Goal: Information Seeking & Learning: Learn about a topic

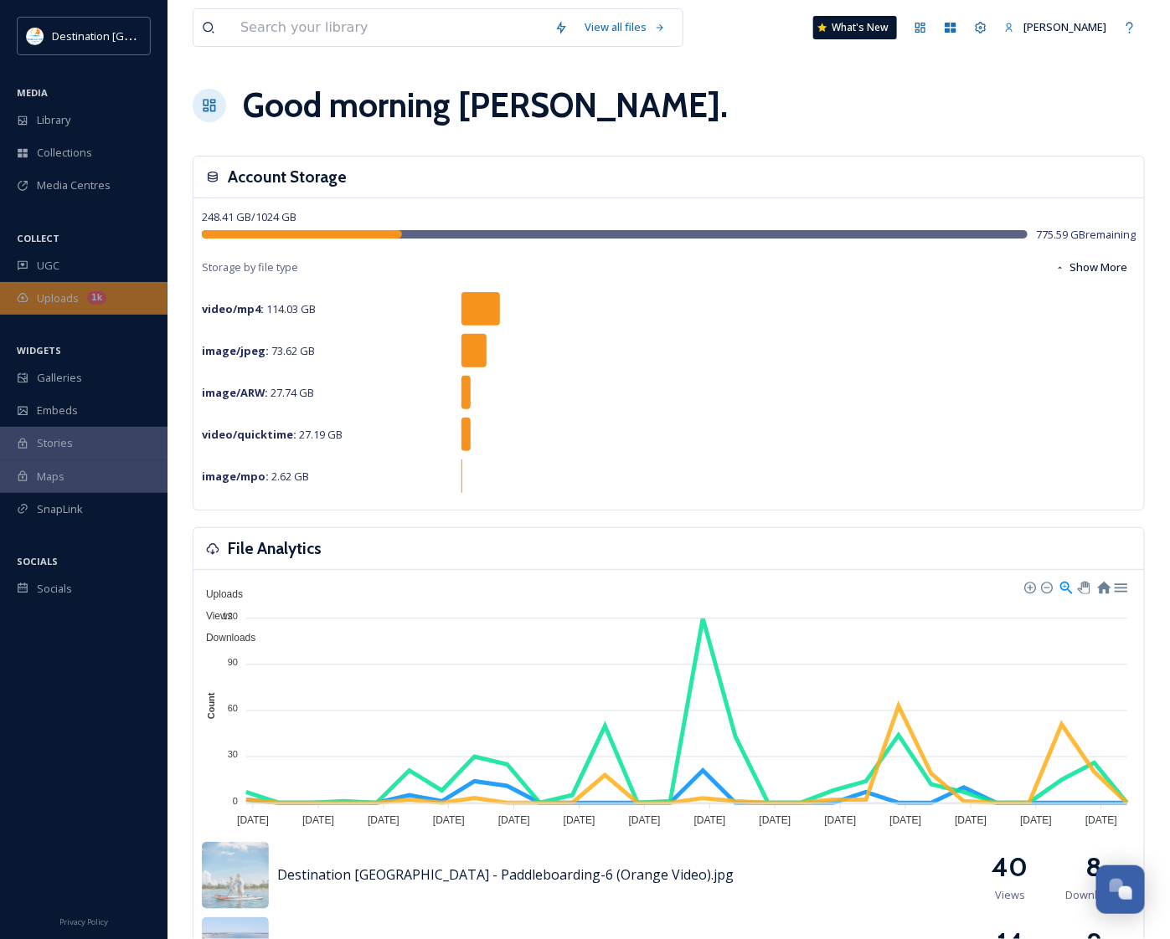
click at [53, 298] on span "Uploads" at bounding box center [58, 299] width 42 height 16
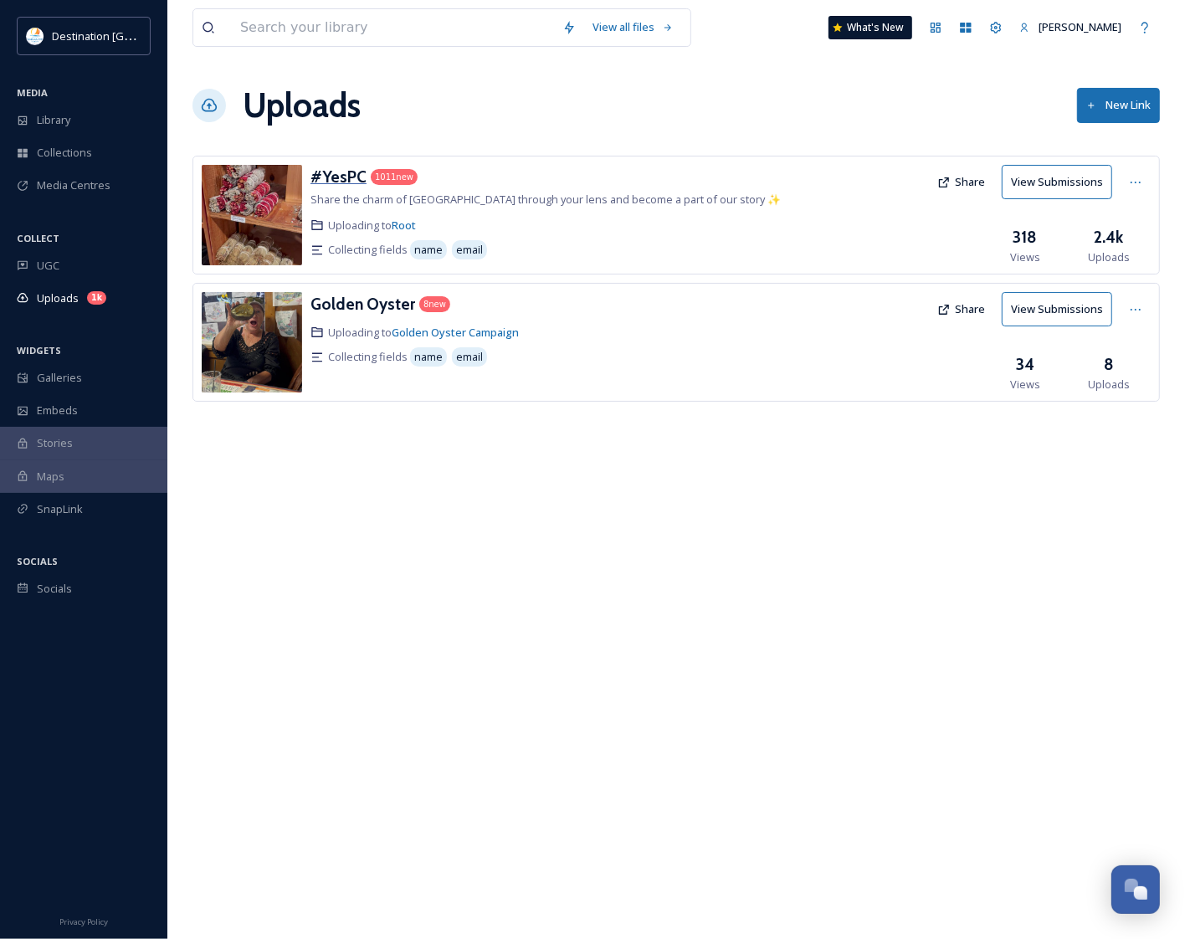
click at [350, 176] on h3 "#YesPC" at bounding box center [339, 177] width 56 height 20
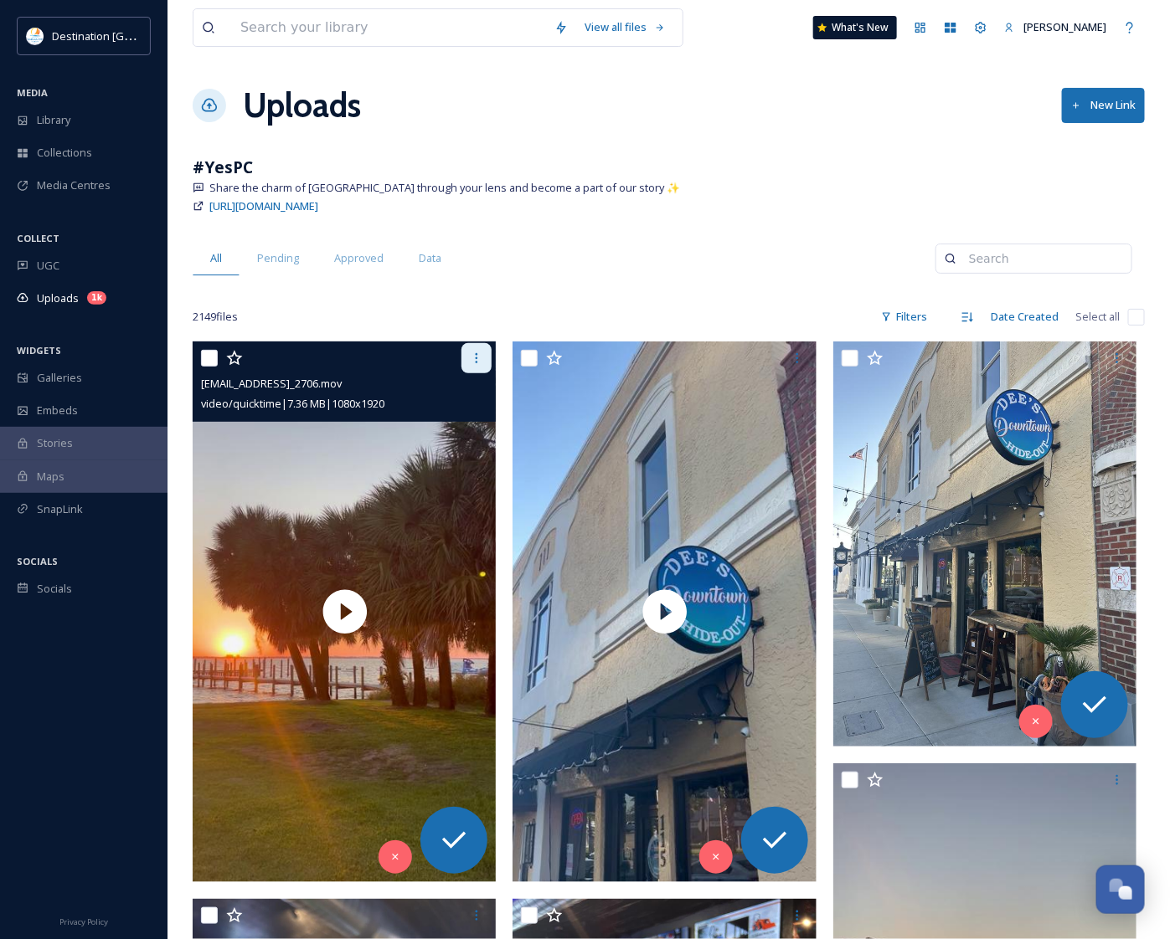
click at [482, 358] on icon at bounding box center [476, 358] width 13 height 13
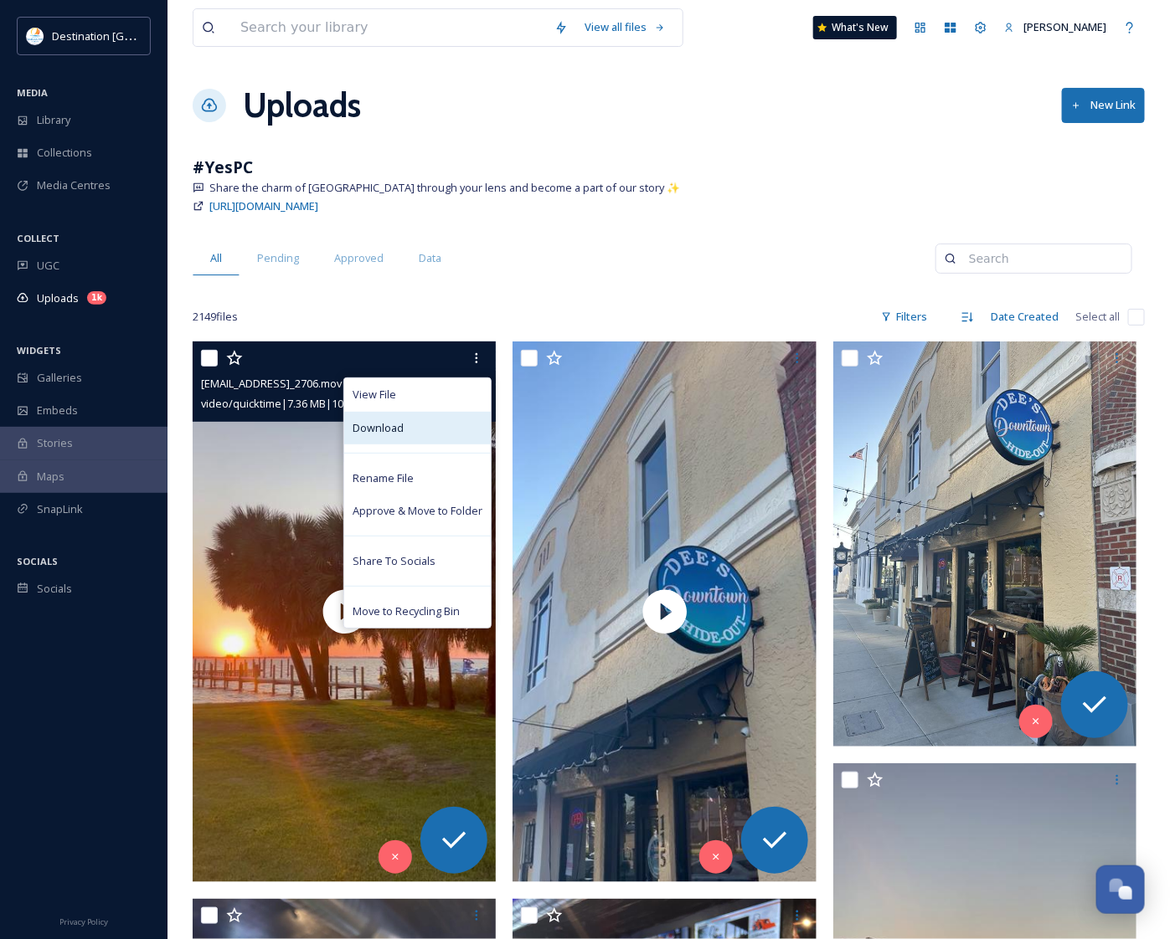
click at [424, 417] on div "Download" at bounding box center [417, 428] width 147 height 33
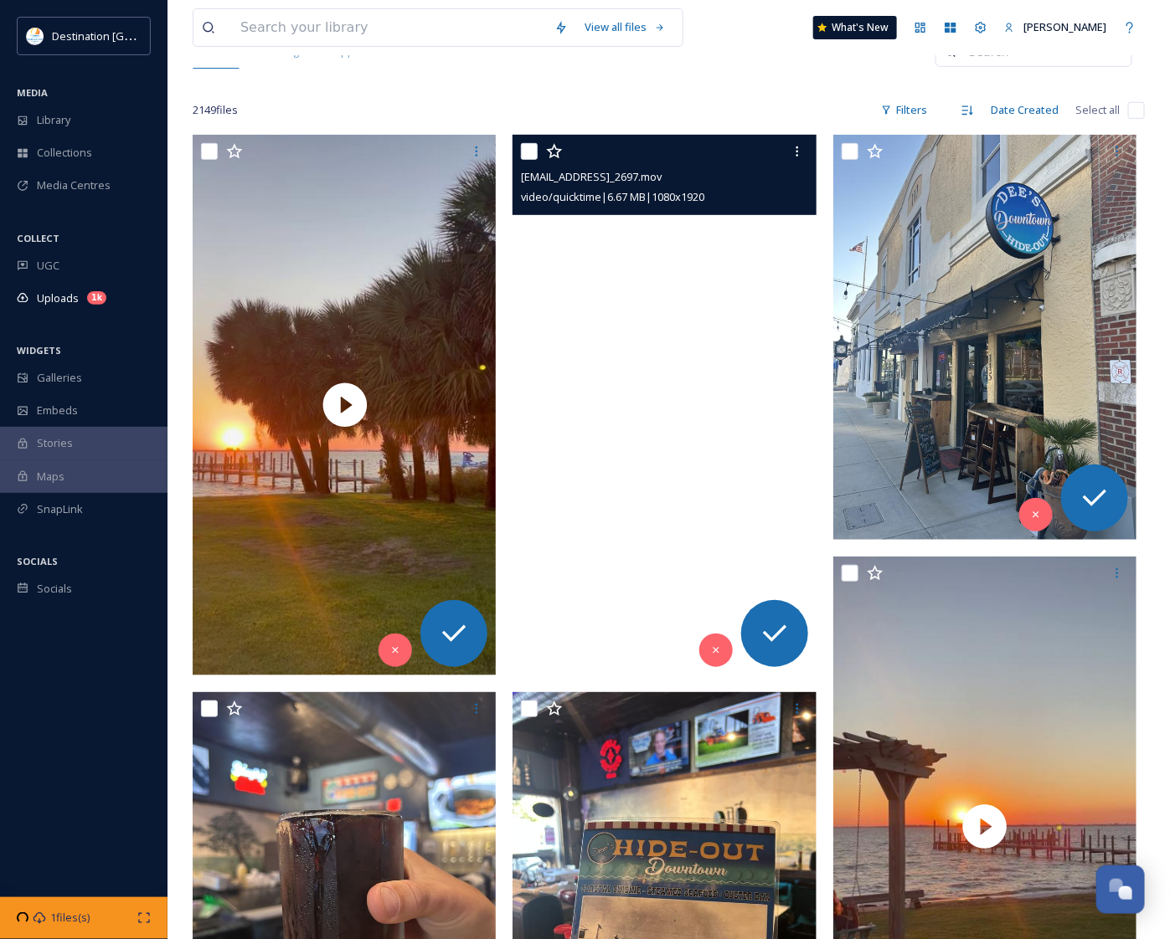
scroll to position [209, 0]
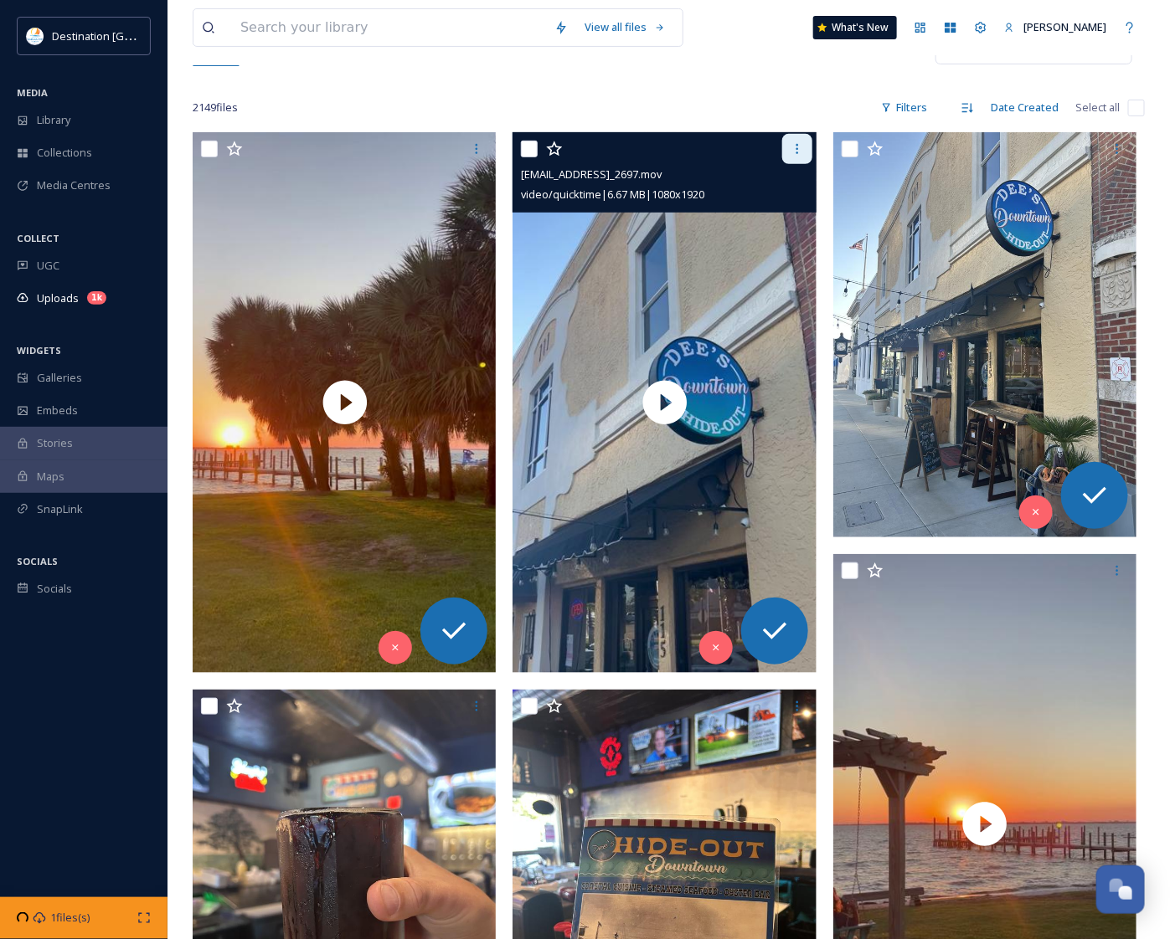
click at [802, 157] on div at bounding box center [797, 149] width 30 height 30
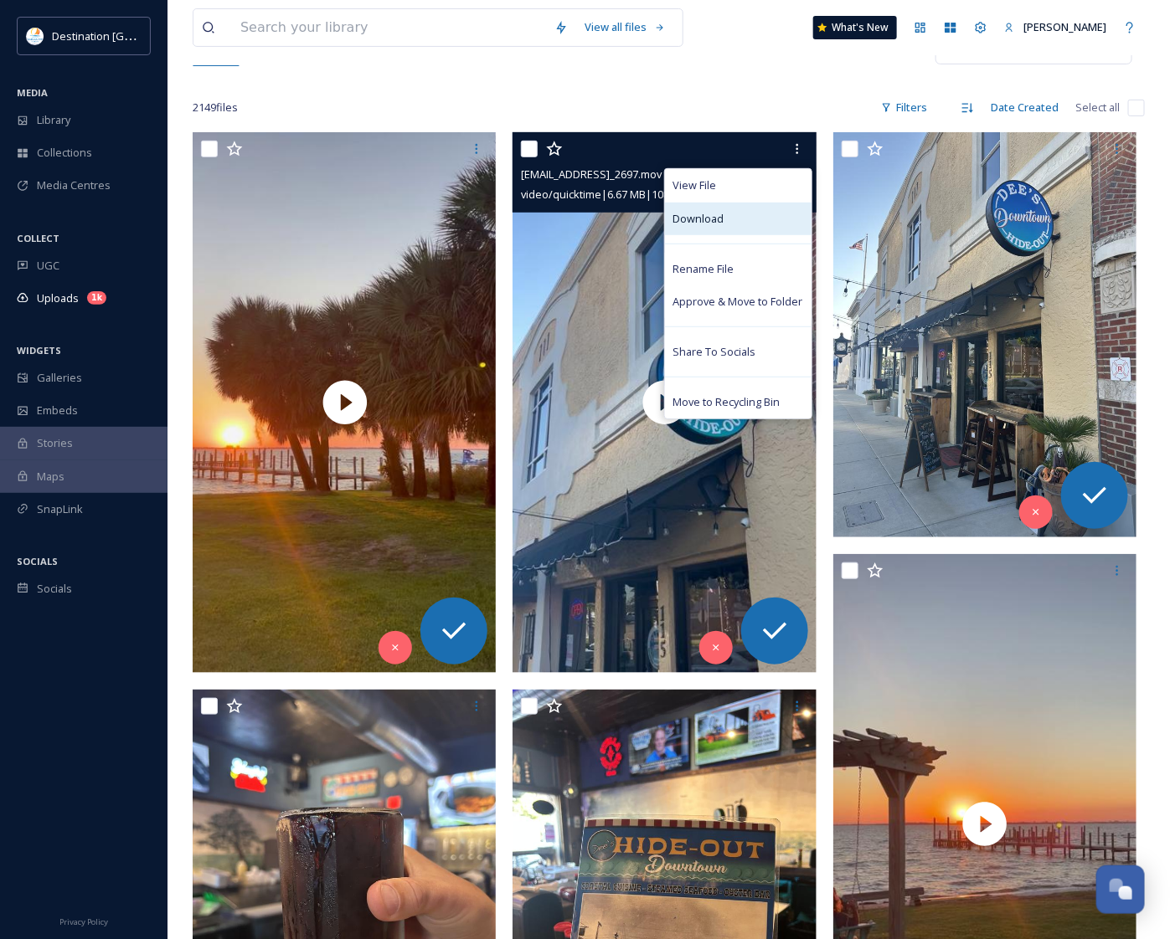
click at [776, 223] on div "Download" at bounding box center [738, 219] width 147 height 33
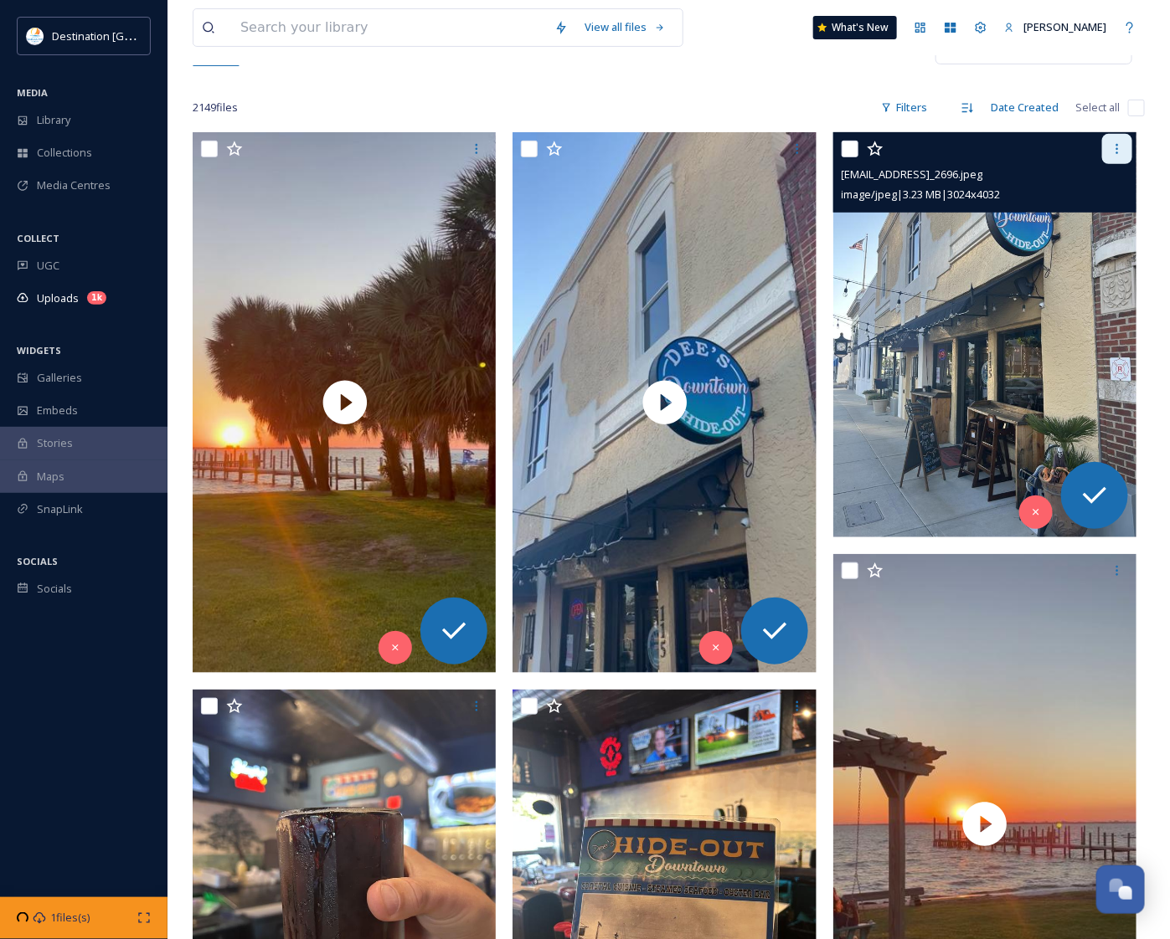
click at [1119, 157] on div at bounding box center [1117, 149] width 30 height 30
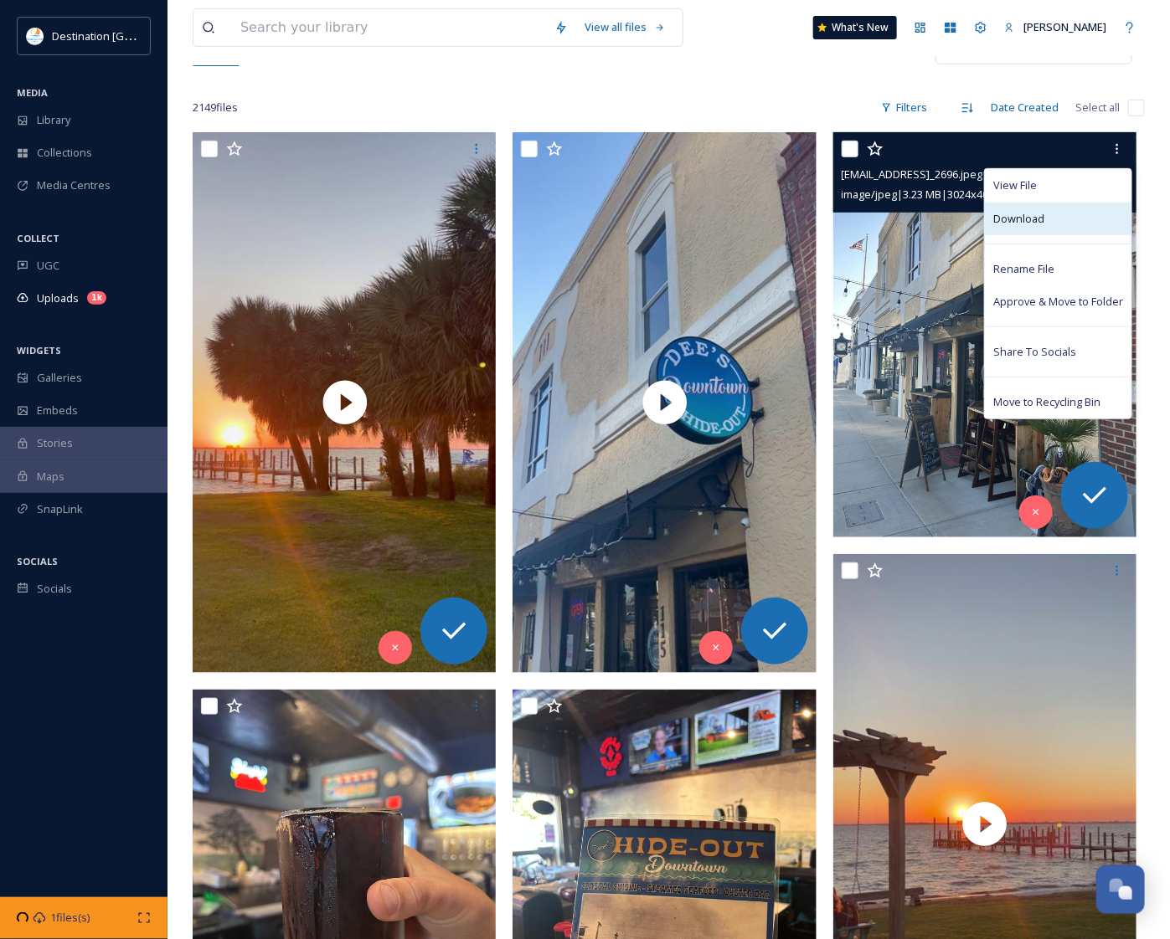
click at [1074, 207] on div "Download" at bounding box center [1058, 219] width 147 height 33
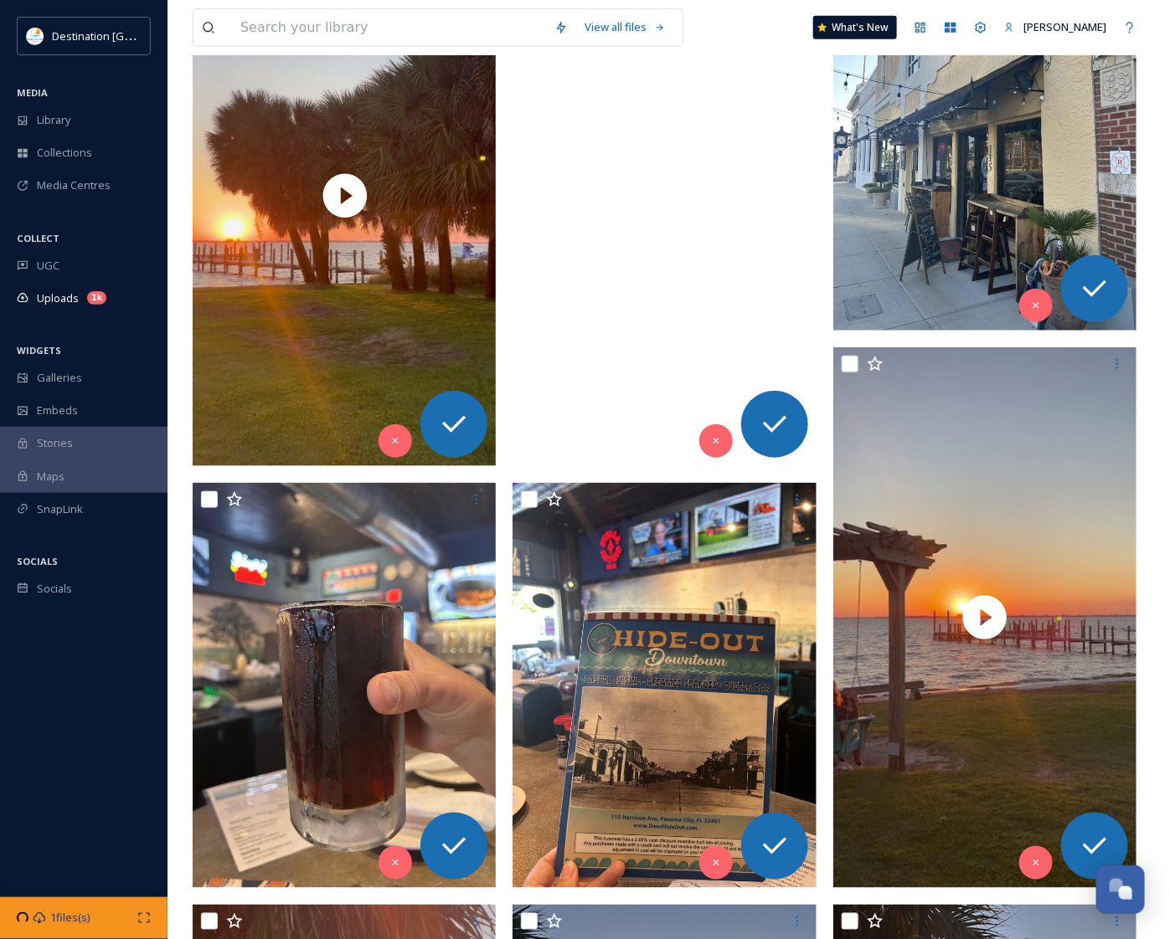
scroll to position [628, 0]
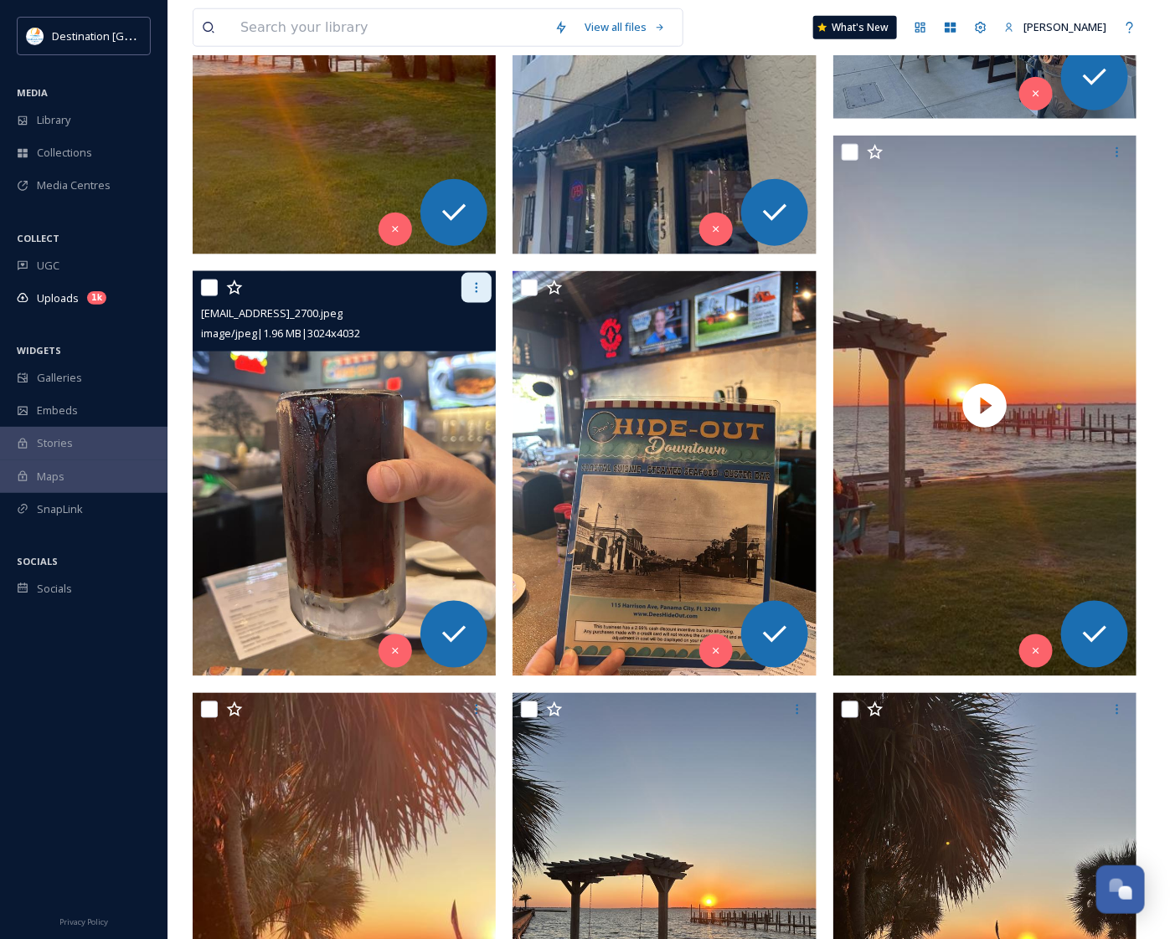
click at [486, 287] on div at bounding box center [476, 288] width 30 height 30
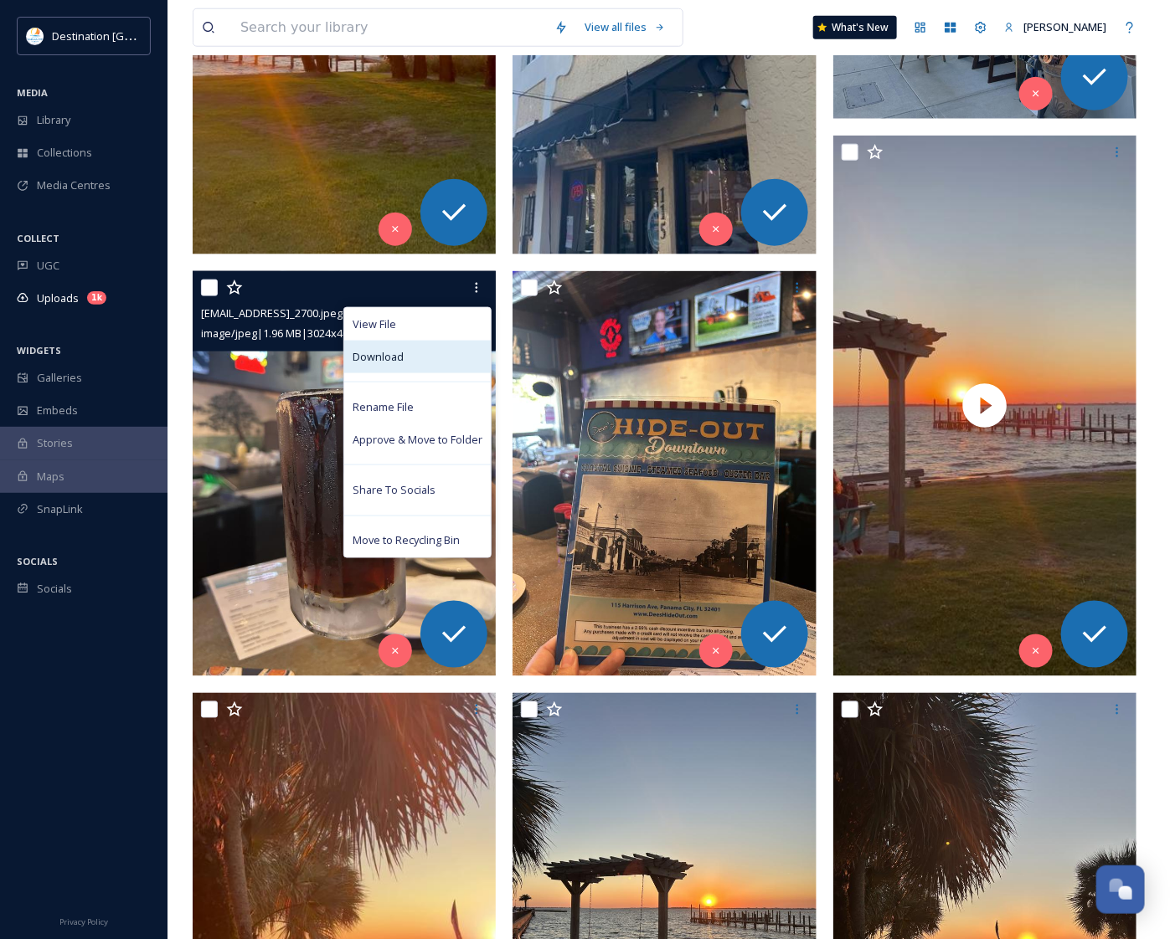
click at [404, 361] on div "Download" at bounding box center [417, 357] width 147 height 33
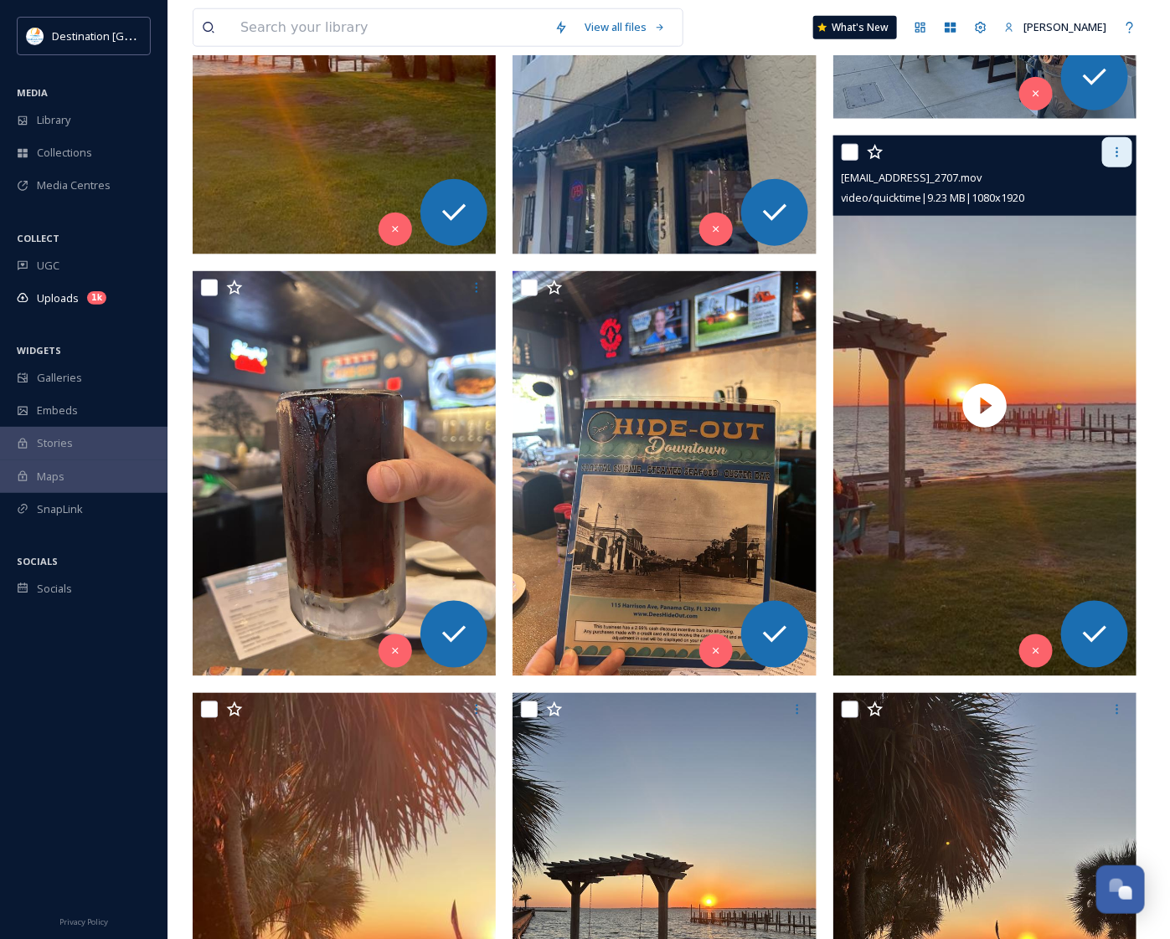
click at [1120, 153] on icon at bounding box center [1116, 152] width 13 height 13
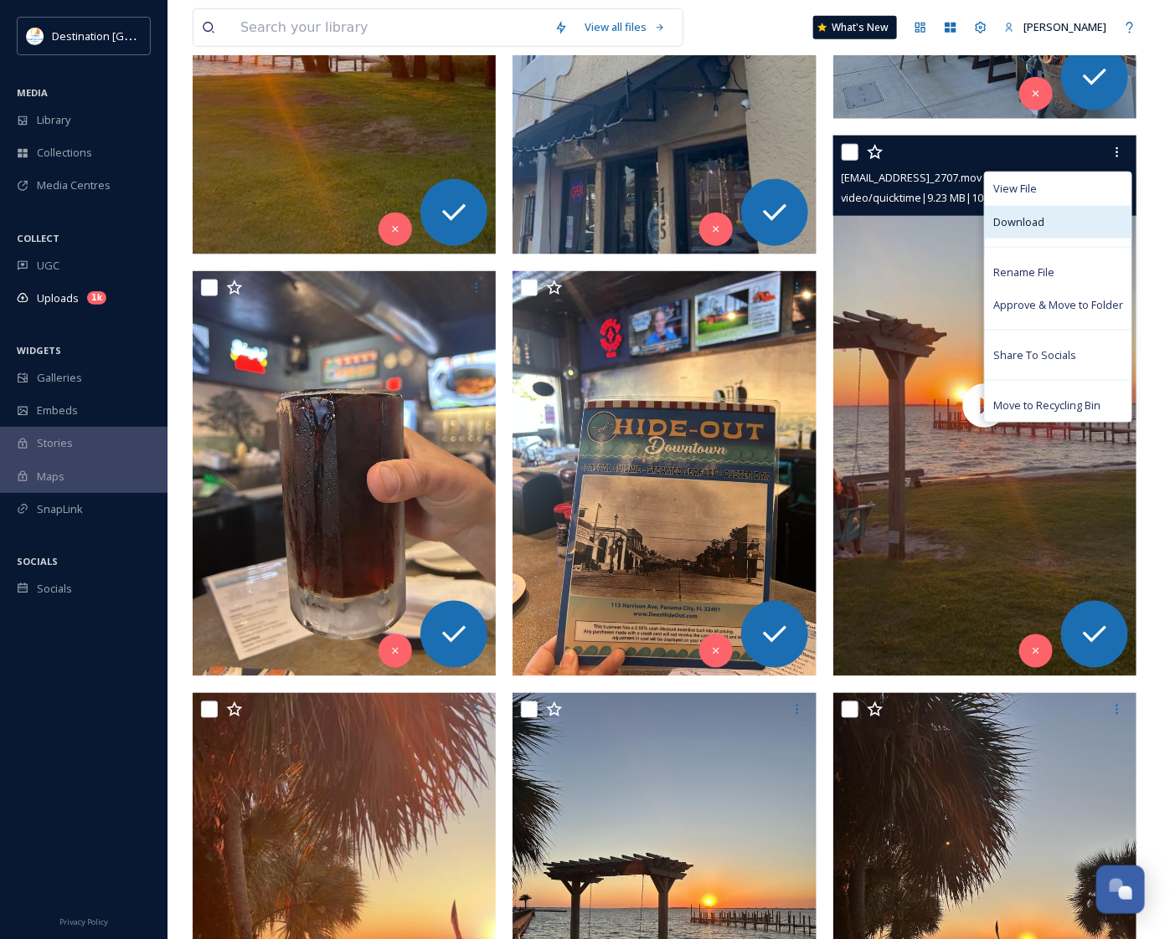
click at [1077, 220] on div "Download" at bounding box center [1058, 222] width 147 height 33
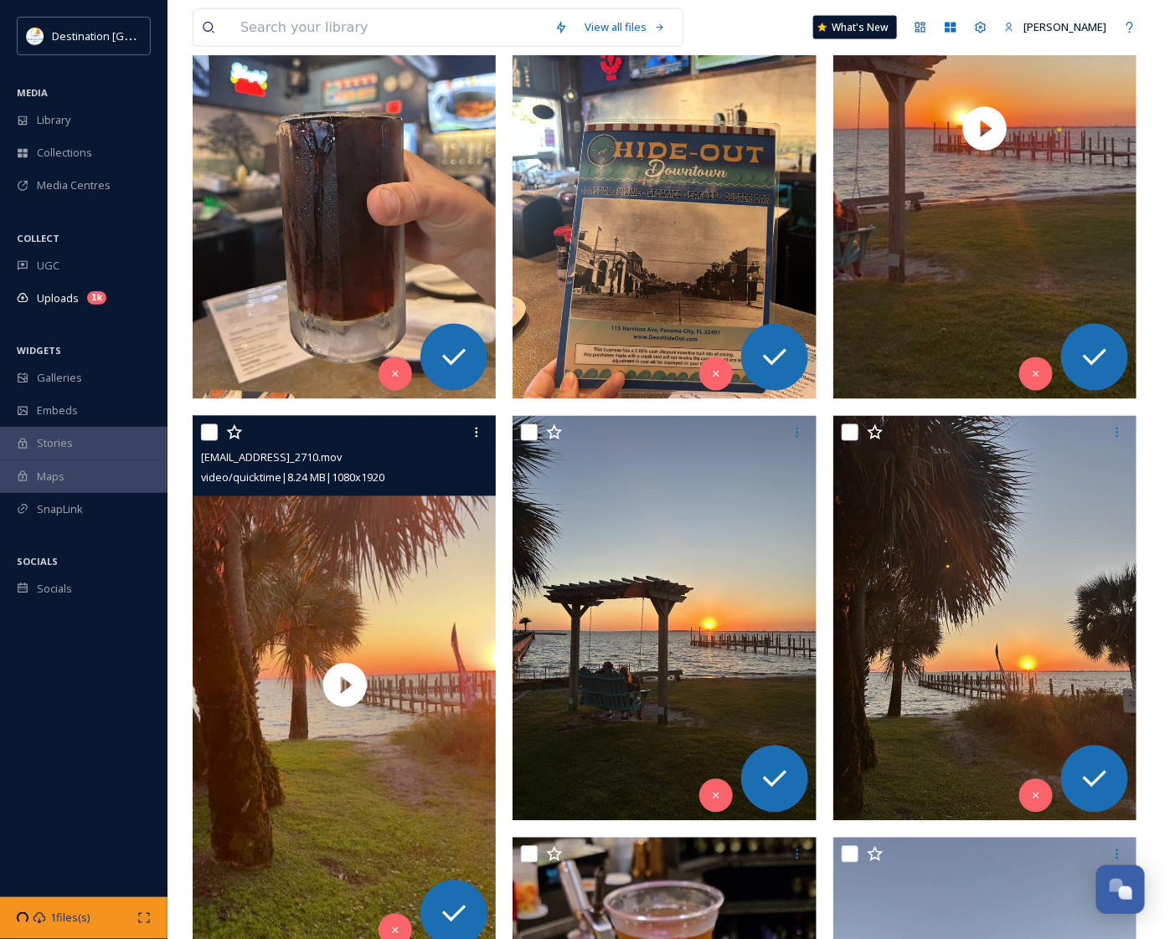
scroll to position [942, 0]
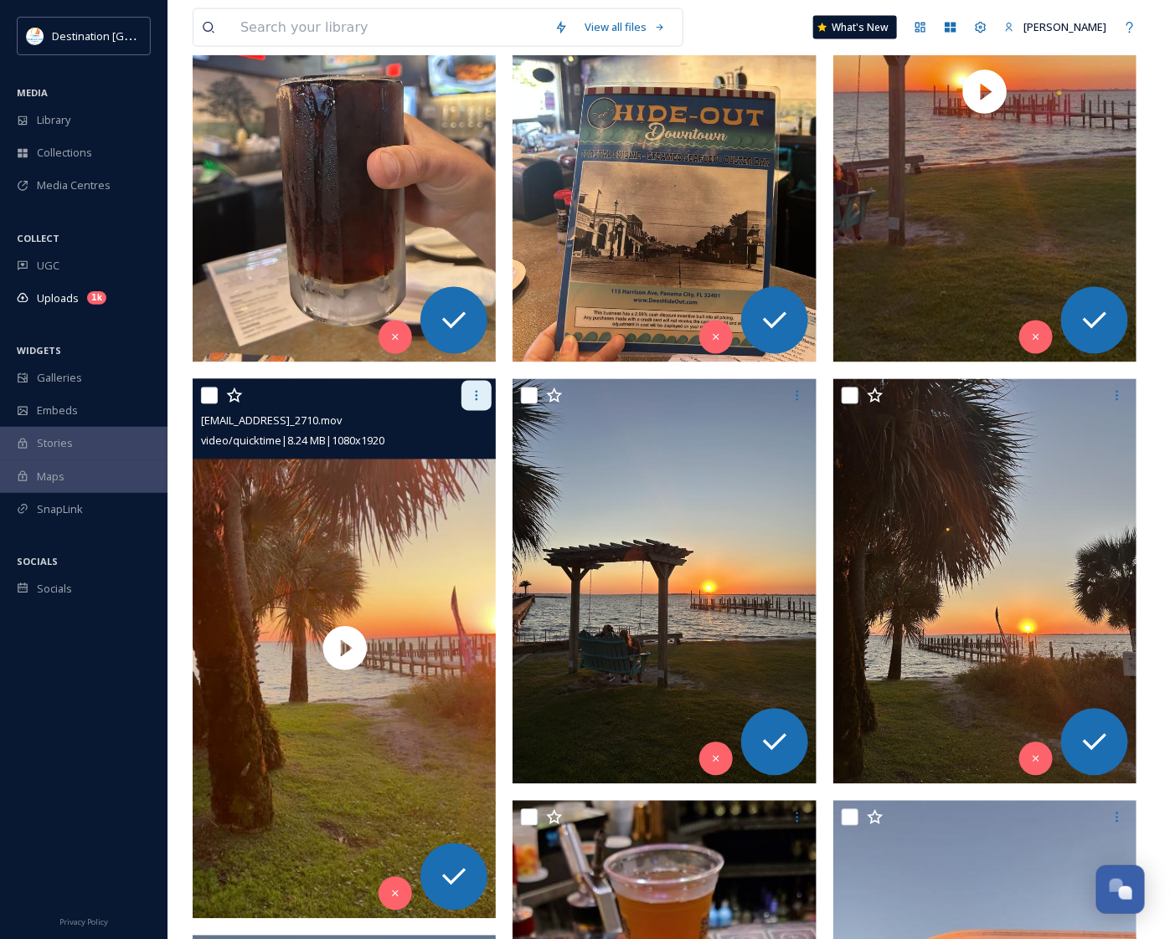
click at [483, 404] on div at bounding box center [476, 396] width 30 height 30
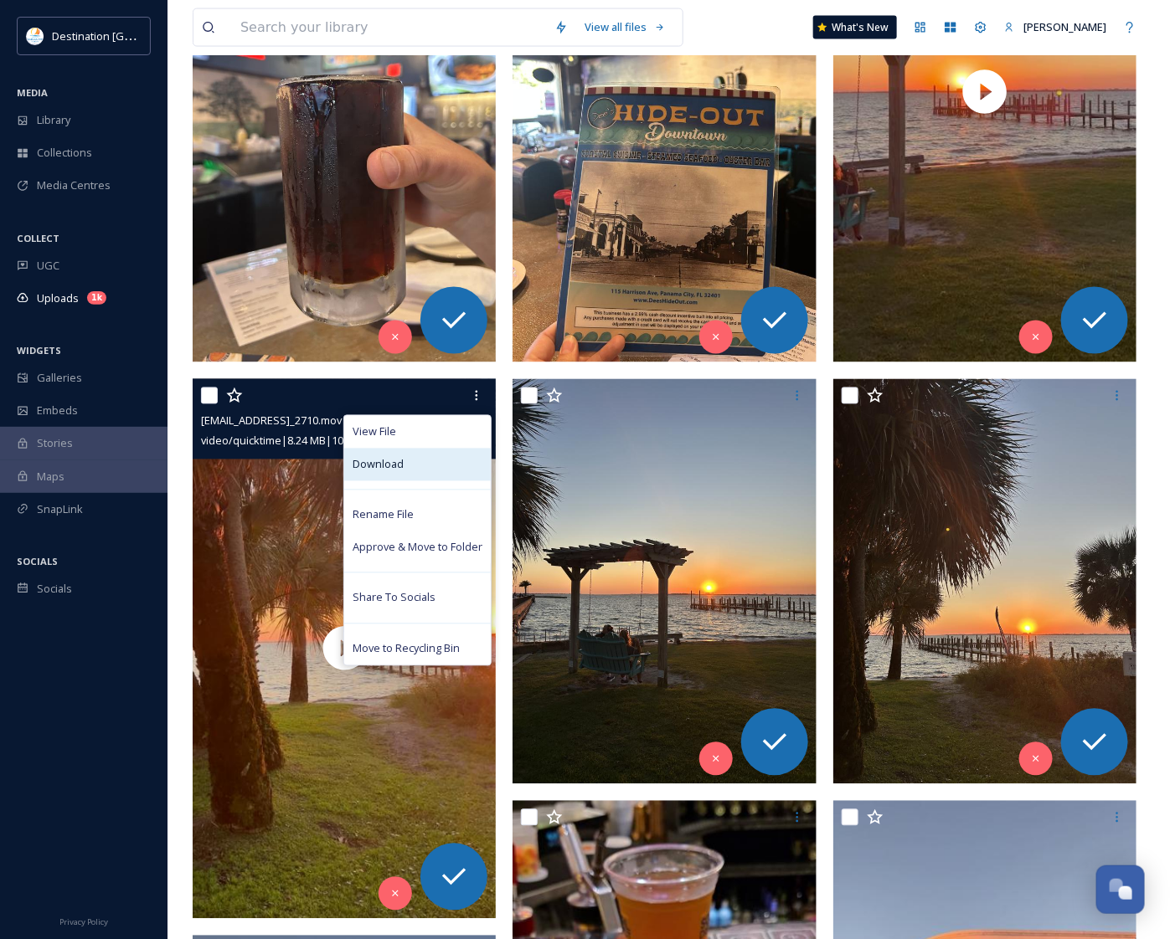
click at [478, 470] on div "Download" at bounding box center [417, 465] width 147 height 33
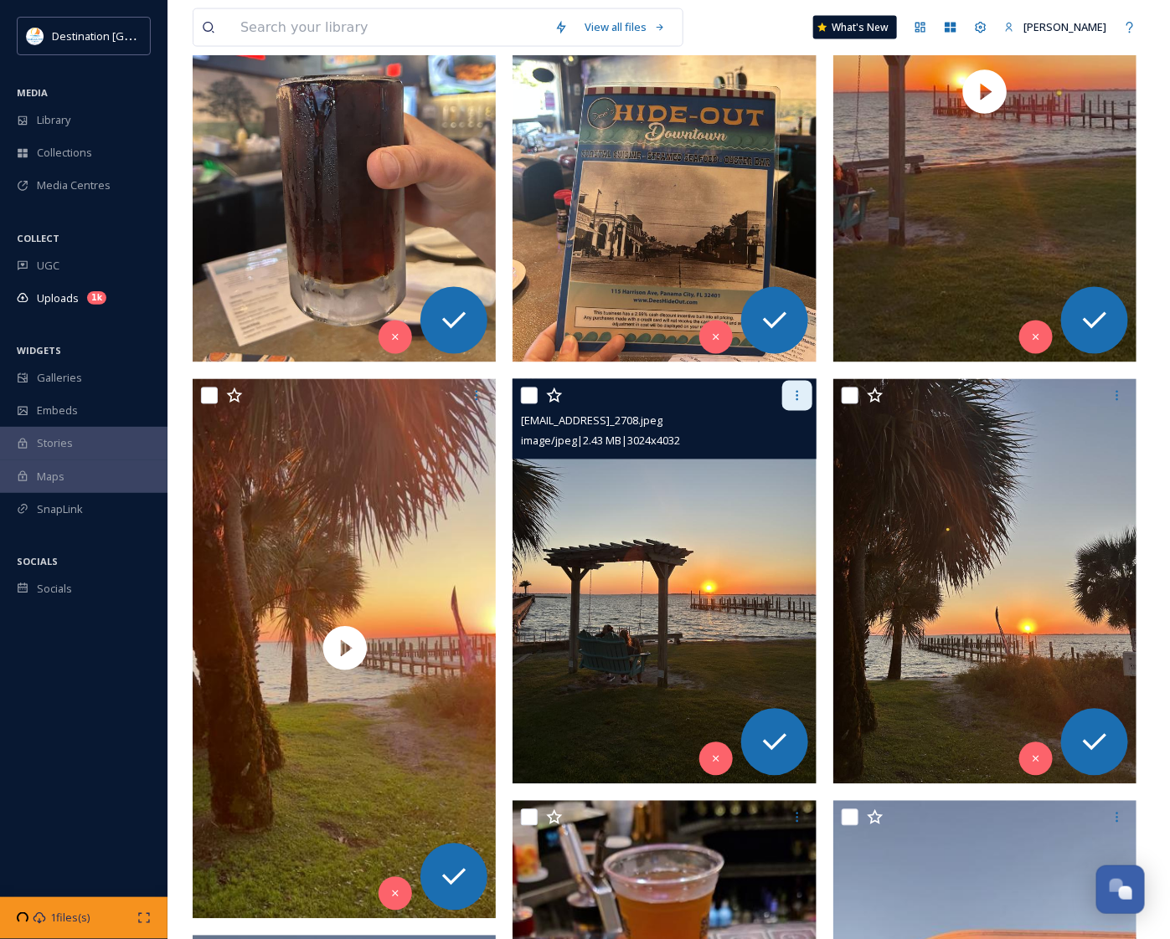
click at [796, 399] on icon at bounding box center [796, 396] width 3 height 10
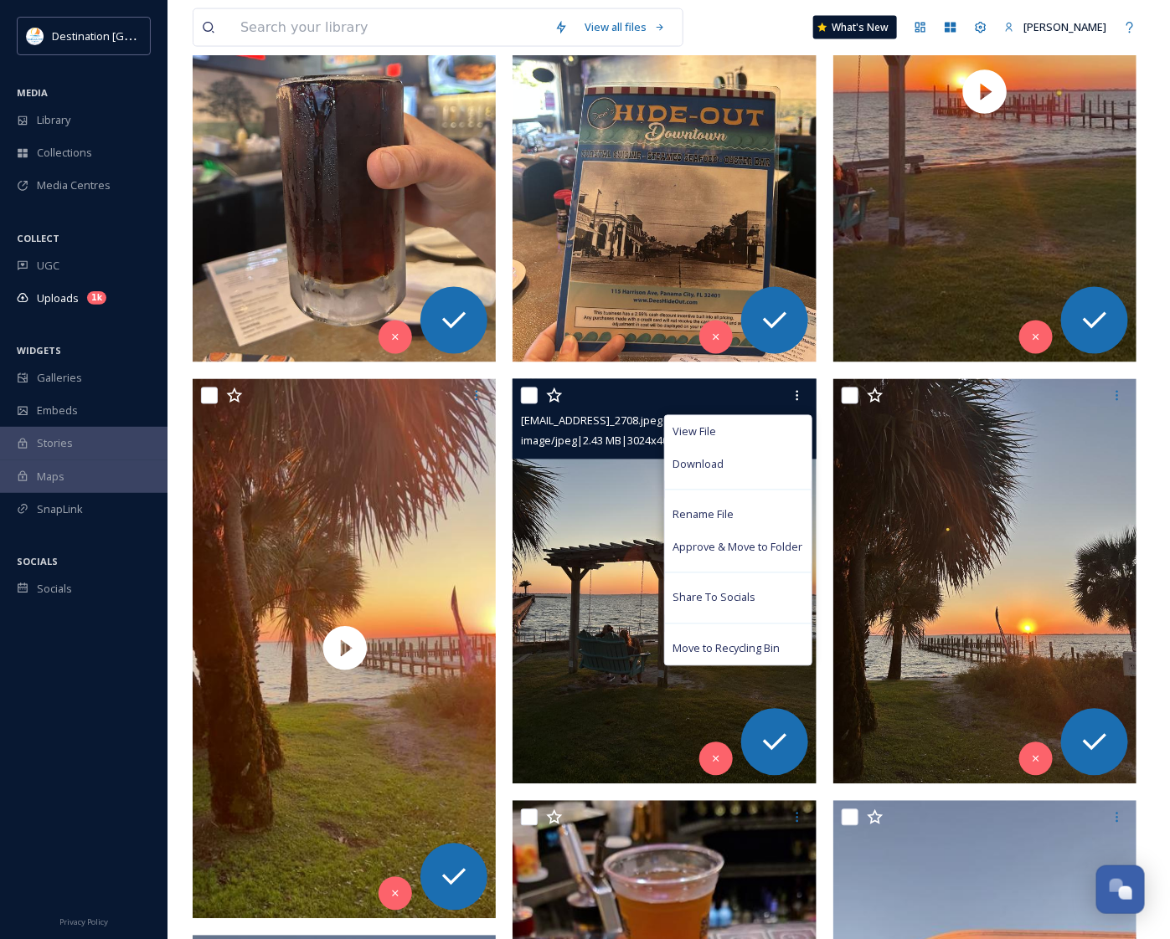
click at [721, 466] on span "Download" at bounding box center [698, 465] width 51 height 16
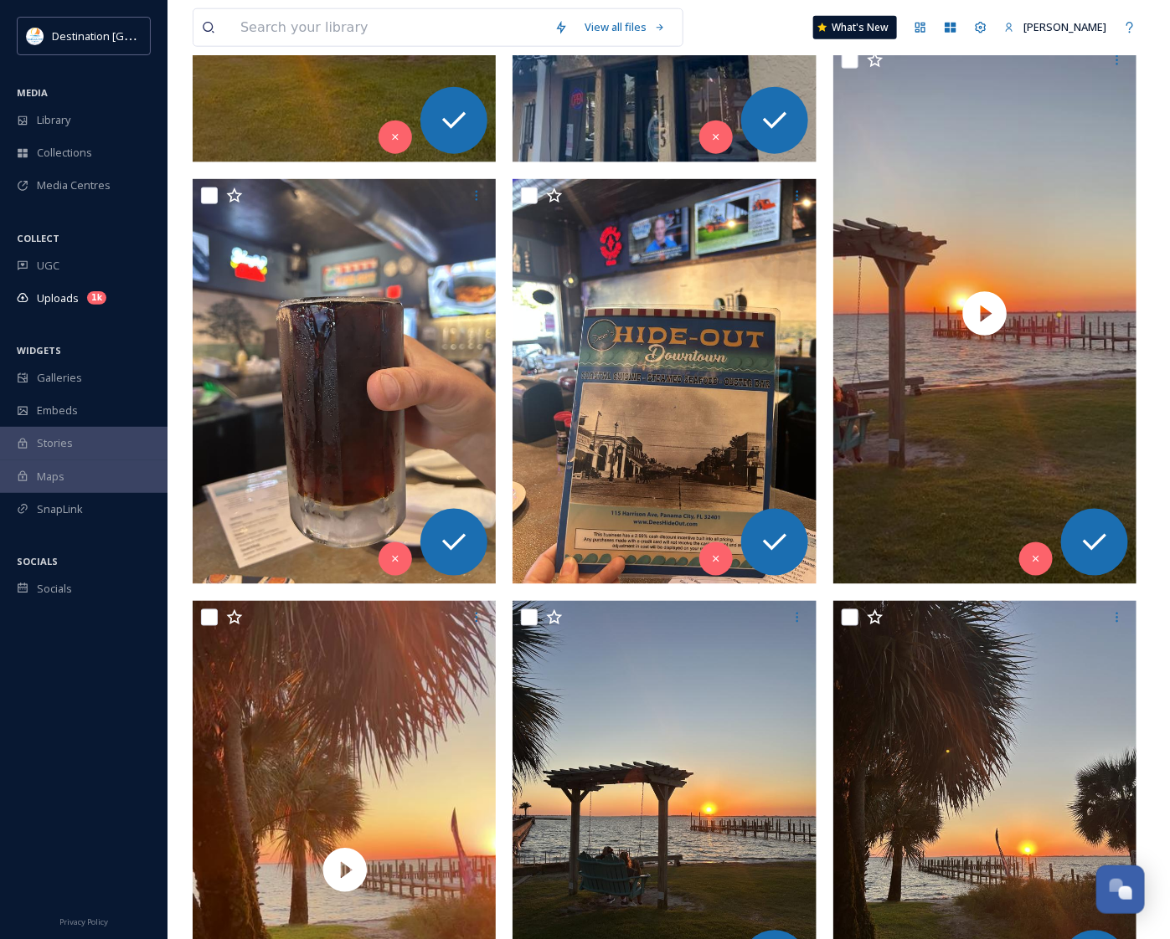
scroll to position [628, 0]
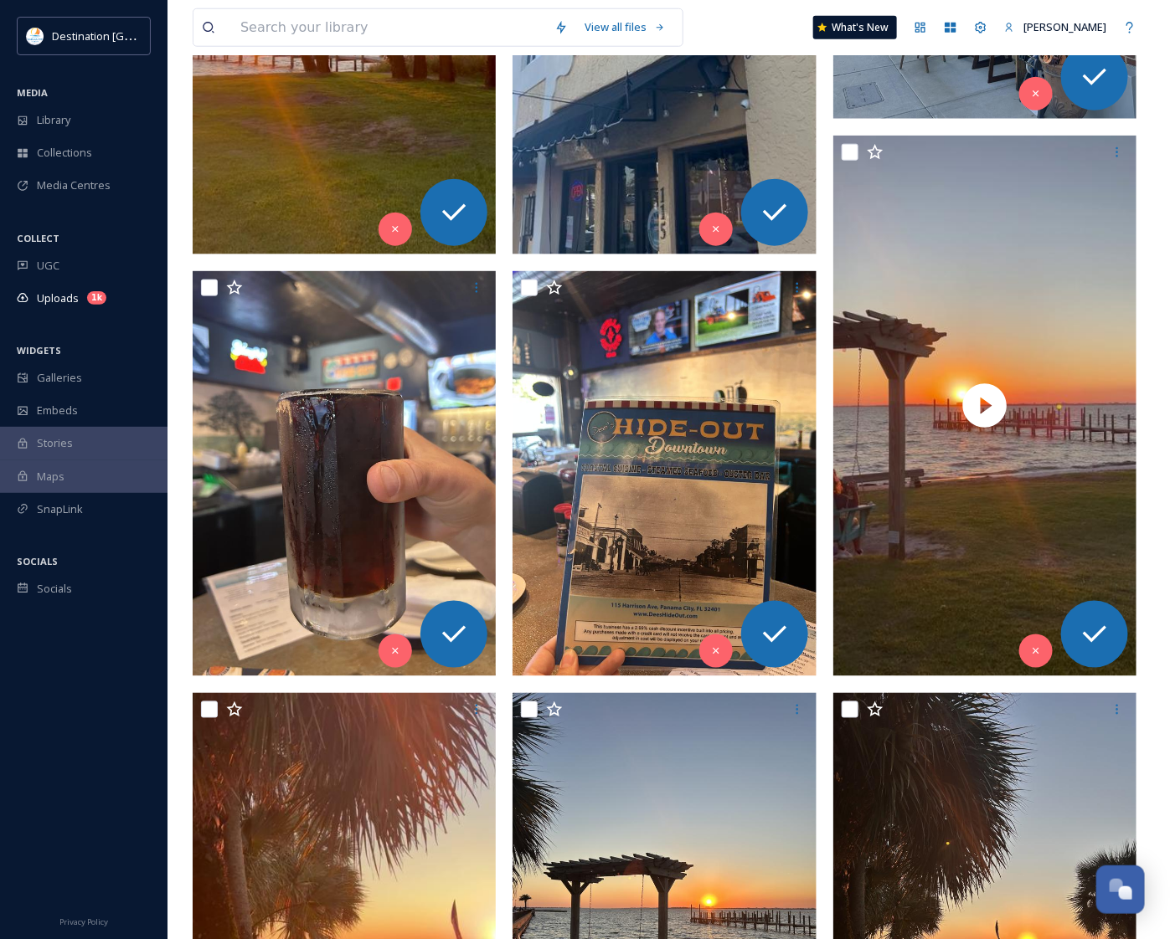
click at [63, 118] on span "Library" at bounding box center [53, 120] width 33 height 16
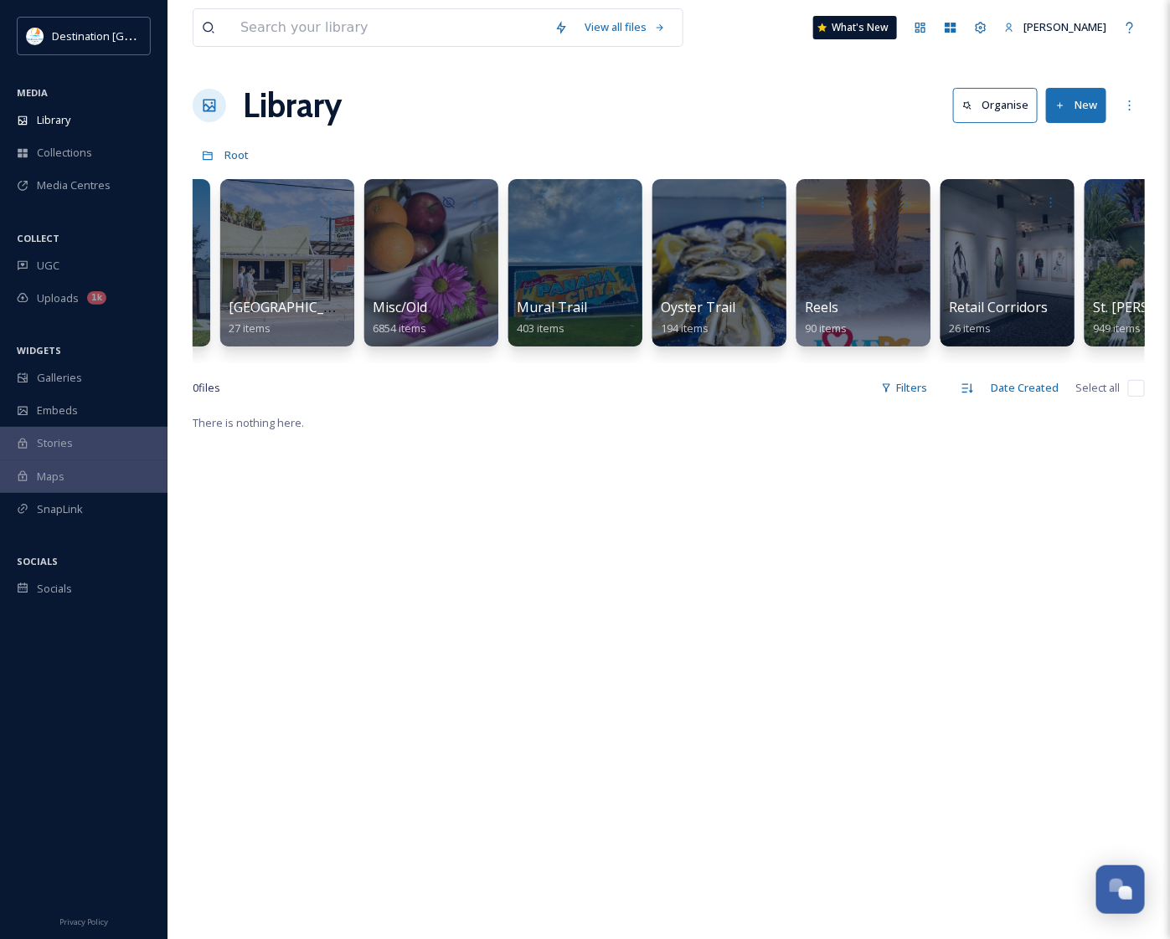
scroll to position [0, 1363]
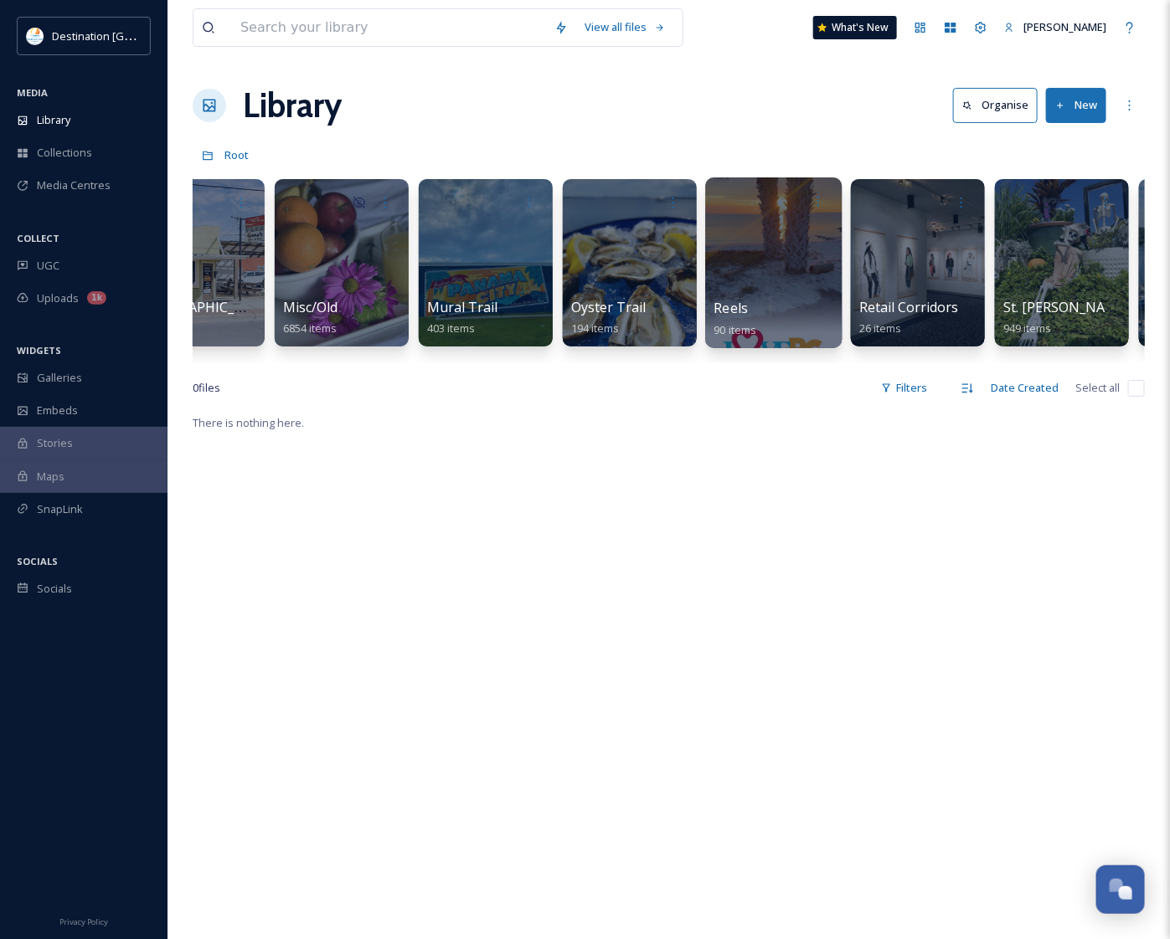
click at [755, 312] on div "Reels 90 items" at bounding box center [774, 319] width 120 height 42
click at [797, 244] on div at bounding box center [773, 262] width 136 height 171
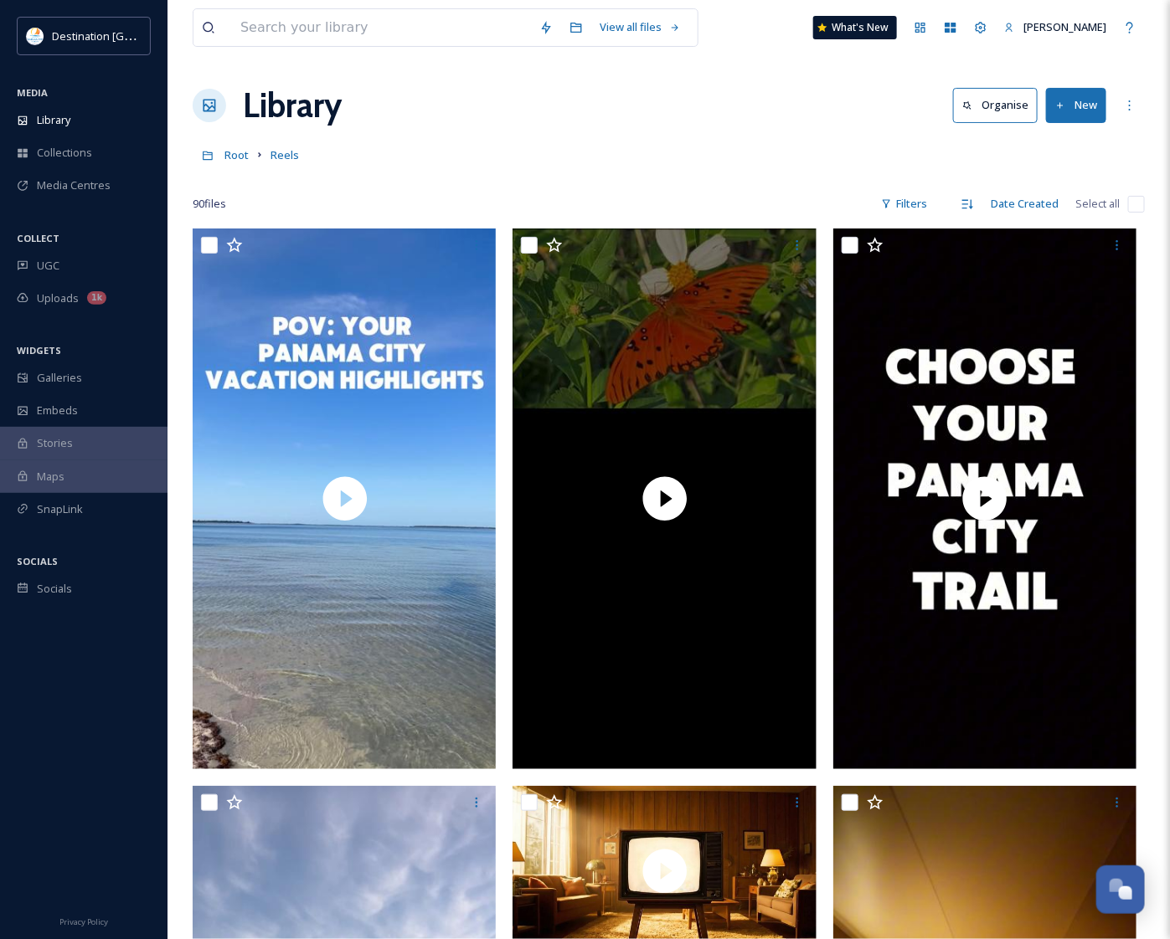
click at [1091, 109] on button "New" at bounding box center [1076, 105] width 60 height 34
click at [1047, 147] on span "File Upload" at bounding box center [1068, 144] width 55 height 16
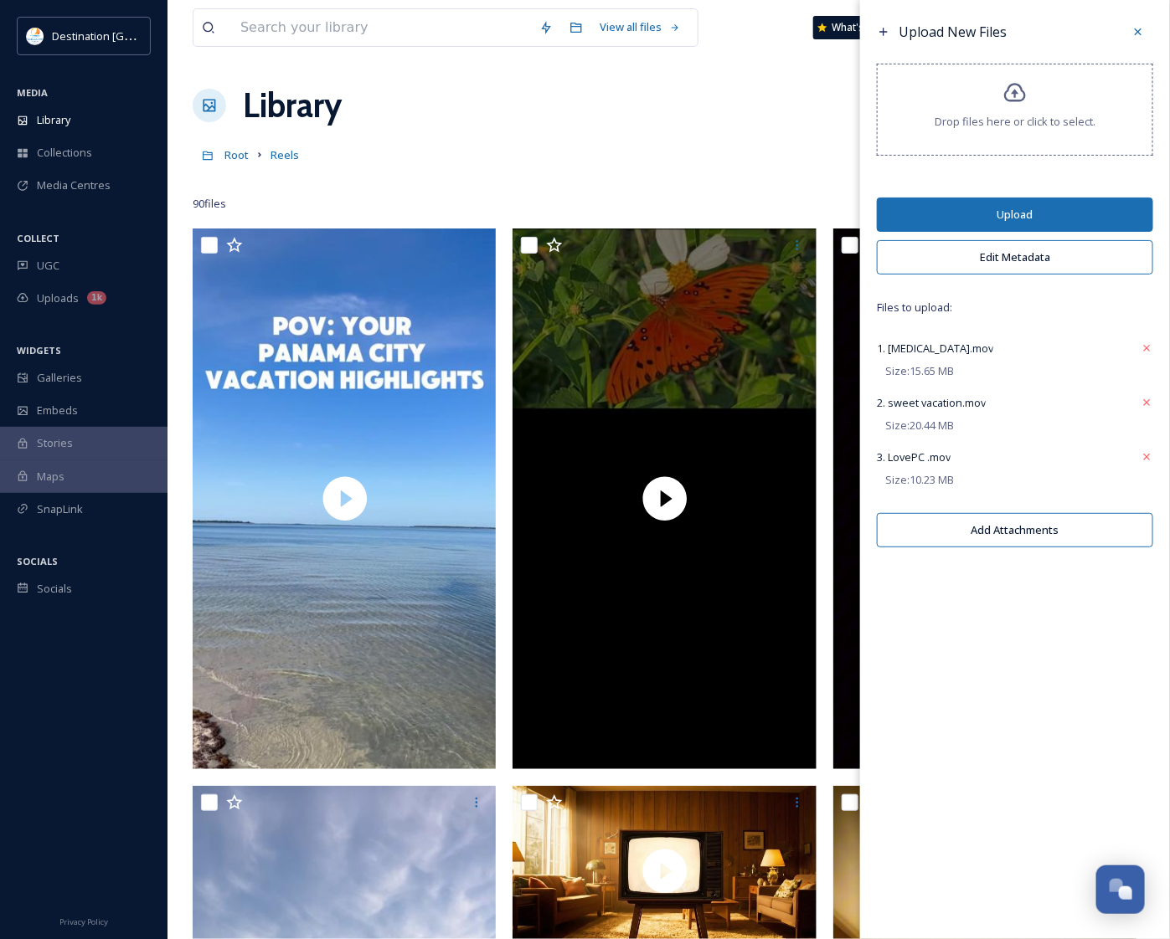
click at [1013, 218] on button "Upload" at bounding box center [1015, 215] width 276 height 34
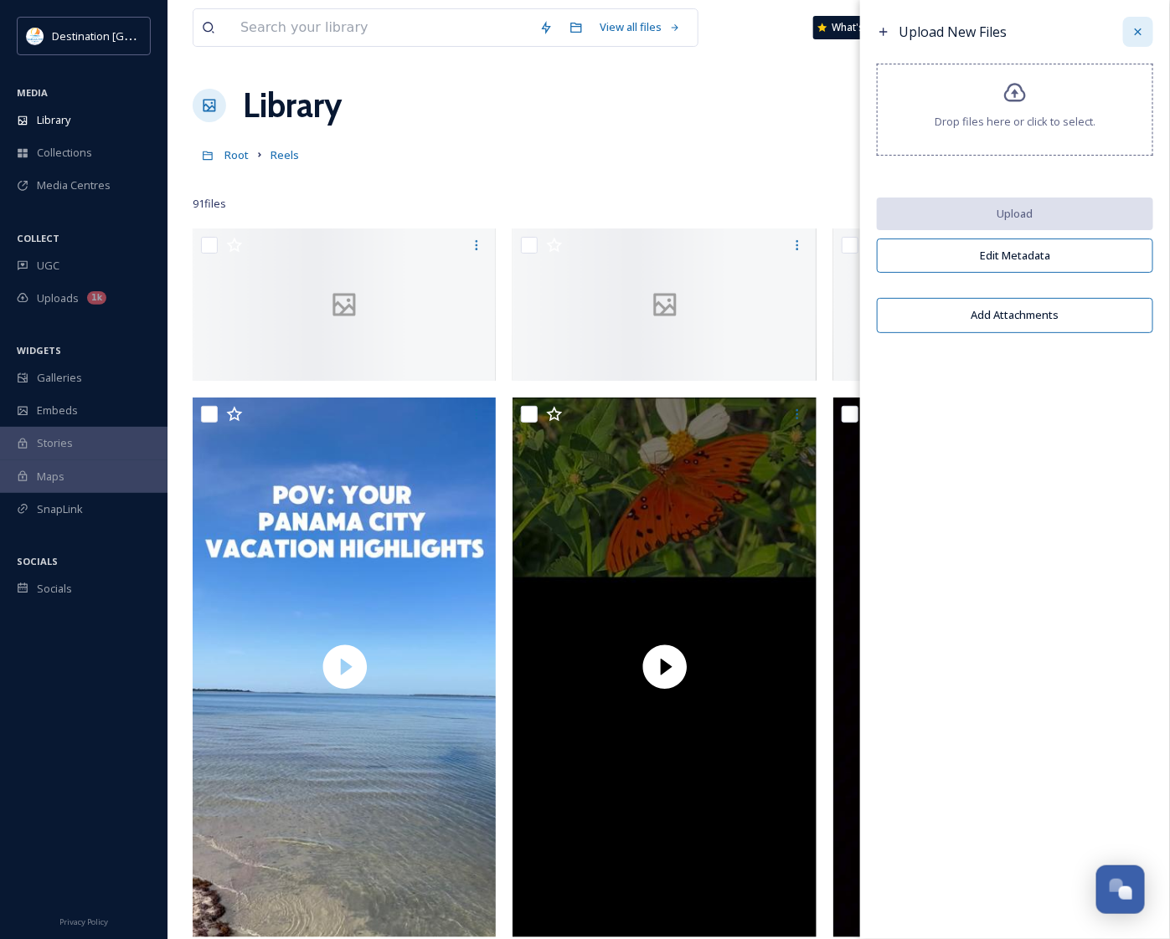
click at [1130, 31] on div at bounding box center [1138, 32] width 30 height 30
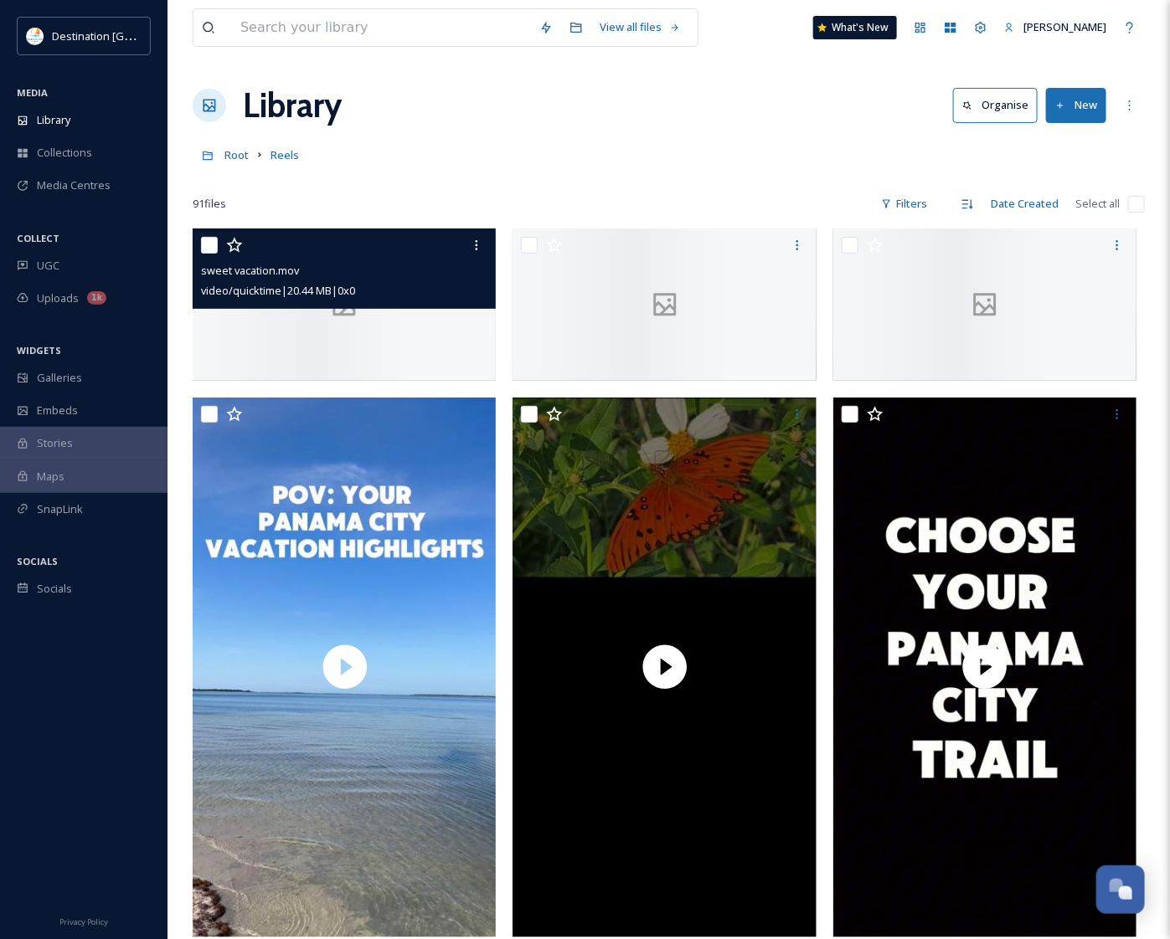
click at [414, 381] on div at bounding box center [345, 305] width 304 height 152
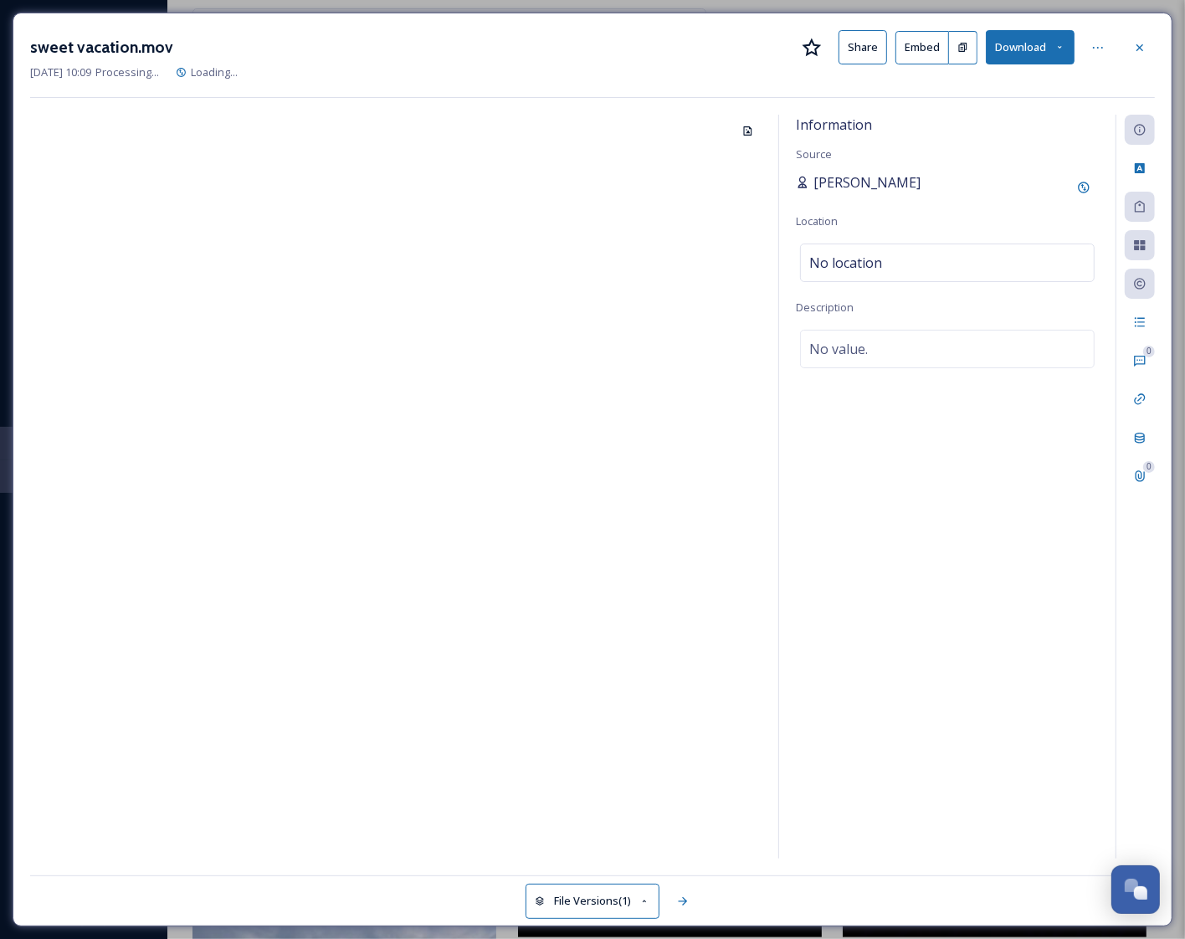
click at [825, 189] on span "[PERSON_NAME]" at bounding box center [867, 182] width 107 height 20
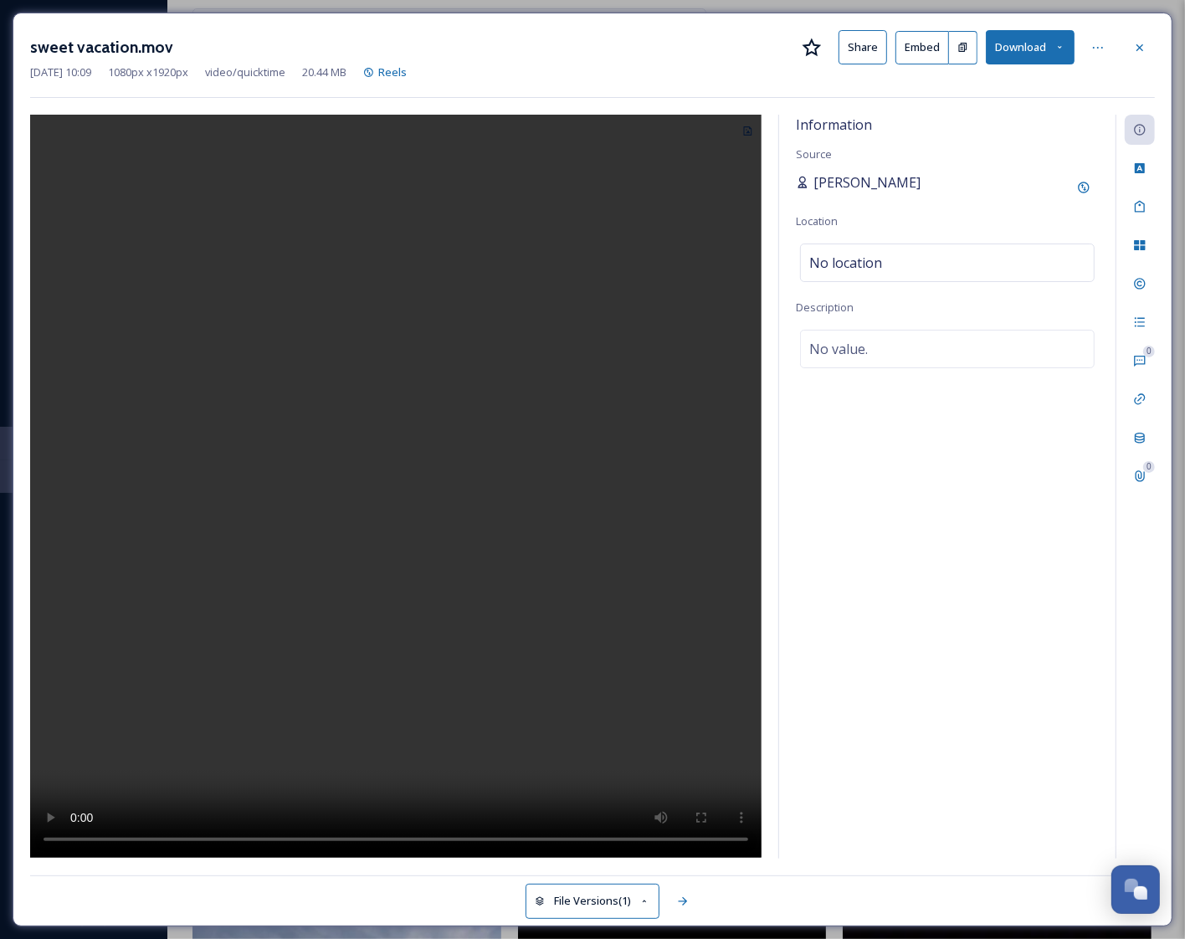
click at [838, 182] on span "[PERSON_NAME]" at bounding box center [867, 182] width 107 height 20
click at [1144, 41] on icon at bounding box center [1140, 47] width 13 height 13
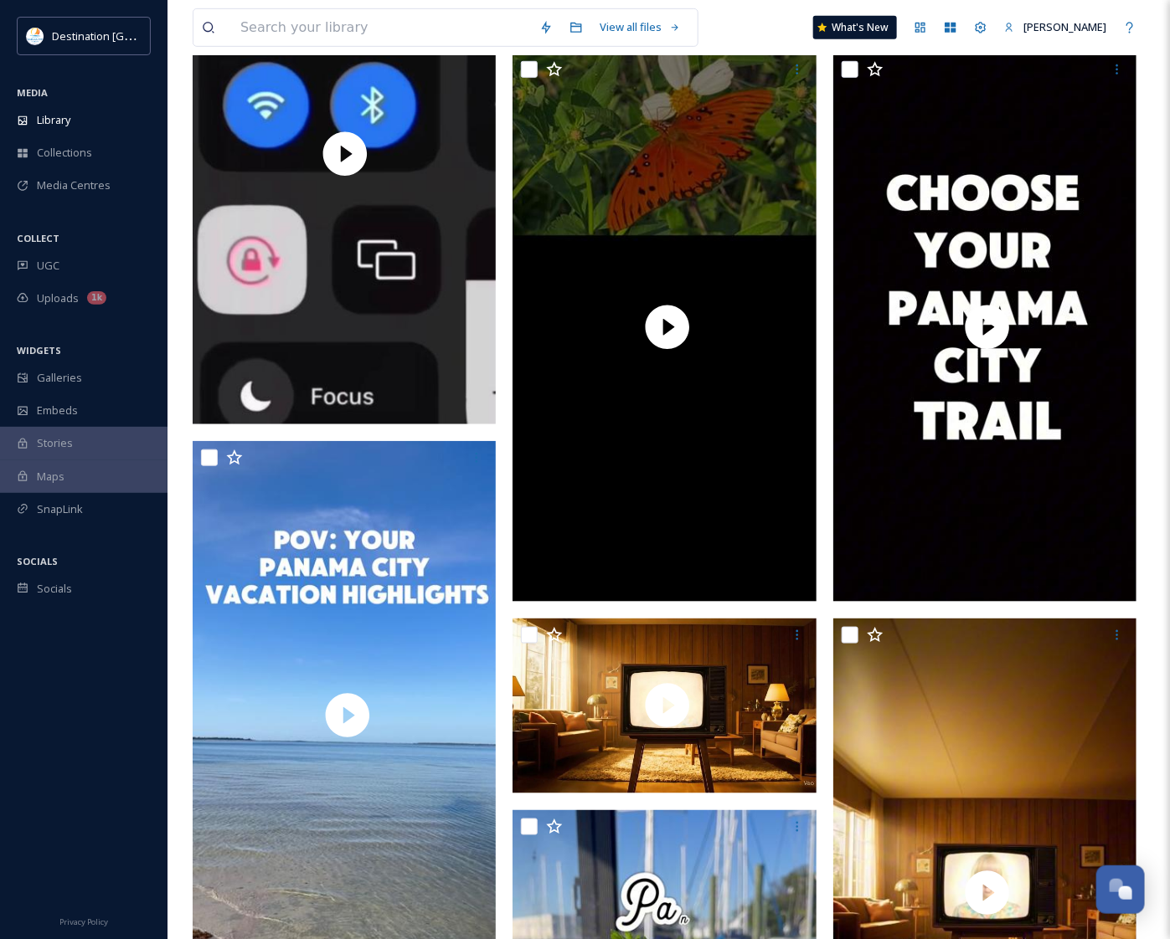
scroll to position [419, 0]
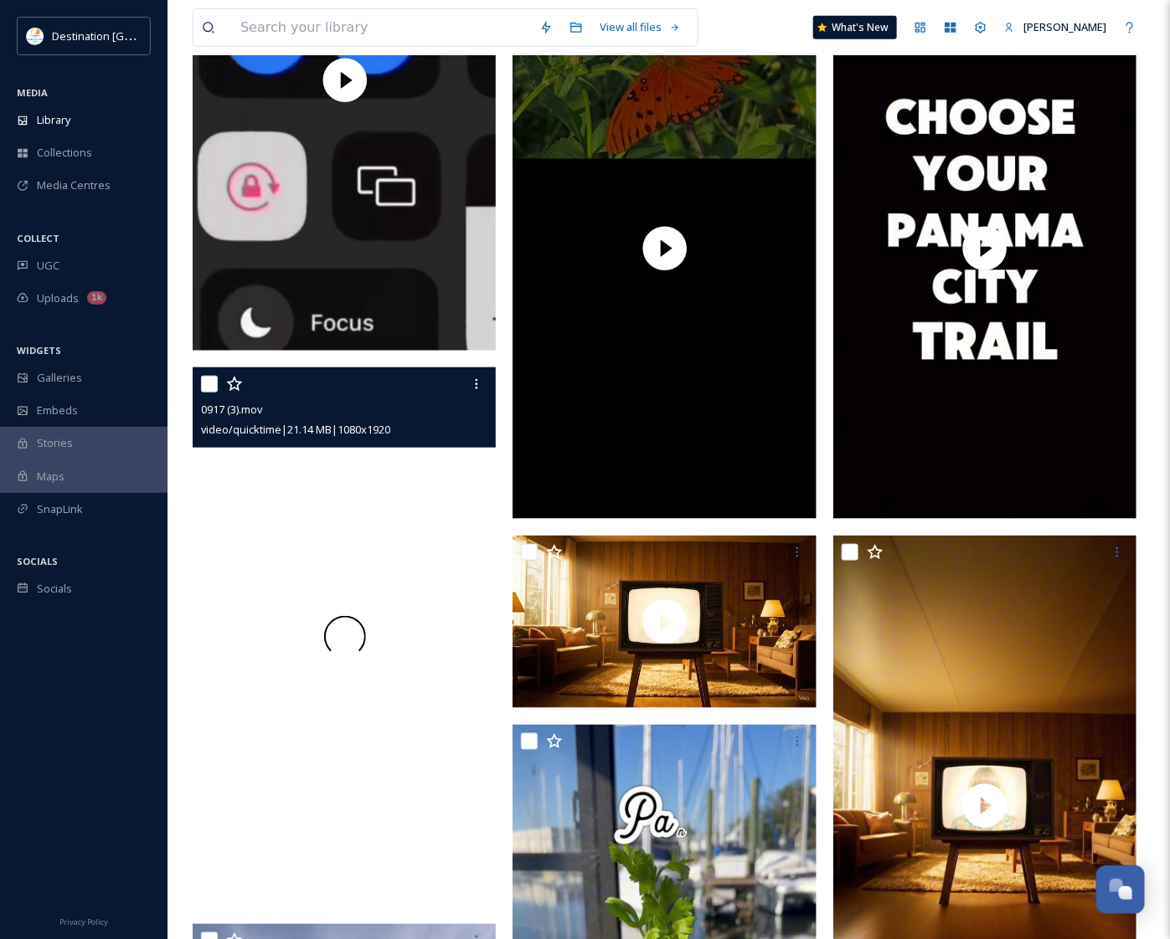
click at [404, 536] on div at bounding box center [345, 638] width 304 height 540
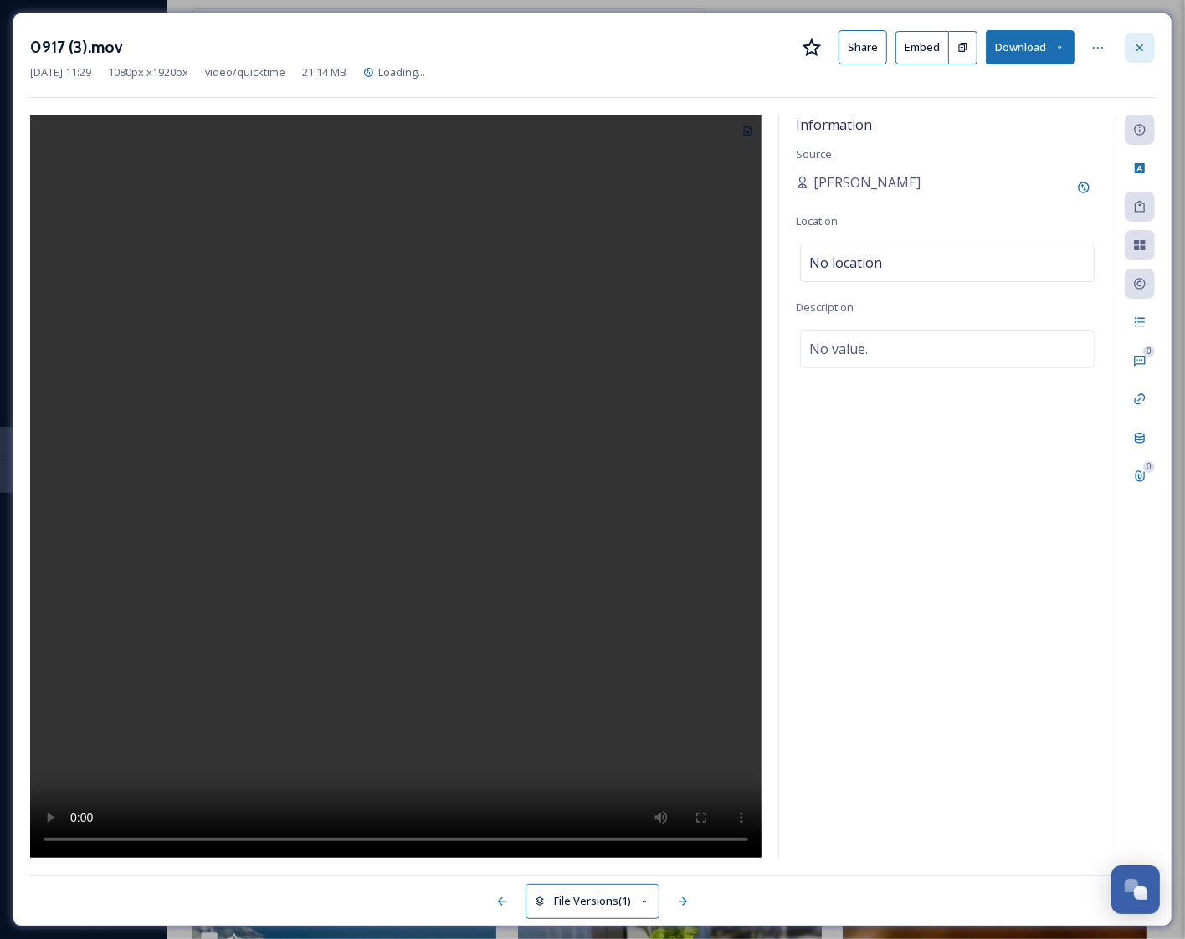
click at [1139, 44] on icon at bounding box center [1140, 47] width 13 height 13
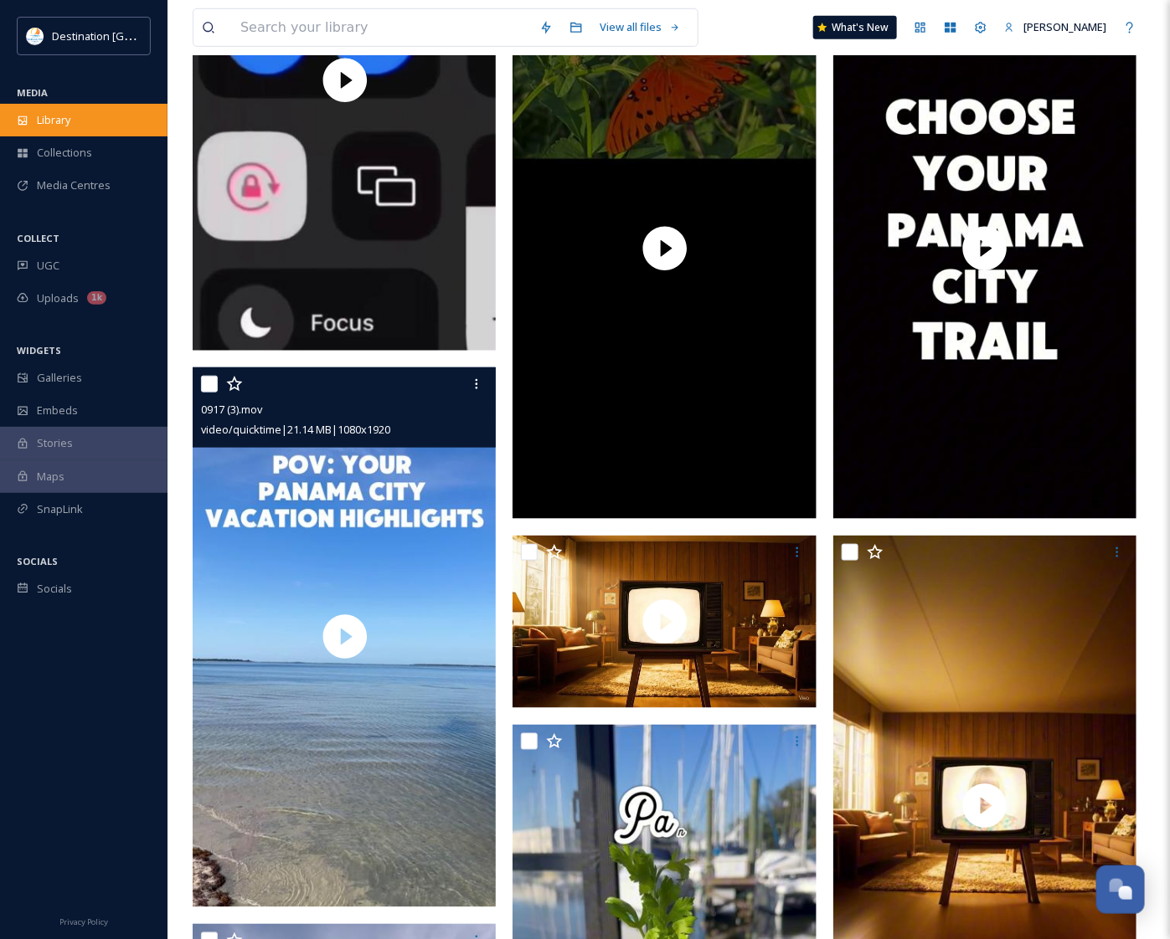
click at [84, 128] on div "Library" at bounding box center [83, 120] width 167 height 33
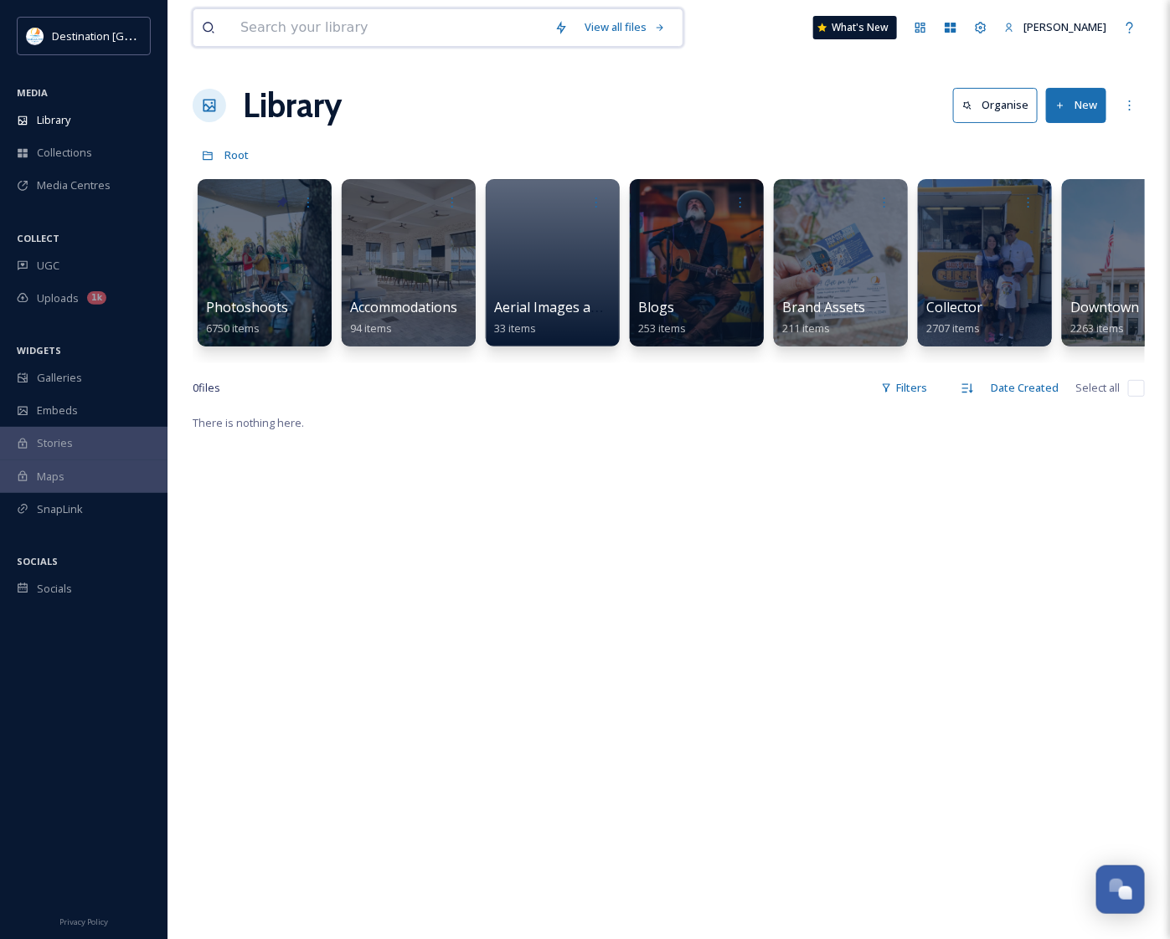
click at [348, 15] on input at bounding box center [389, 27] width 314 height 37
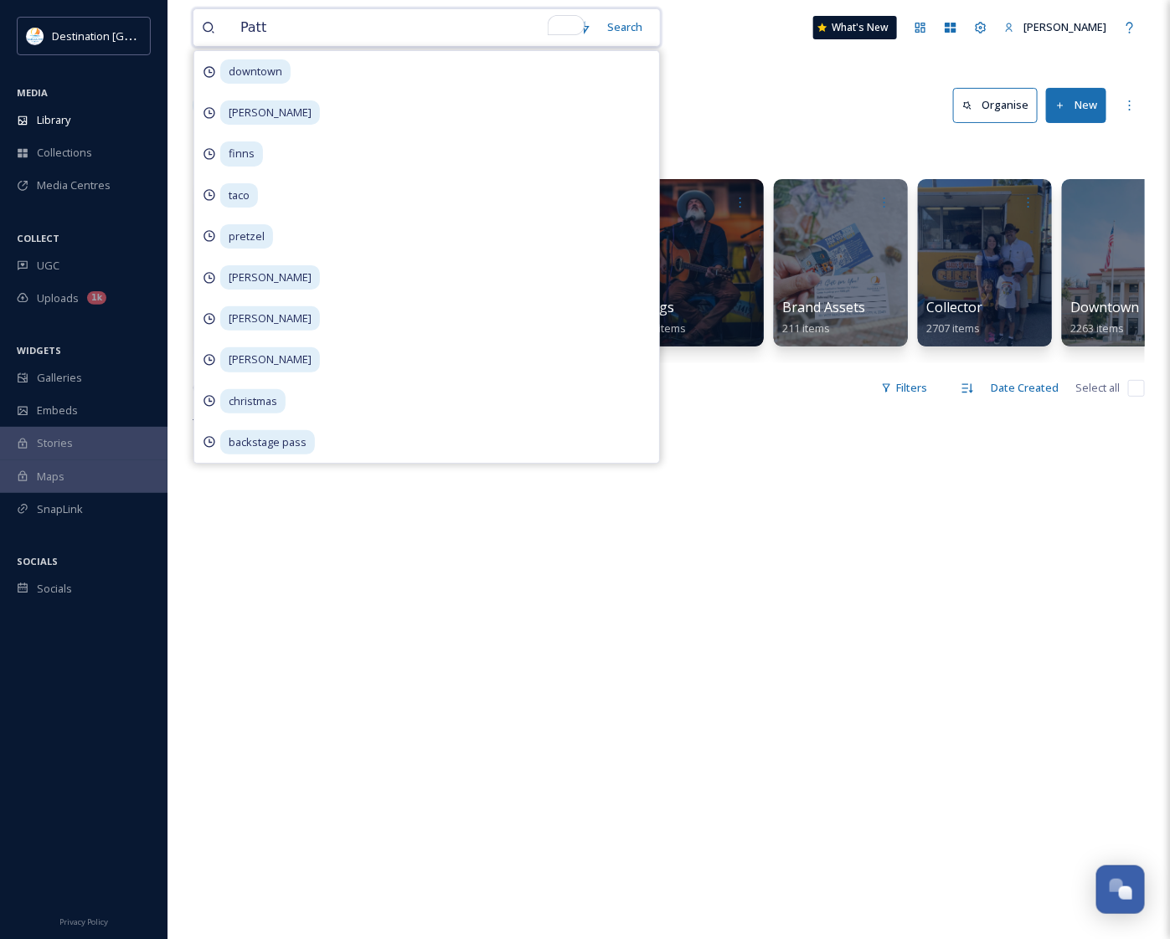
type input "[PERSON_NAME]"
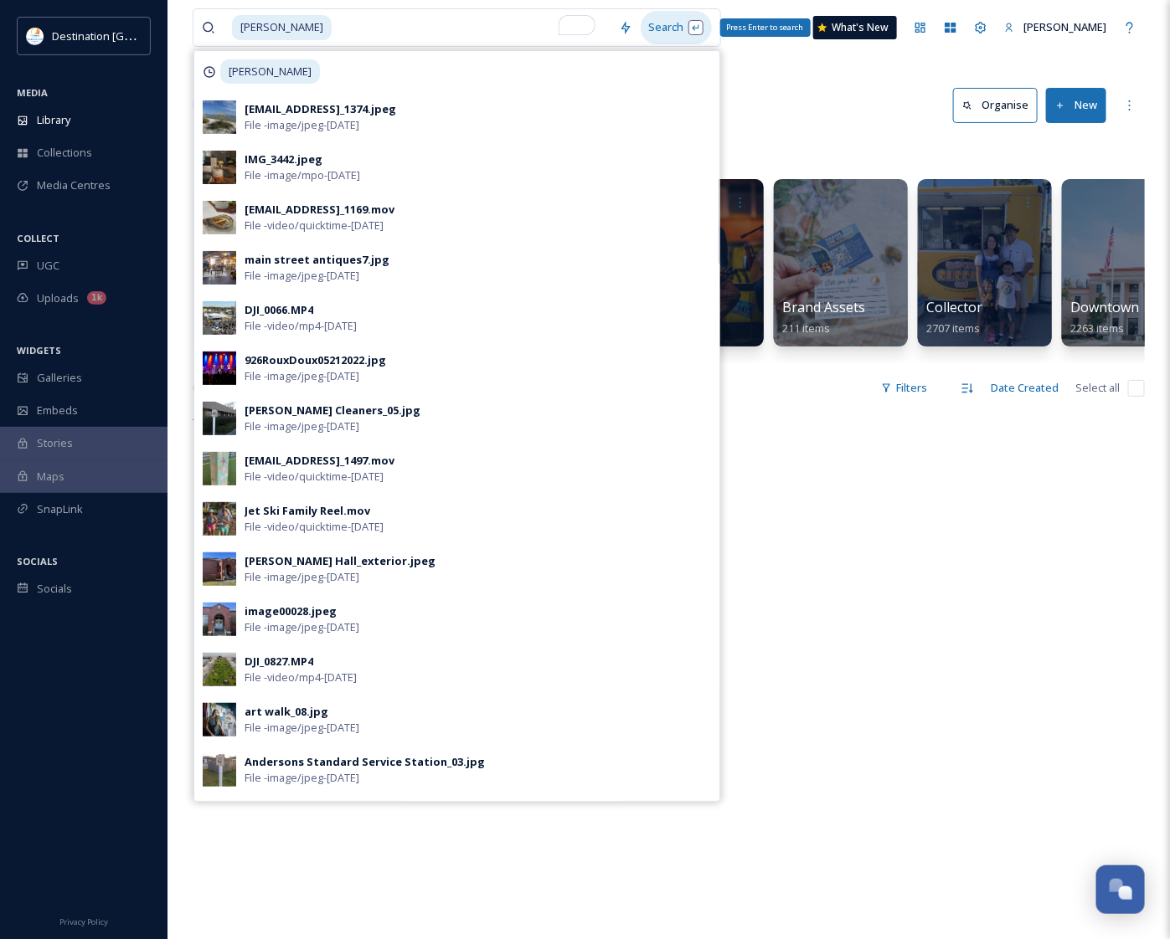
click at [656, 22] on div "Search Press Enter to search" at bounding box center [675, 27] width 71 height 33
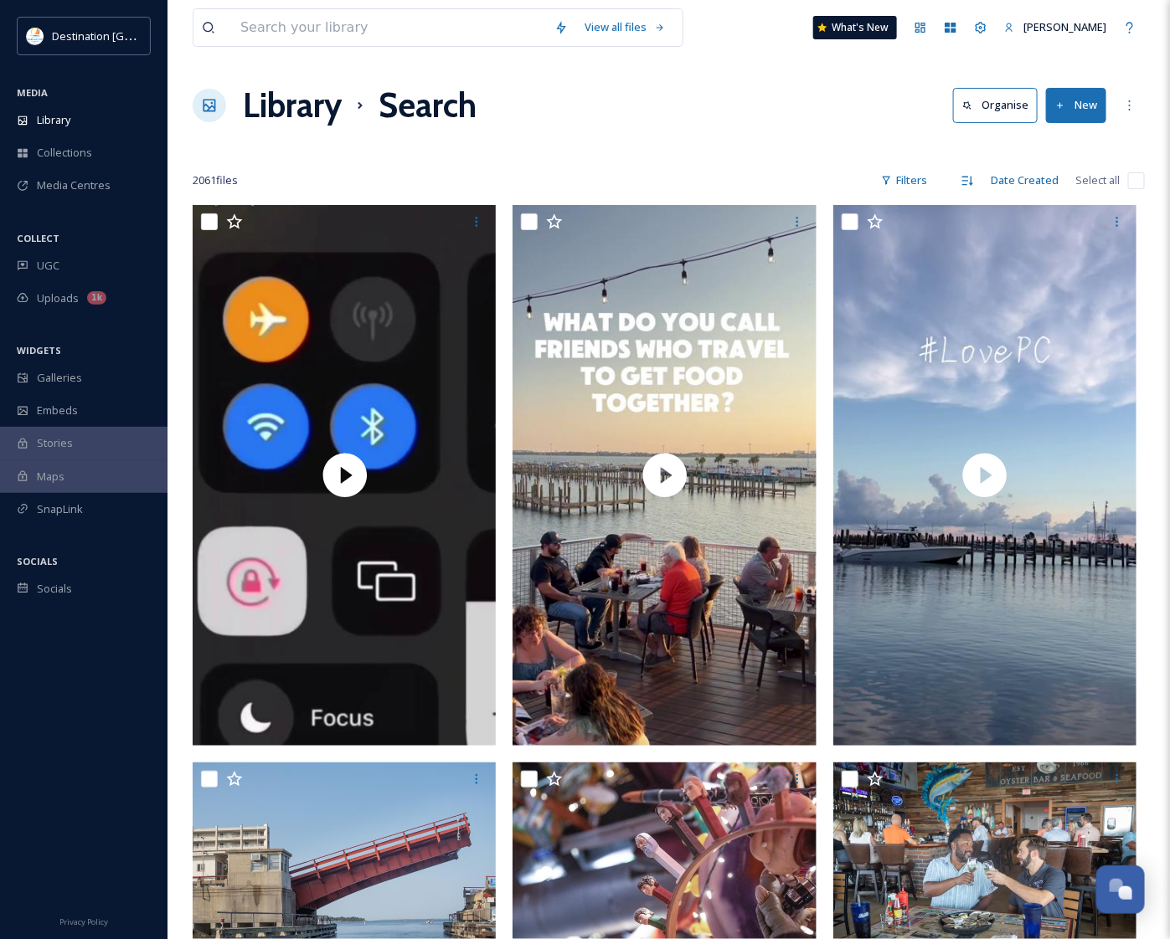
click at [1130, 184] on input "checkbox" at bounding box center [1136, 180] width 17 height 17
click at [1136, 177] on input "checkbox" at bounding box center [1136, 180] width 17 height 17
checkbox input "true"
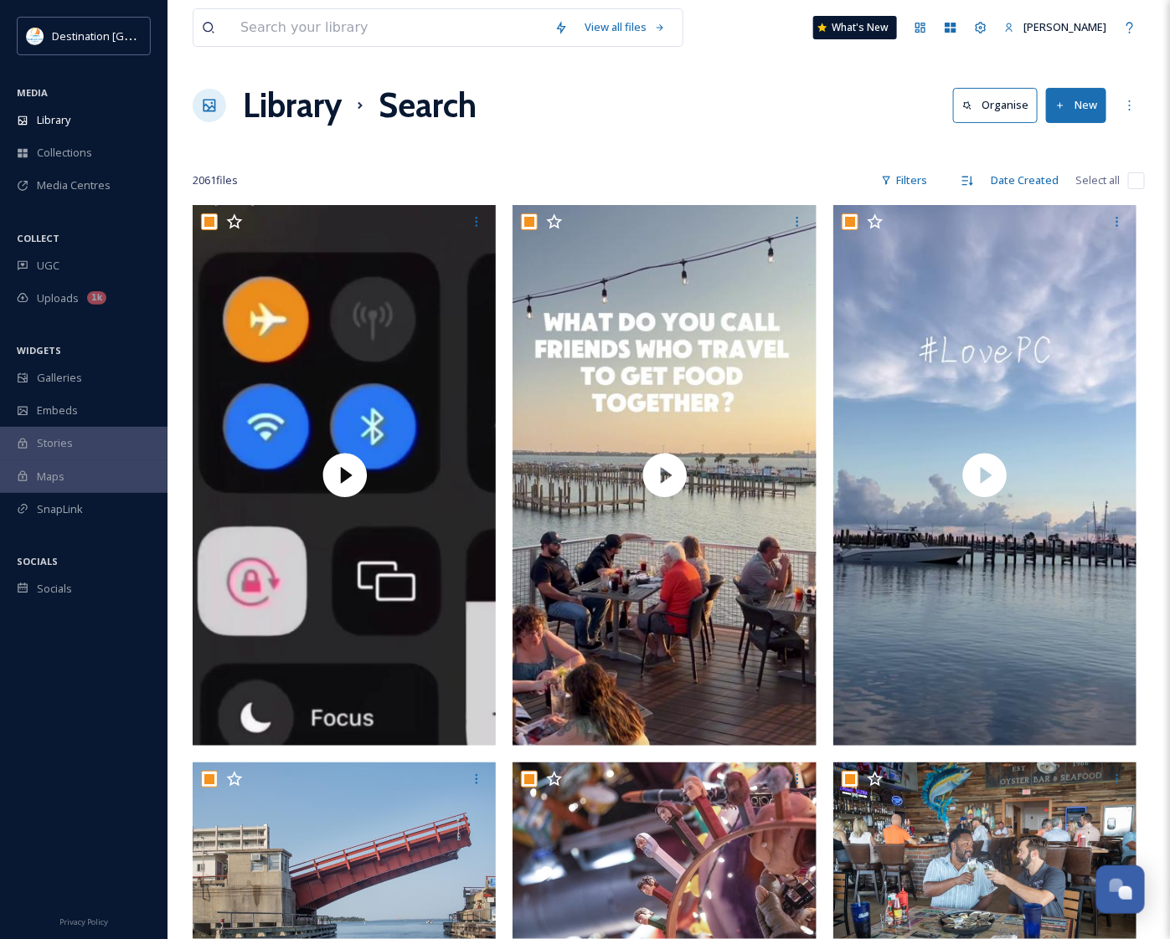
checkbox input "true"
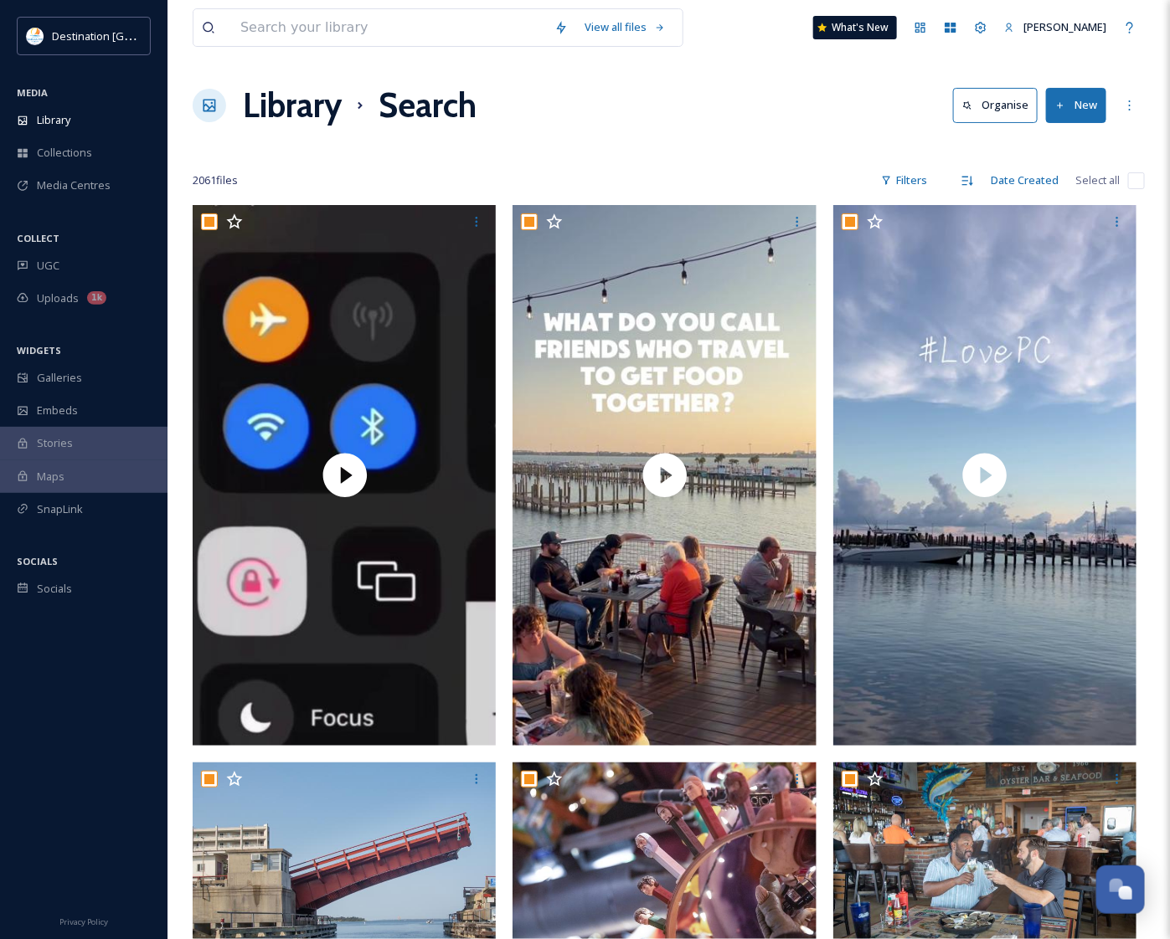
checkbox input "true"
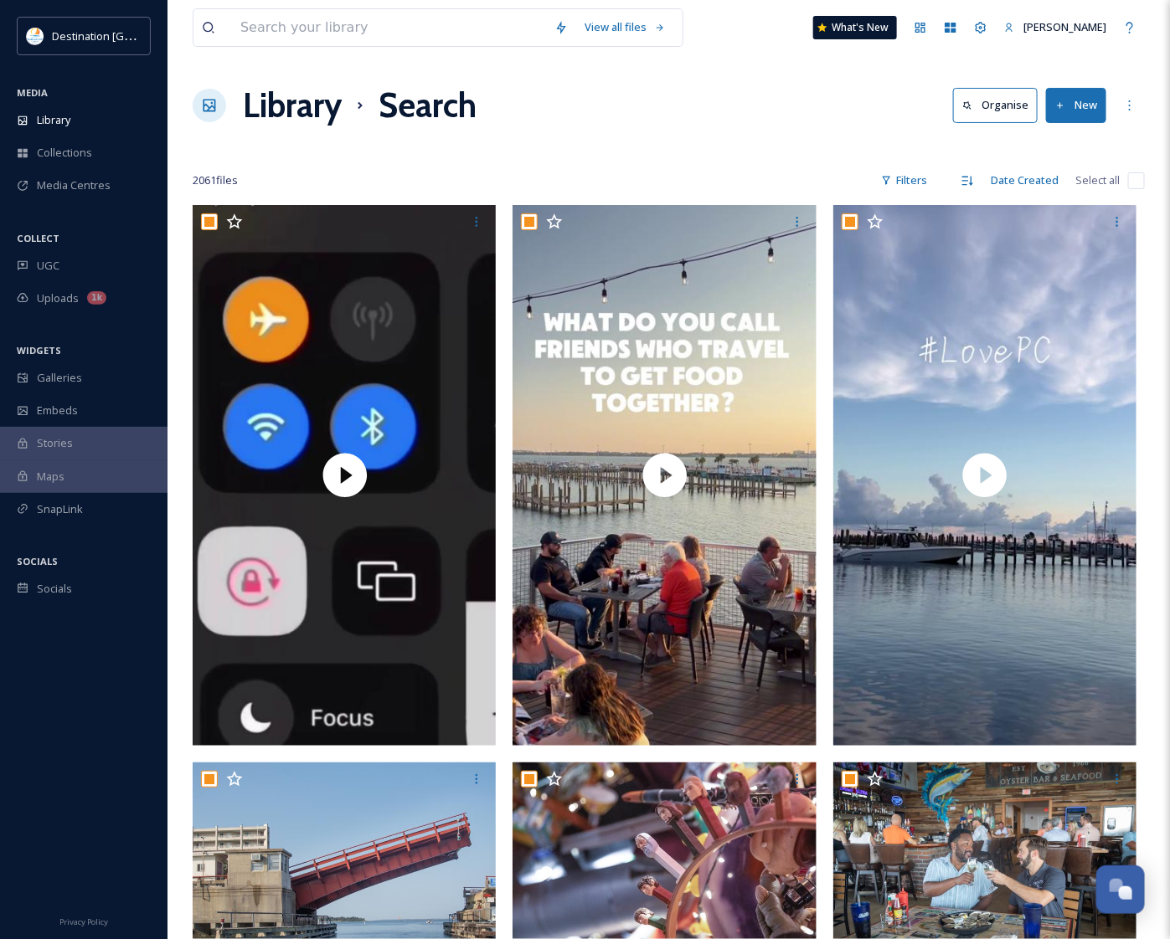
checkbox input "true"
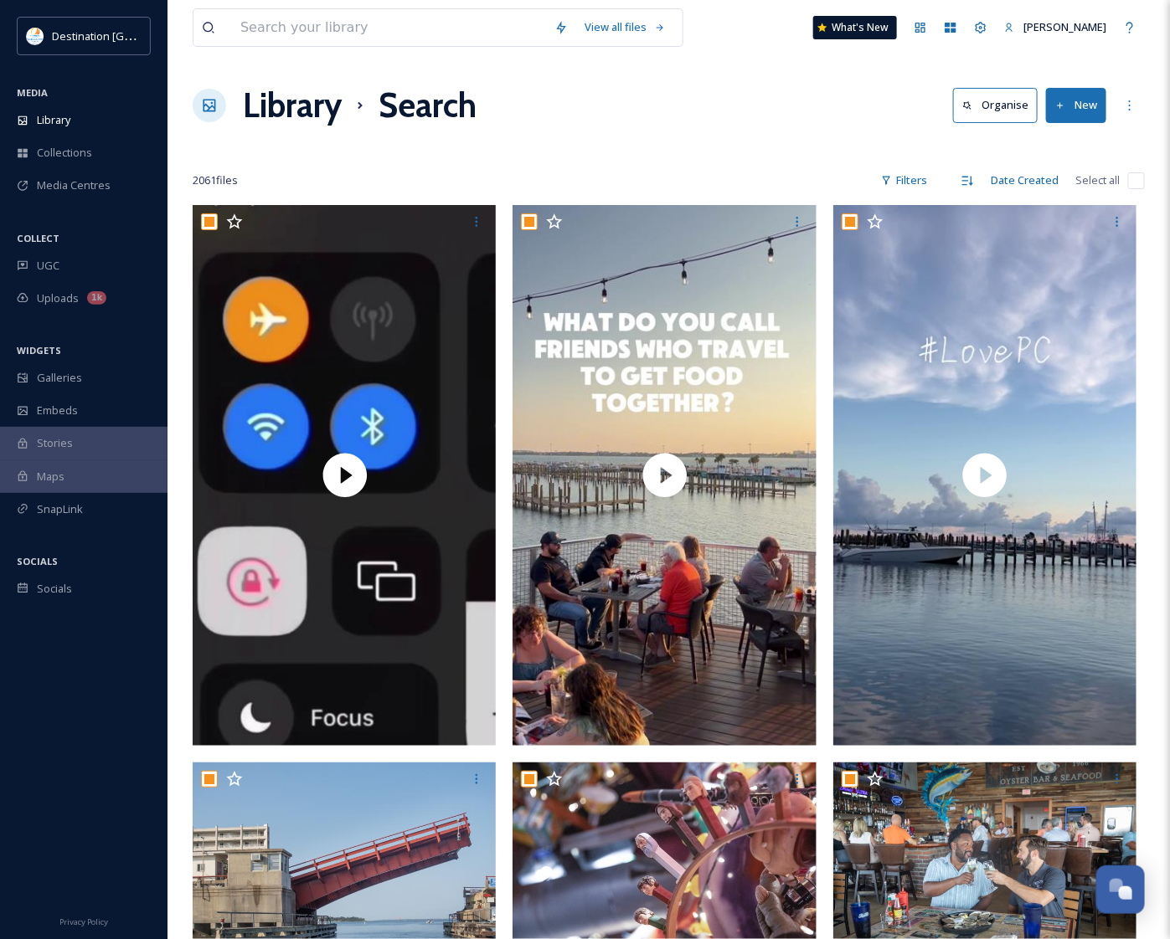
checkbox input "true"
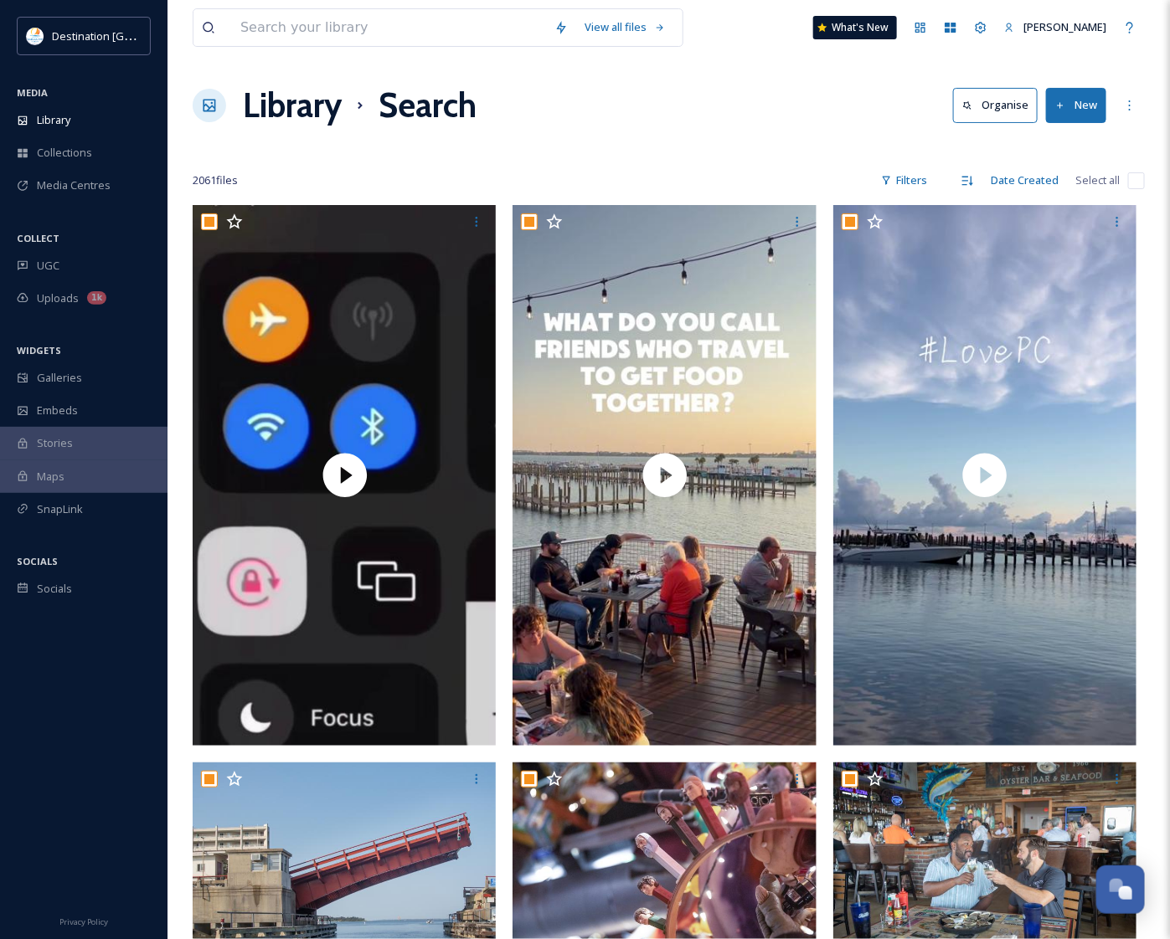
checkbox input "true"
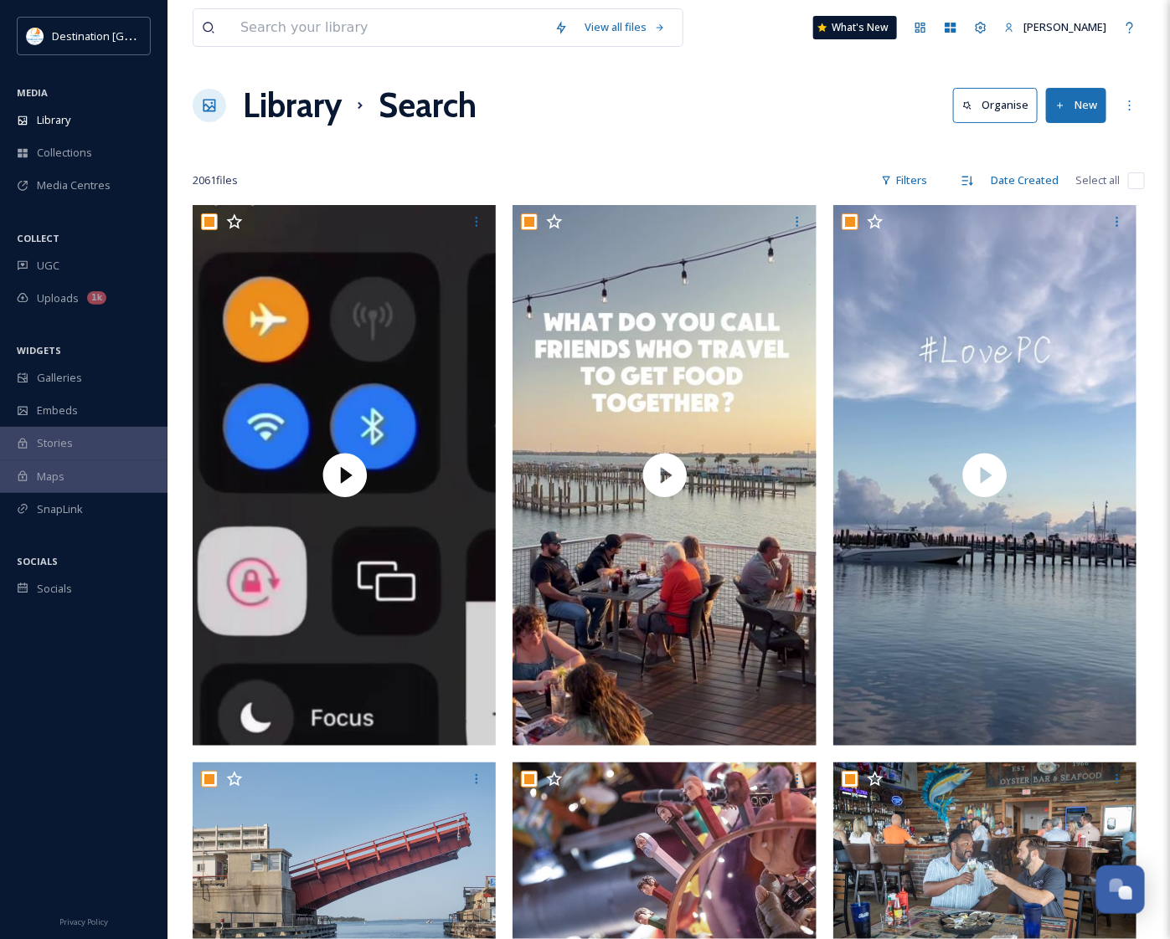
checkbox input "true"
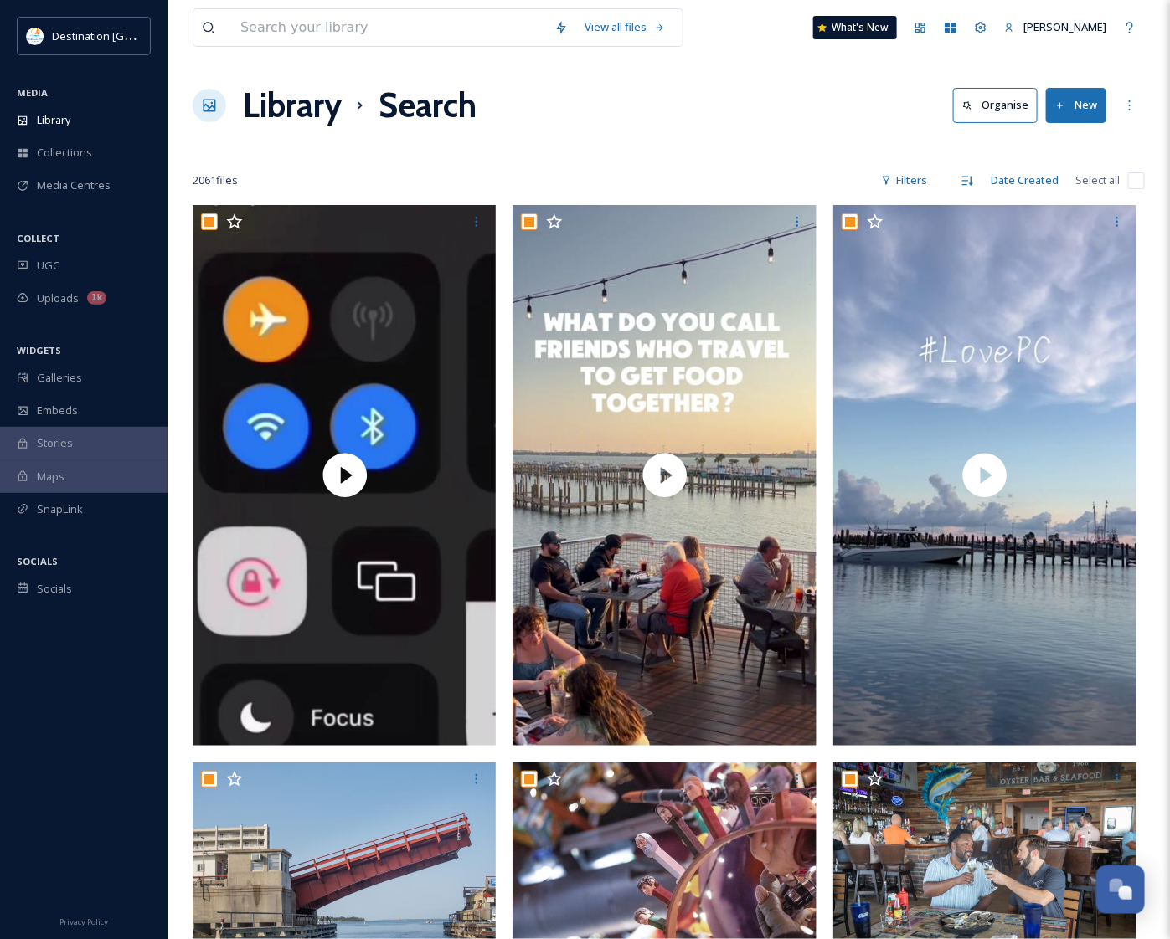
checkbox input "true"
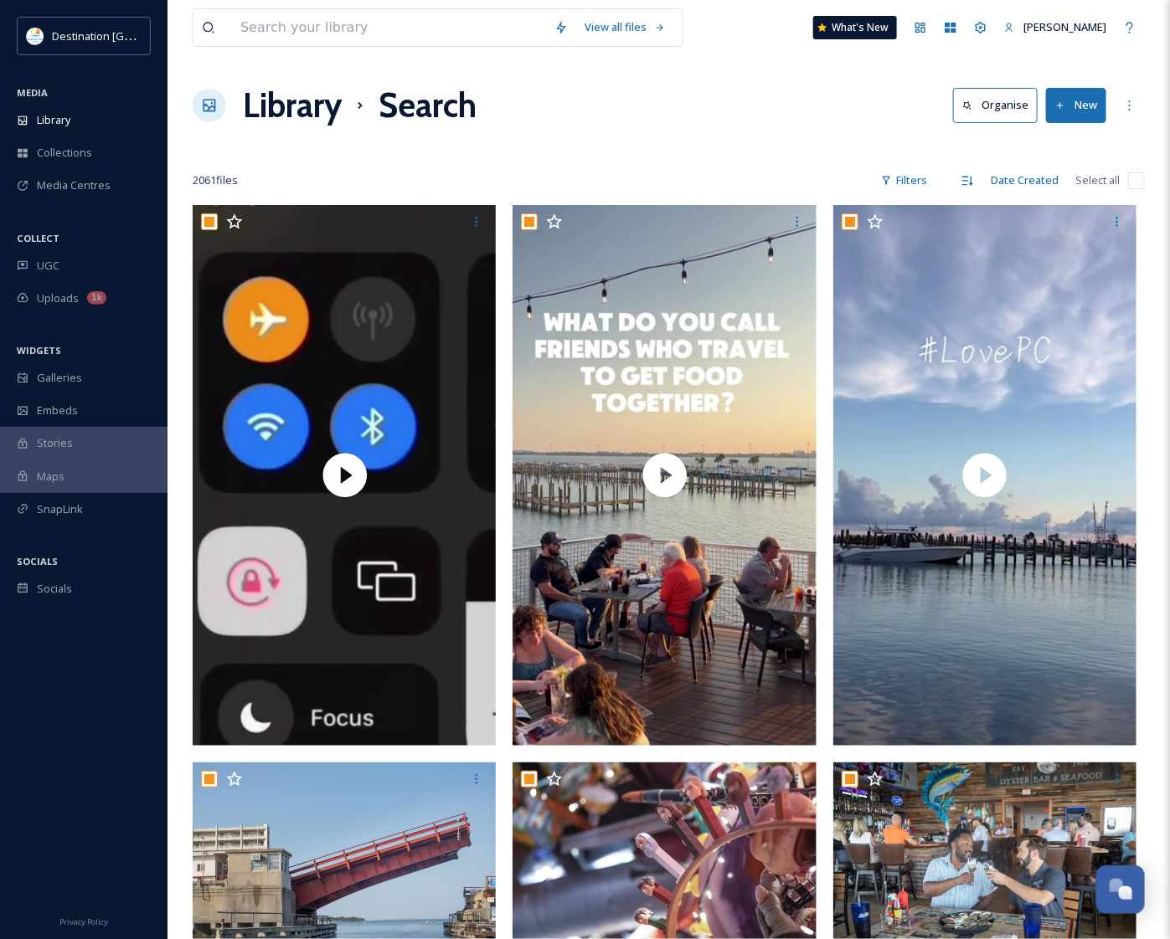
checkbox input "true"
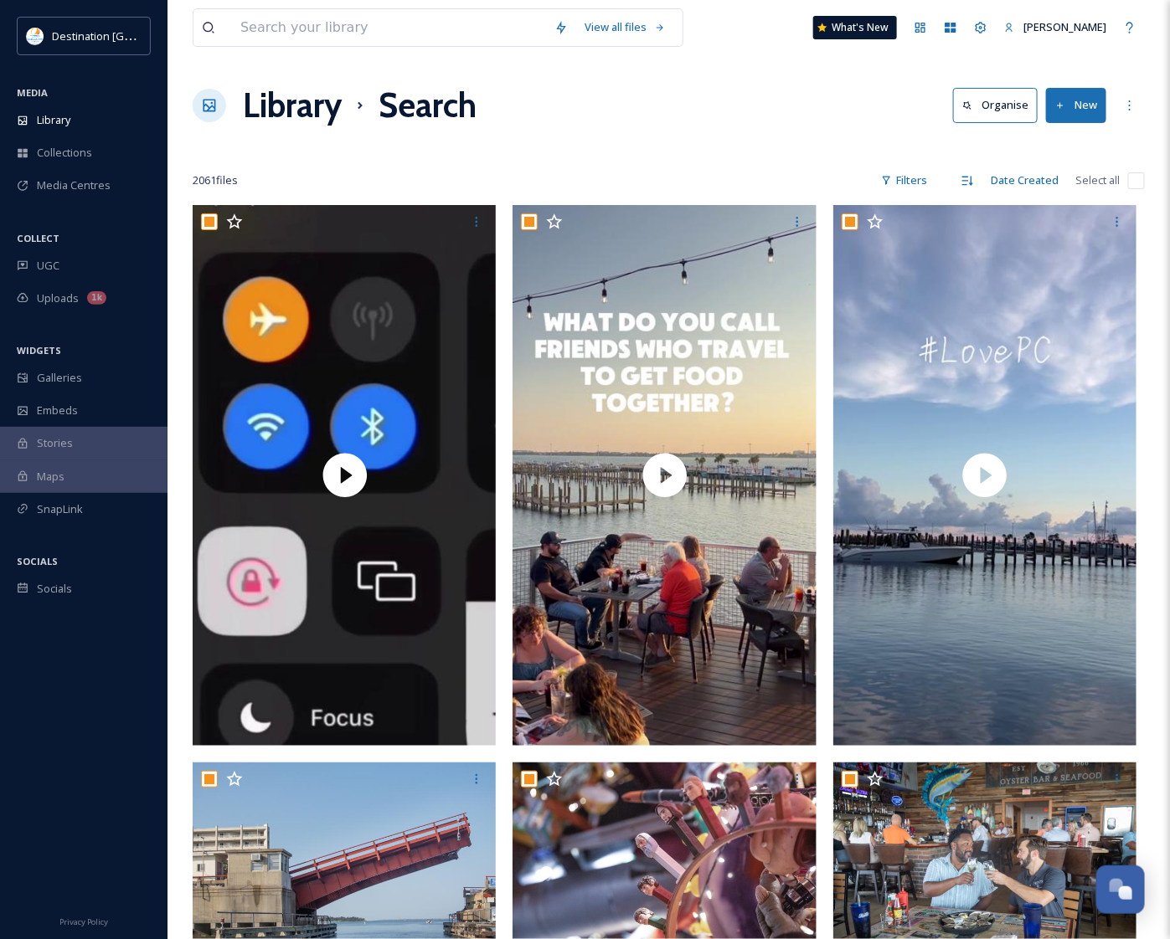
checkbox input "true"
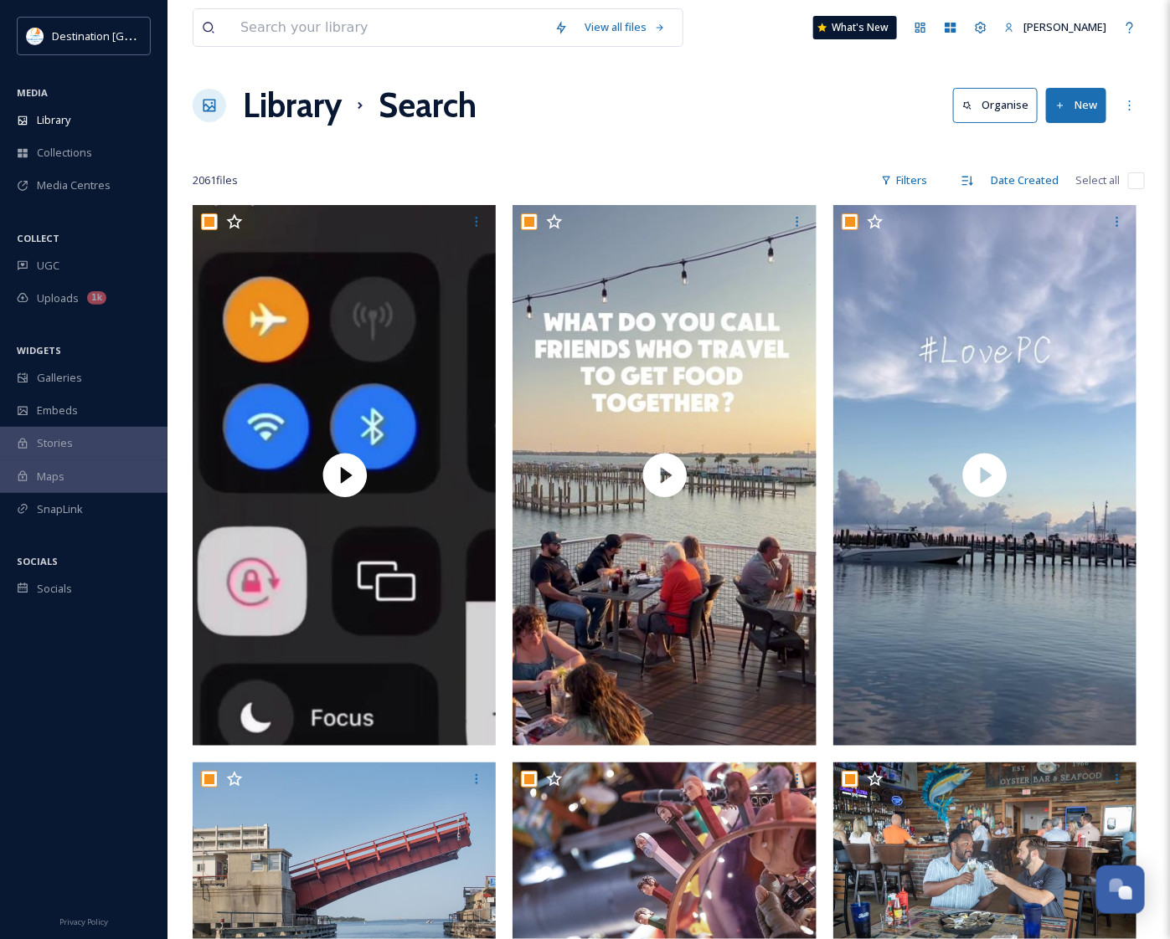
checkbox input "true"
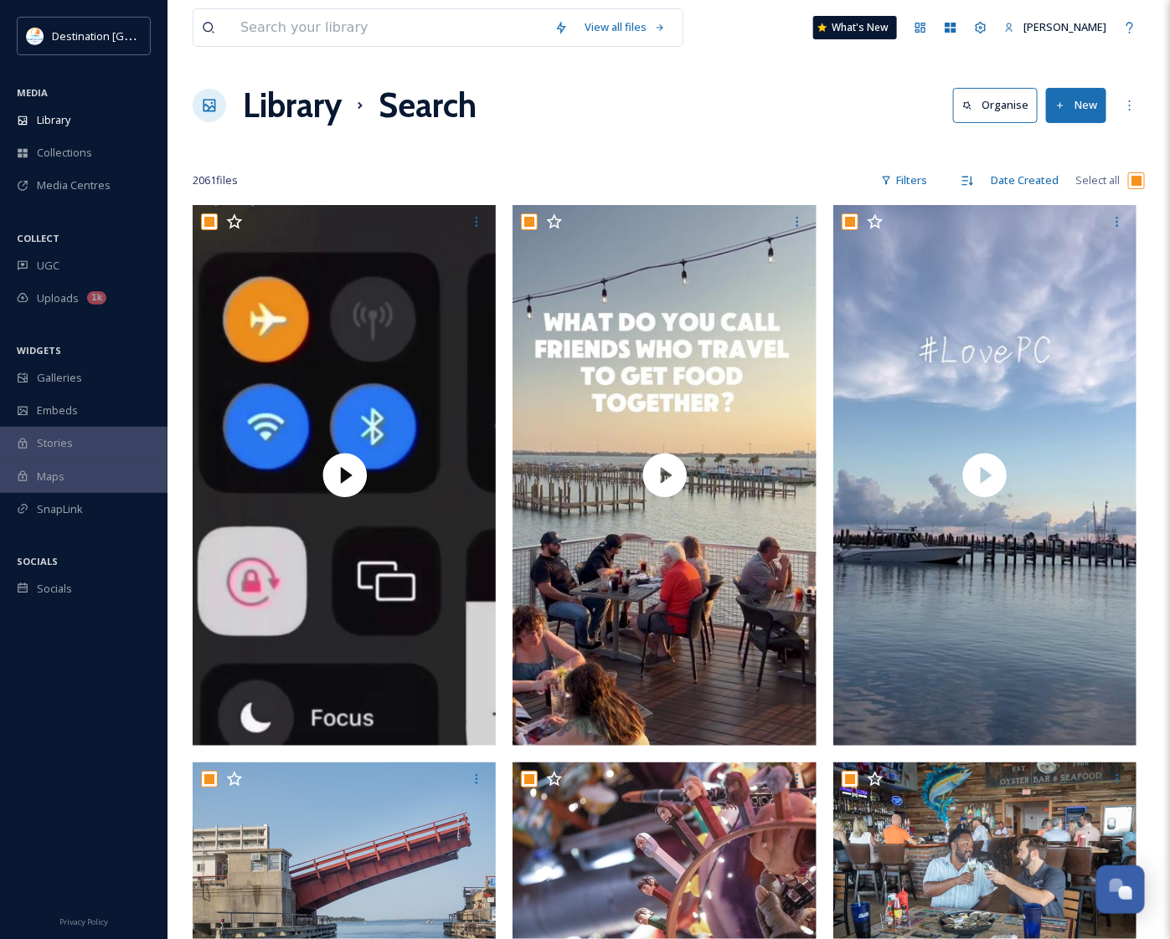
checkbox input "true"
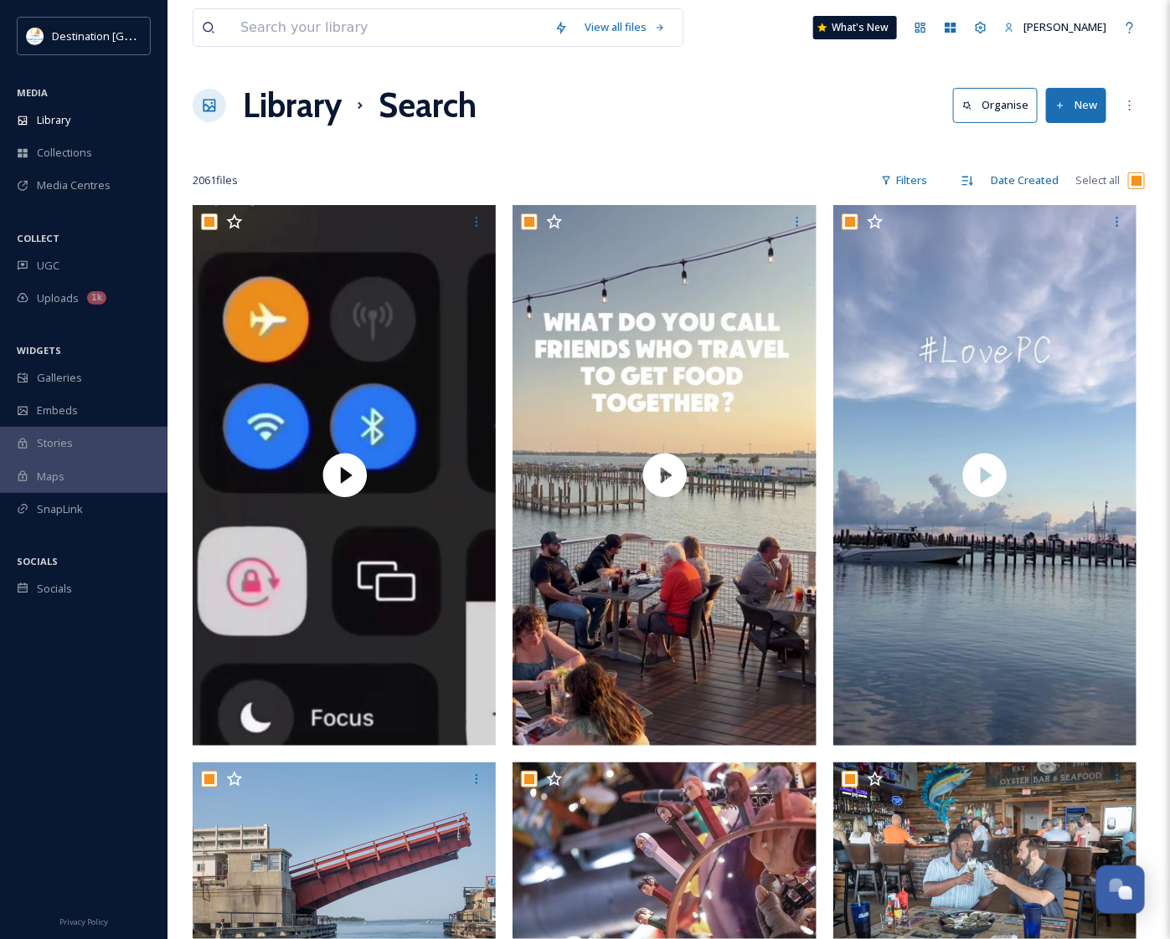
checkbox input "true"
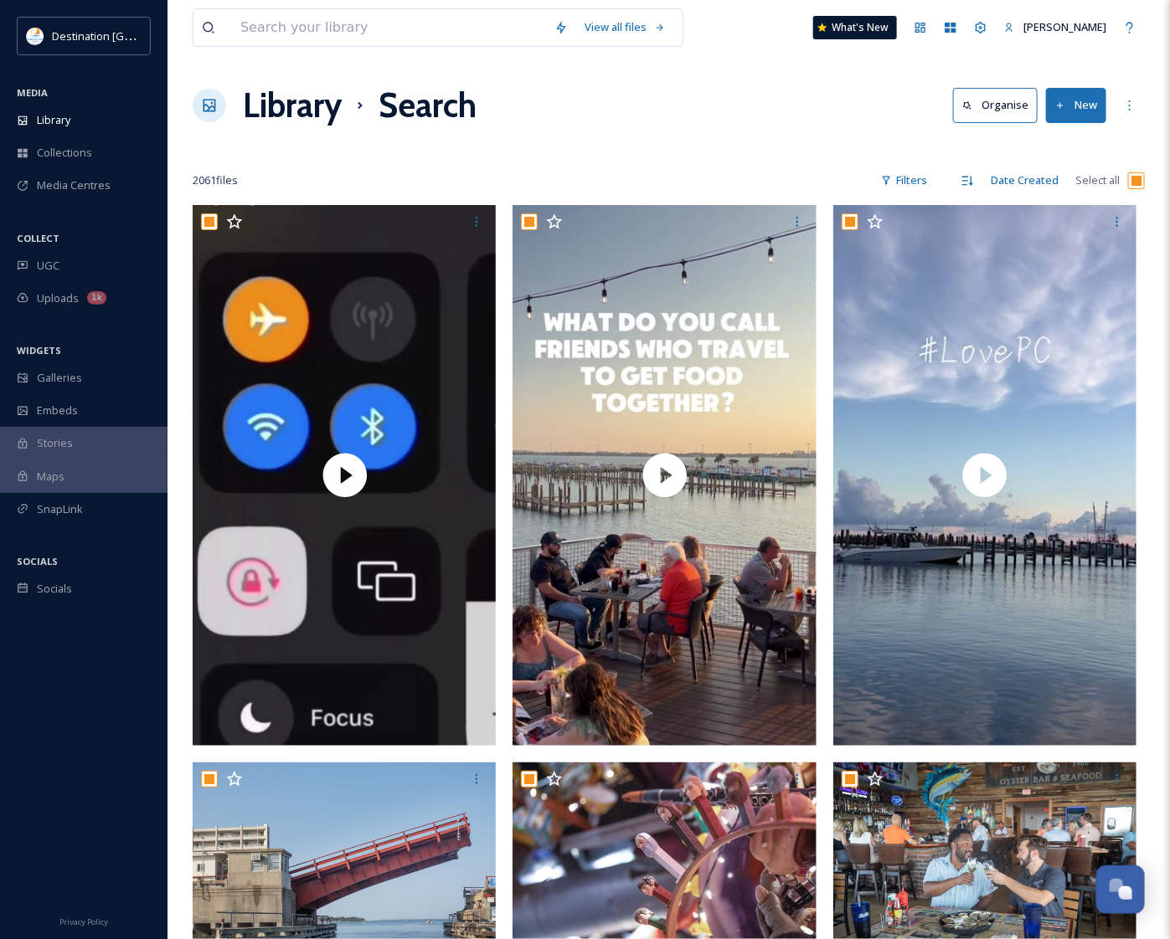
checkbox input "true"
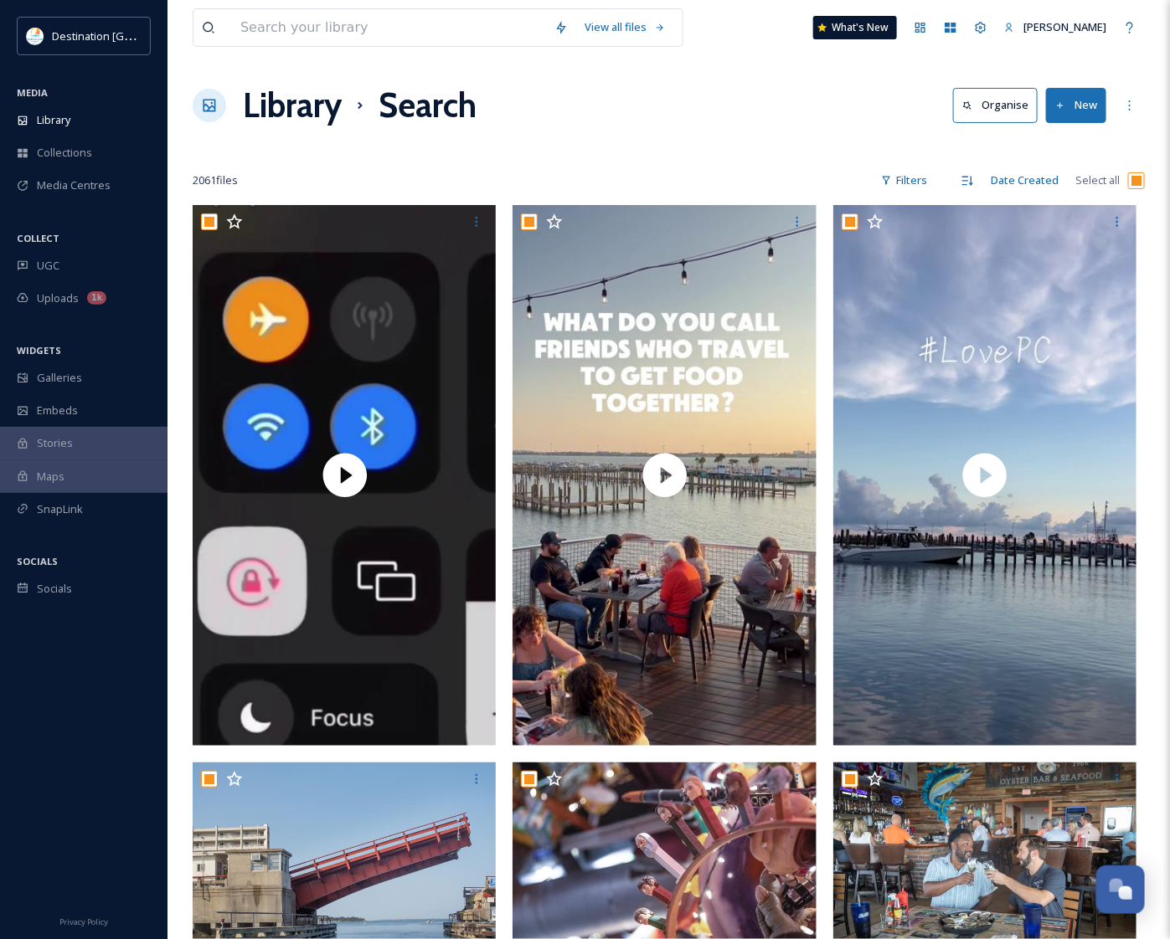
checkbox input "true"
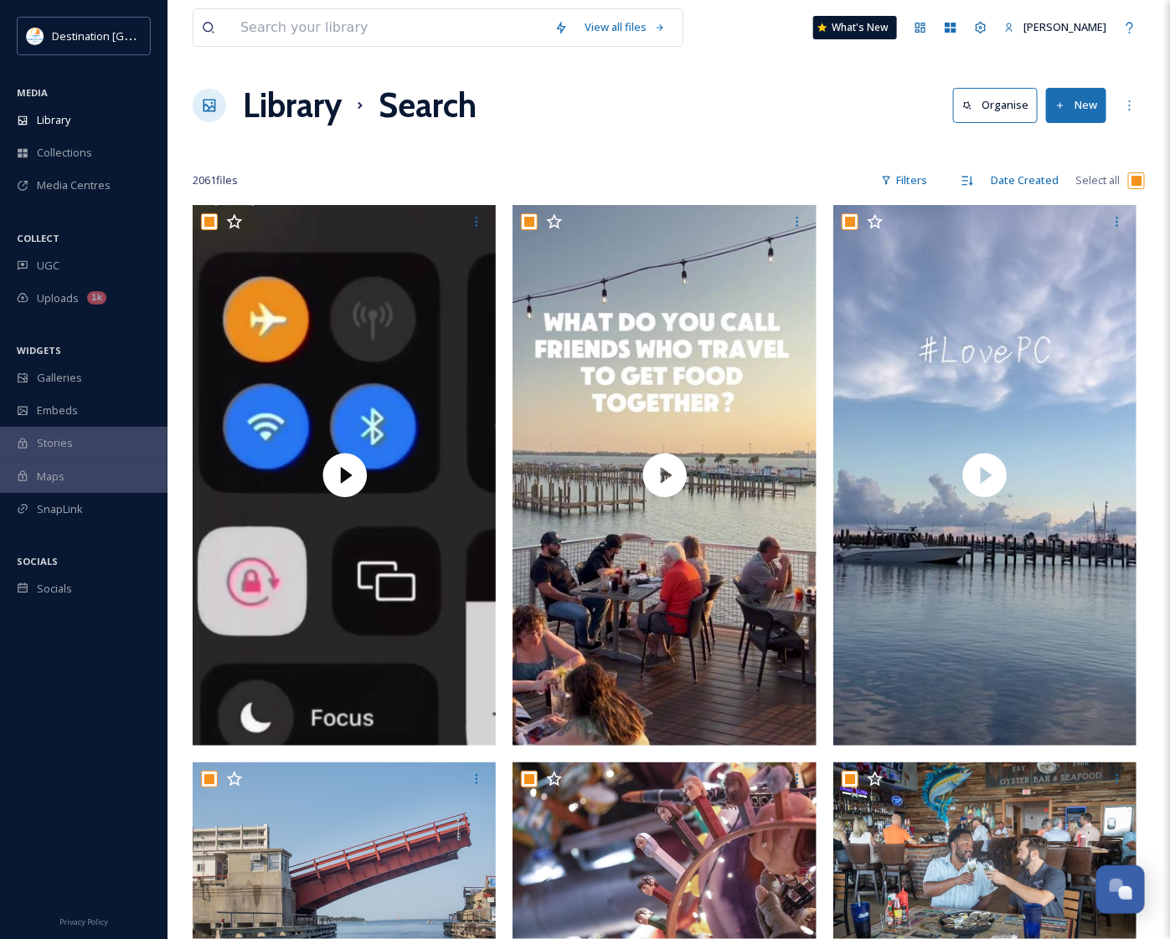
checkbox input "true"
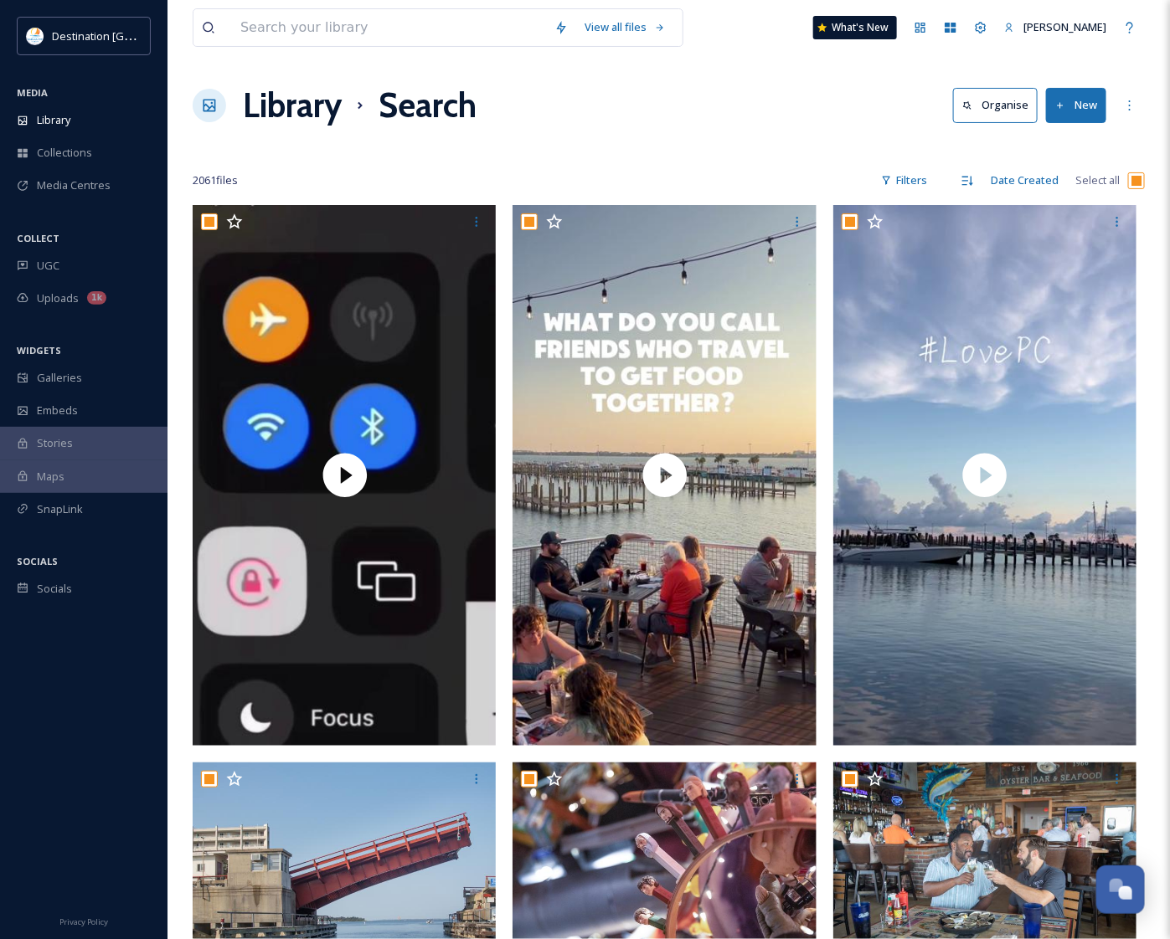
checkbox input "true"
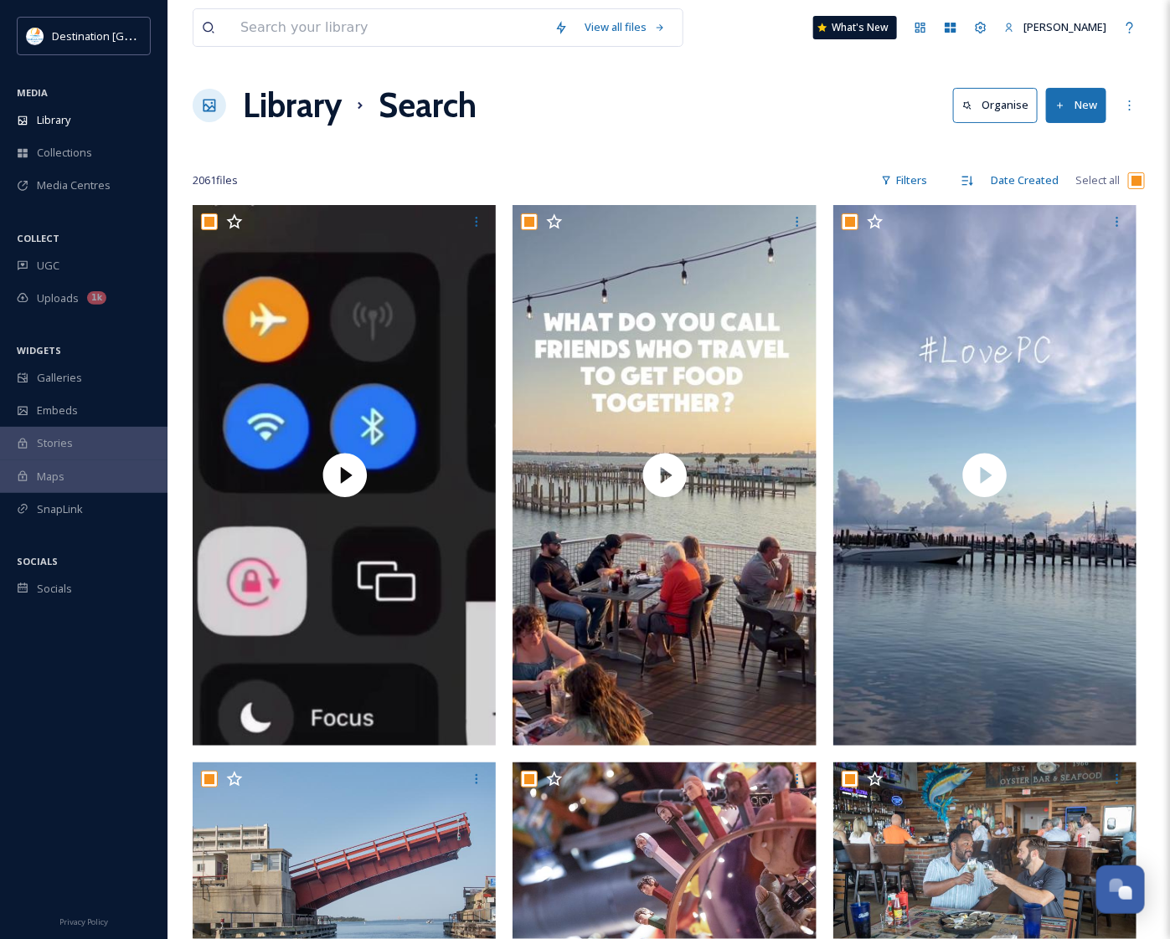
checkbox input "true"
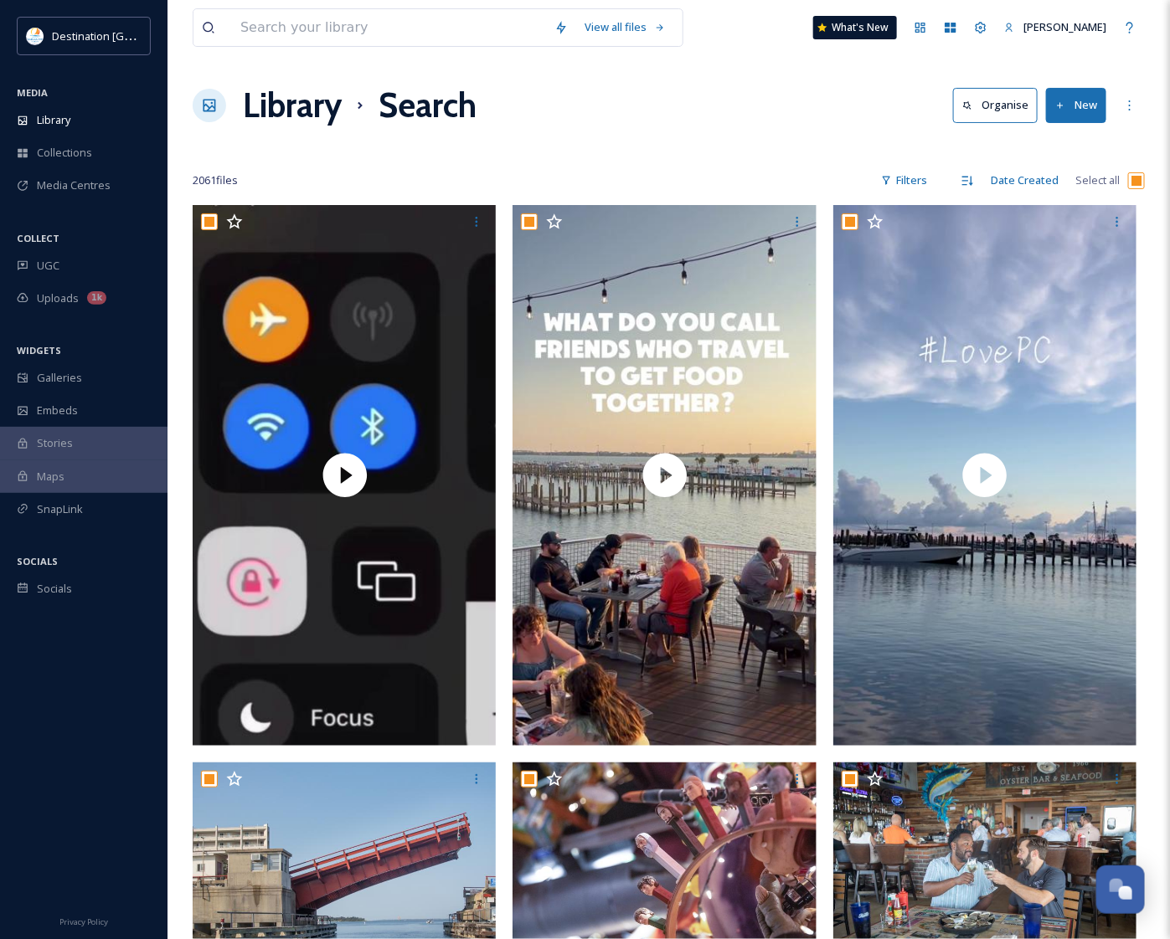
checkbox input "true"
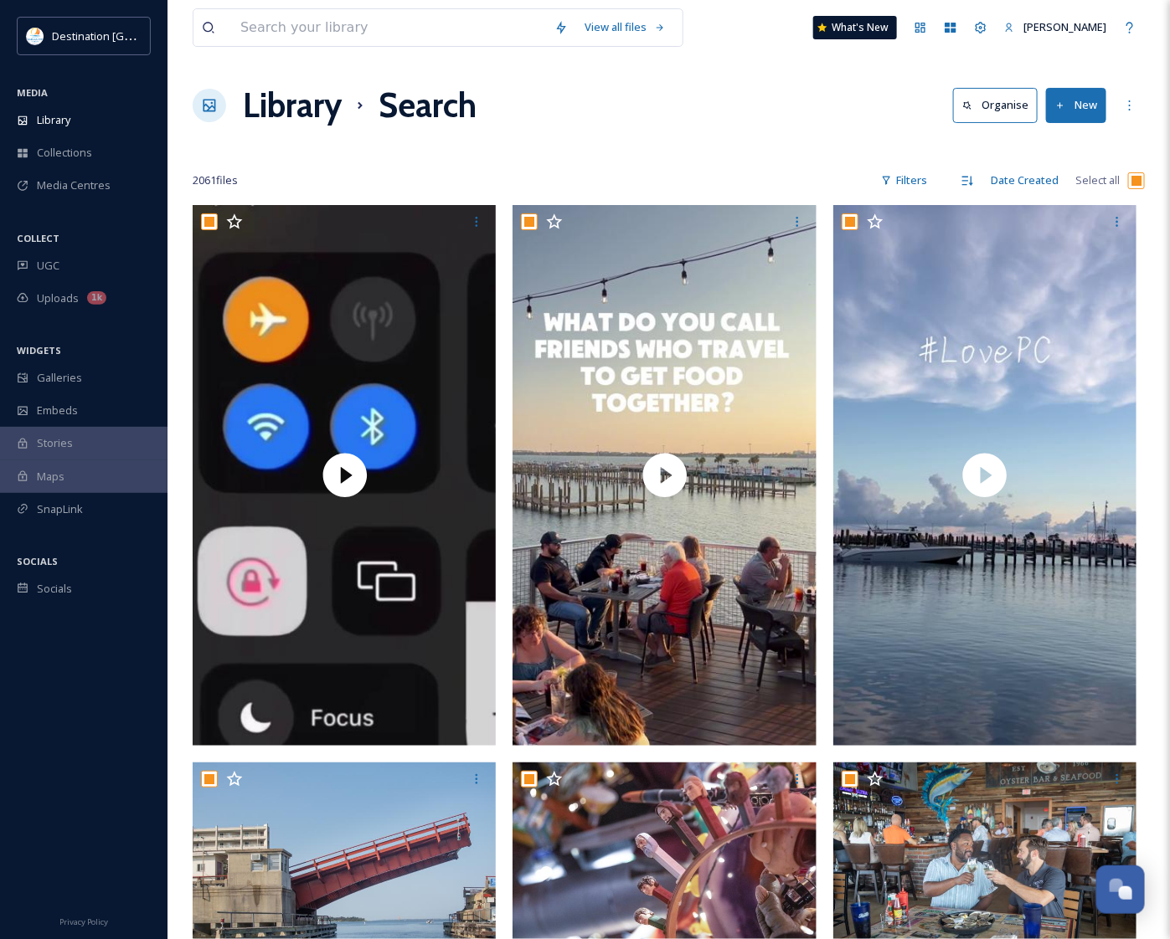
checkbox input "true"
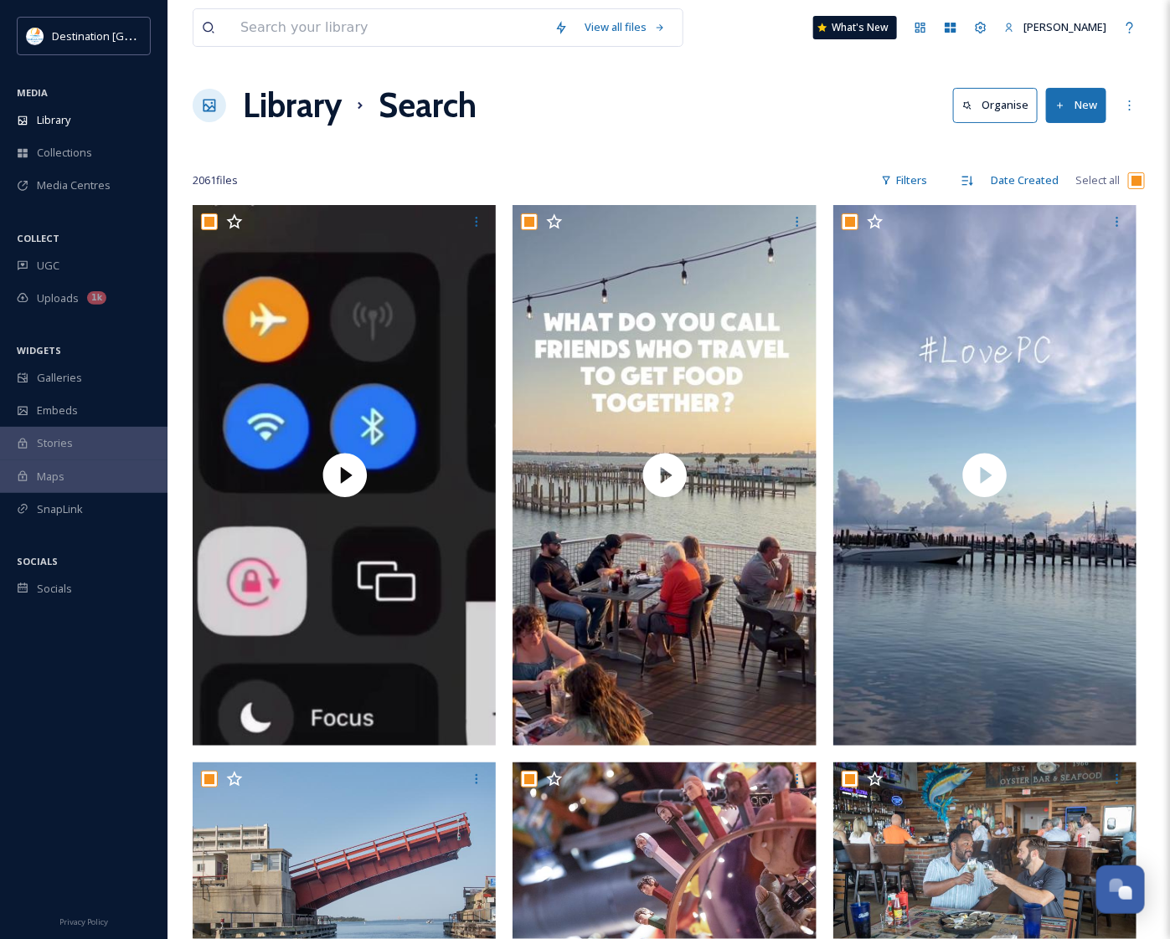
checkbox input "true"
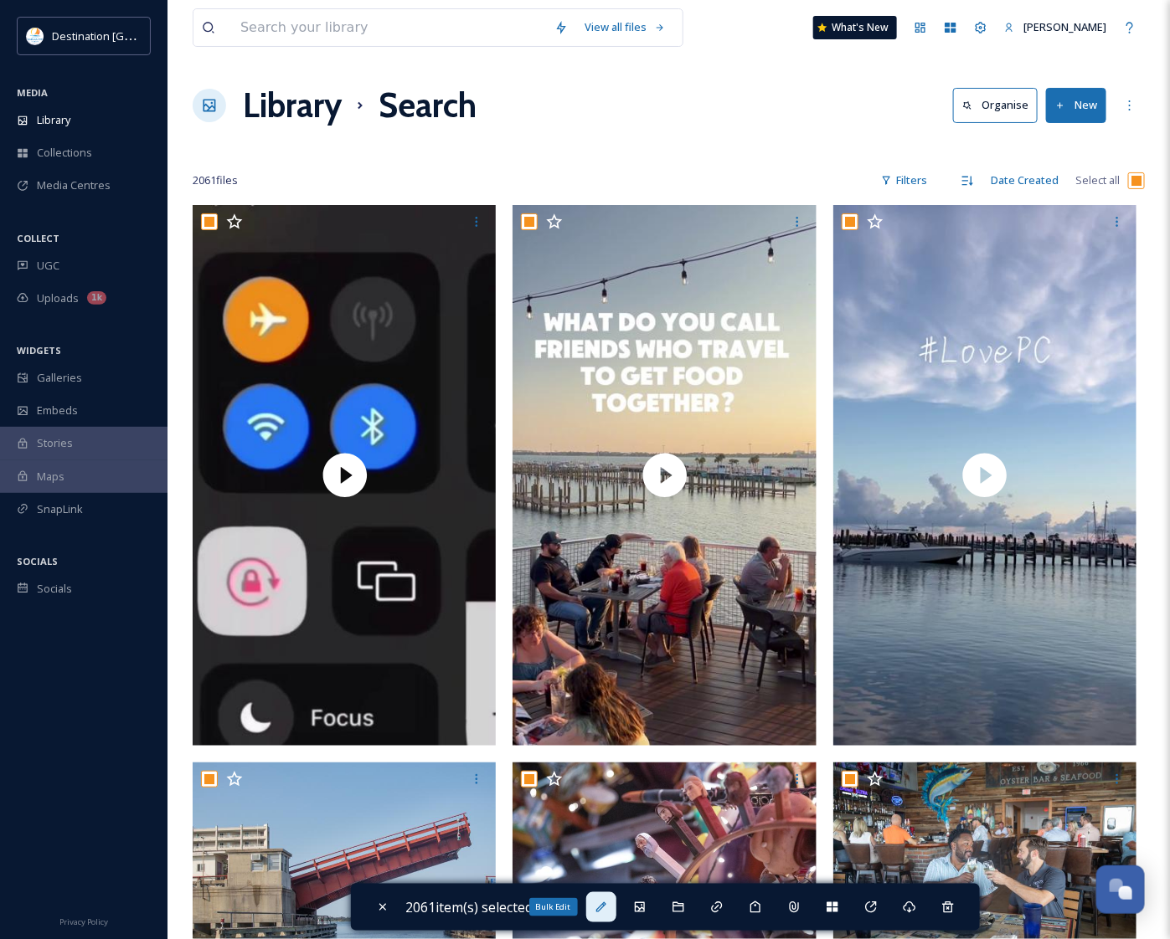
click at [616, 907] on div "Bulk Edit" at bounding box center [601, 907] width 30 height 30
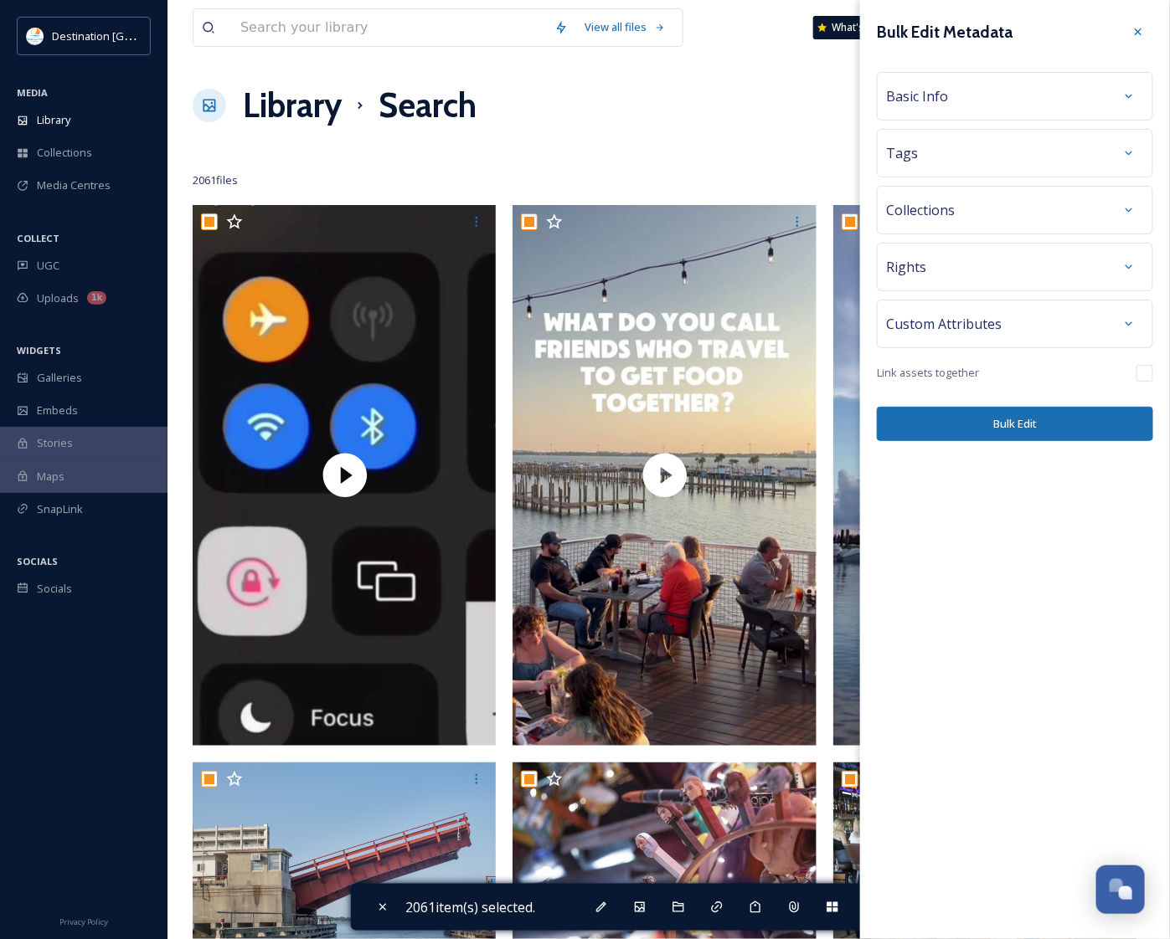
click at [1026, 90] on div "Basic Info" at bounding box center [1015, 96] width 258 height 30
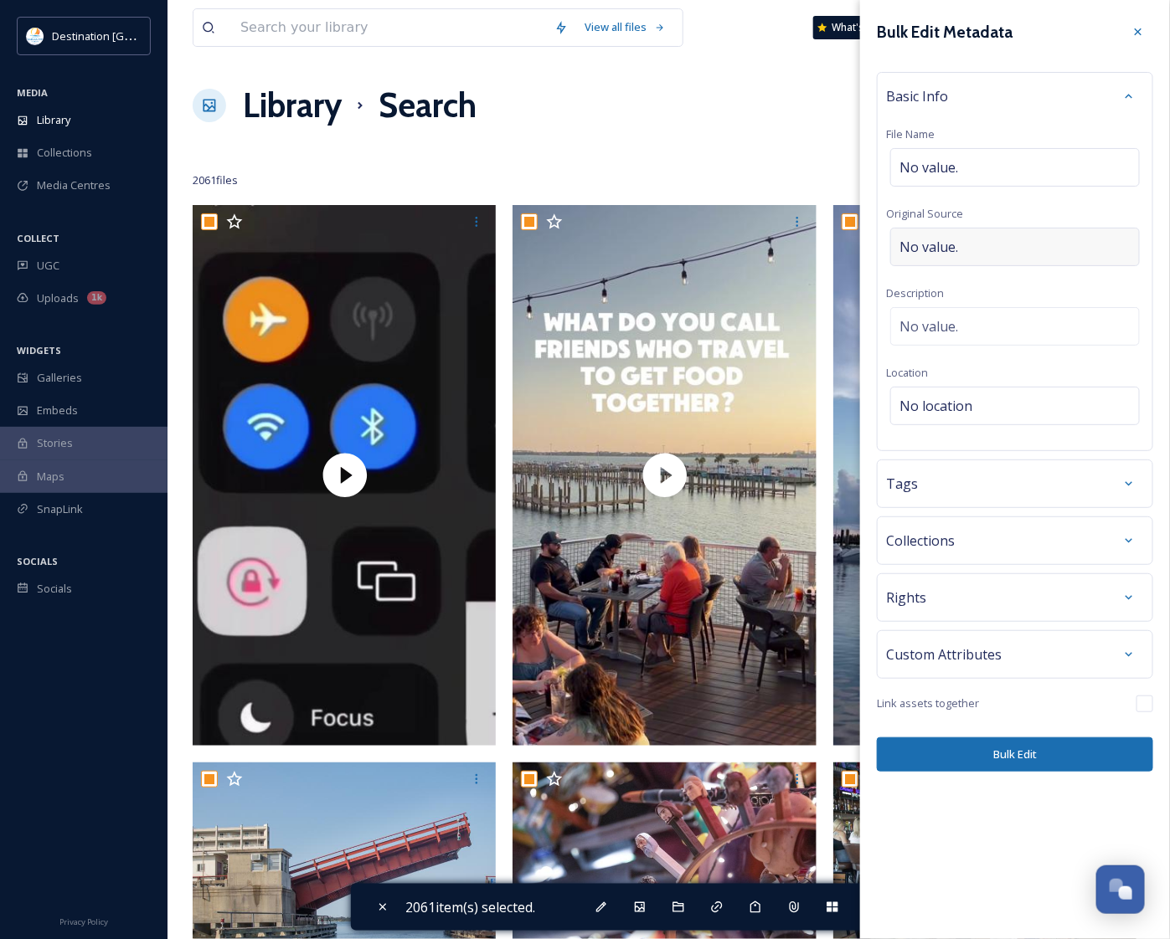
click at [963, 244] on div "No value." at bounding box center [1014, 247] width 249 height 39
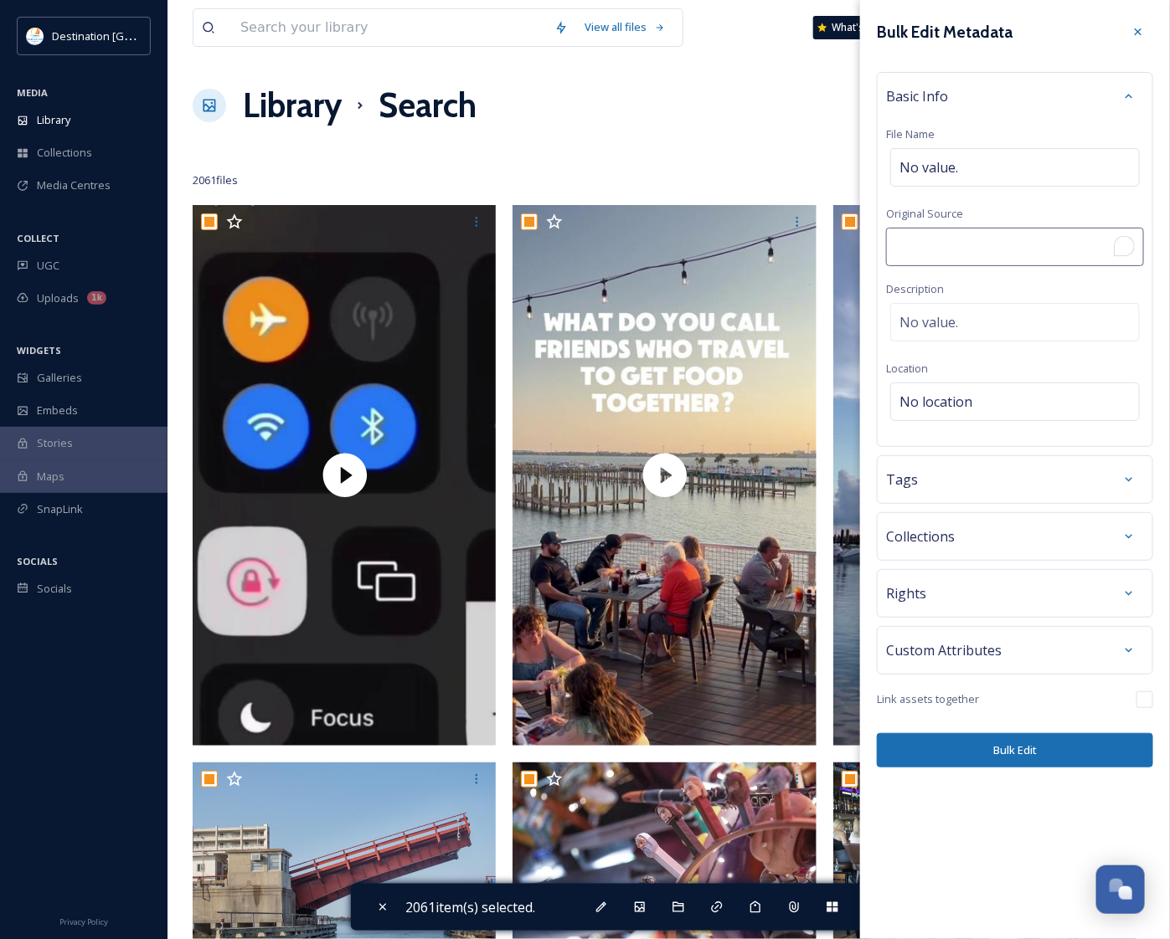
click at [969, 252] on input "To enrich screen reader interactions, please activate Accessibility in Grammarl…" at bounding box center [1015, 247] width 258 height 39
type input "Destination [GEOGRAPHIC_DATA]"
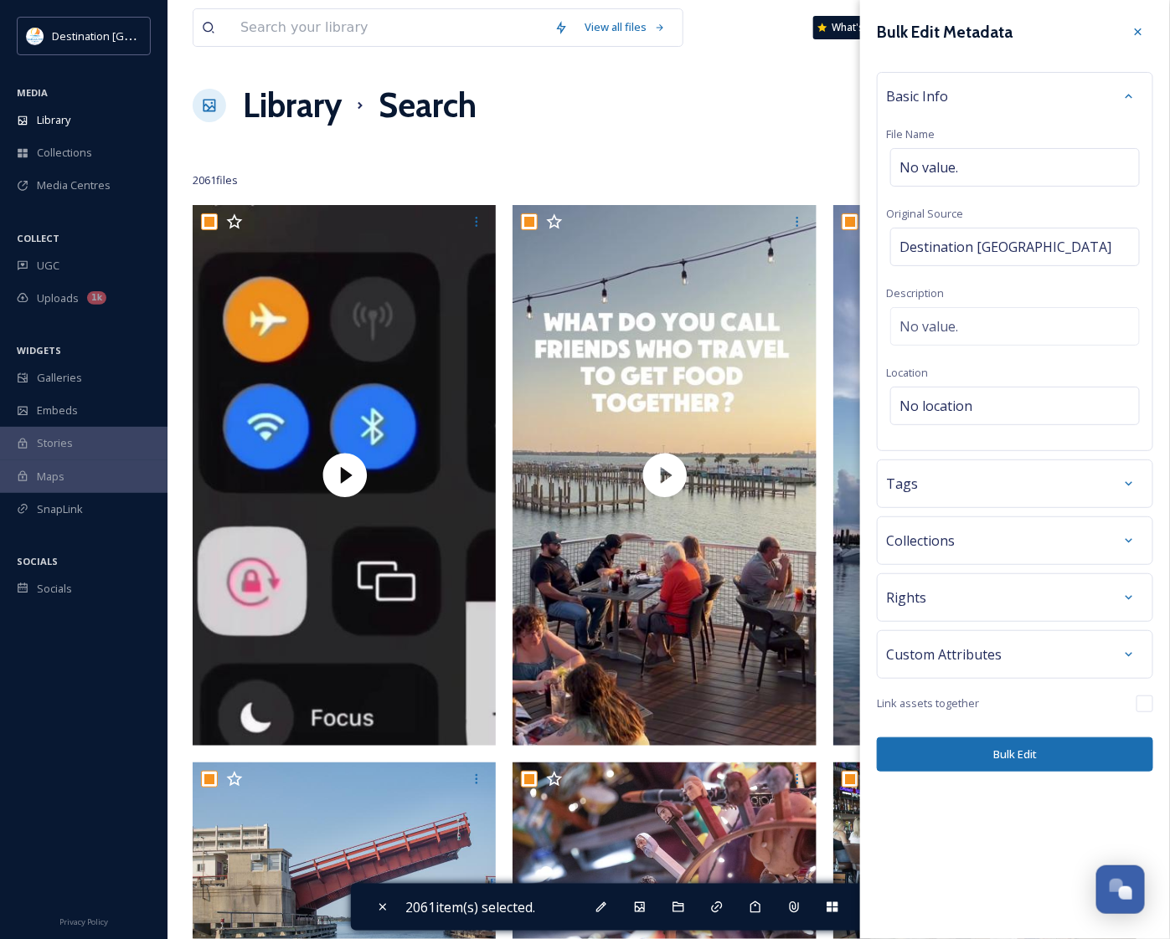
click at [1040, 697] on div "Bulk Edit Metadata Basic Info File Name No value. Original Source Destination […" at bounding box center [1015, 394] width 310 height 789
click at [1020, 769] on button "Bulk Edit" at bounding box center [1015, 755] width 276 height 34
click at [773, 148] on div at bounding box center [669, 147] width 952 height 17
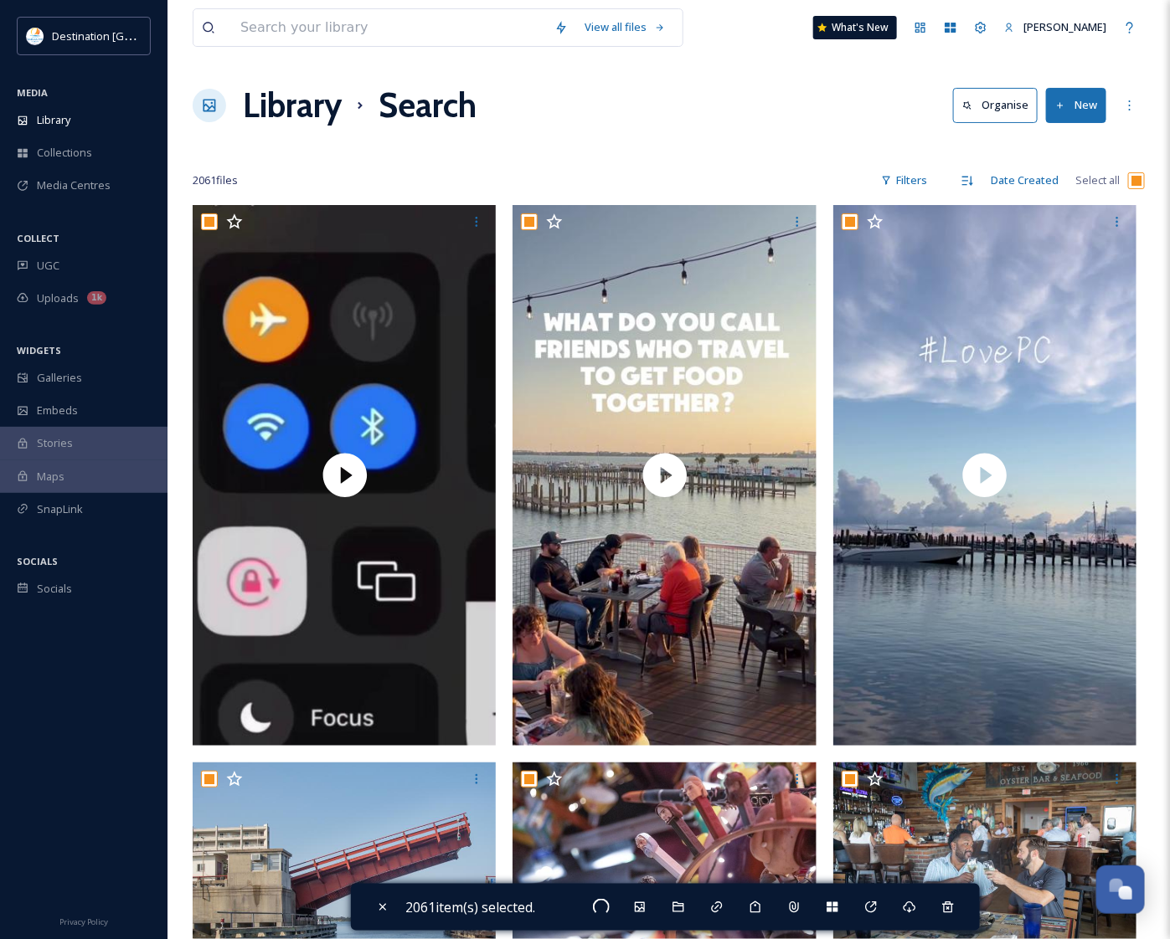
click at [1134, 183] on input "checkbox" at bounding box center [1136, 180] width 17 height 17
checkbox input "false"
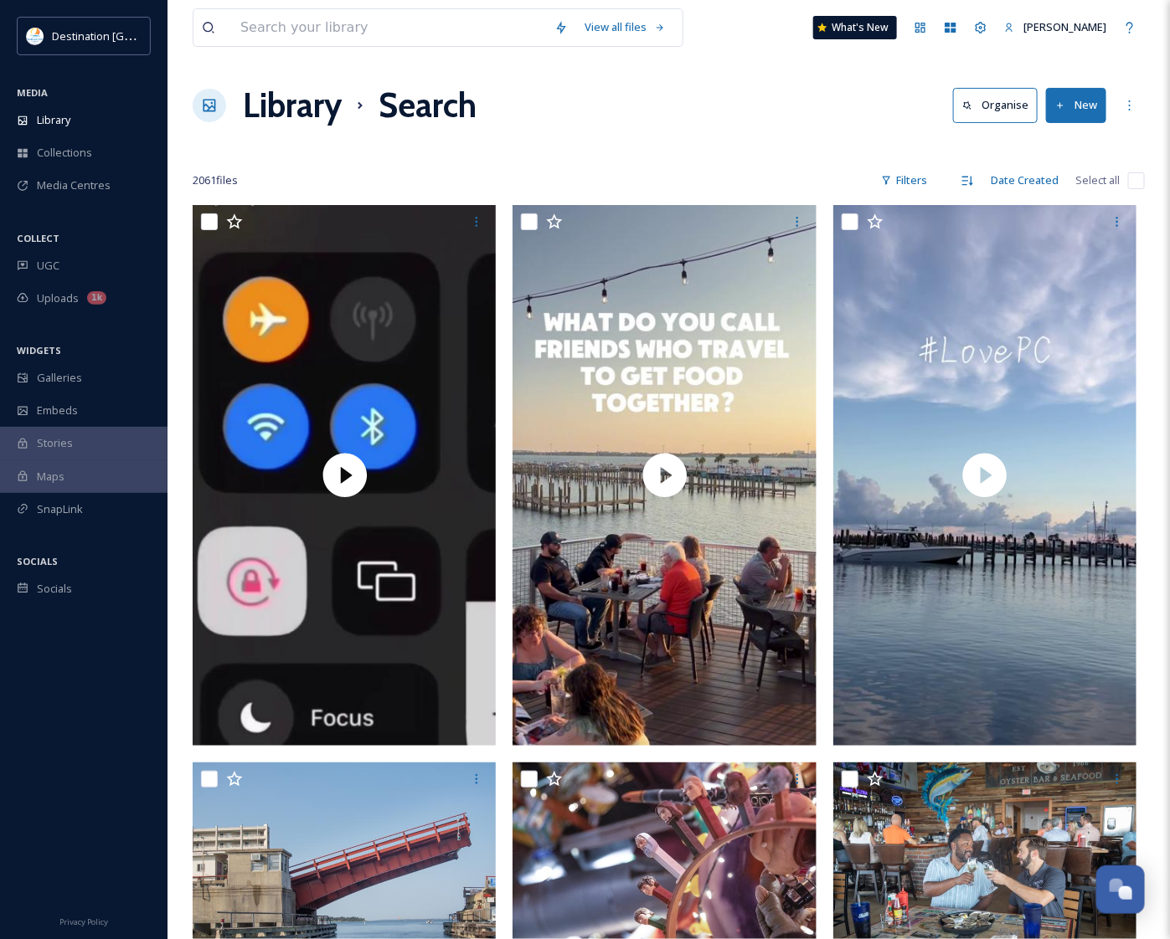
checkbox input "false"
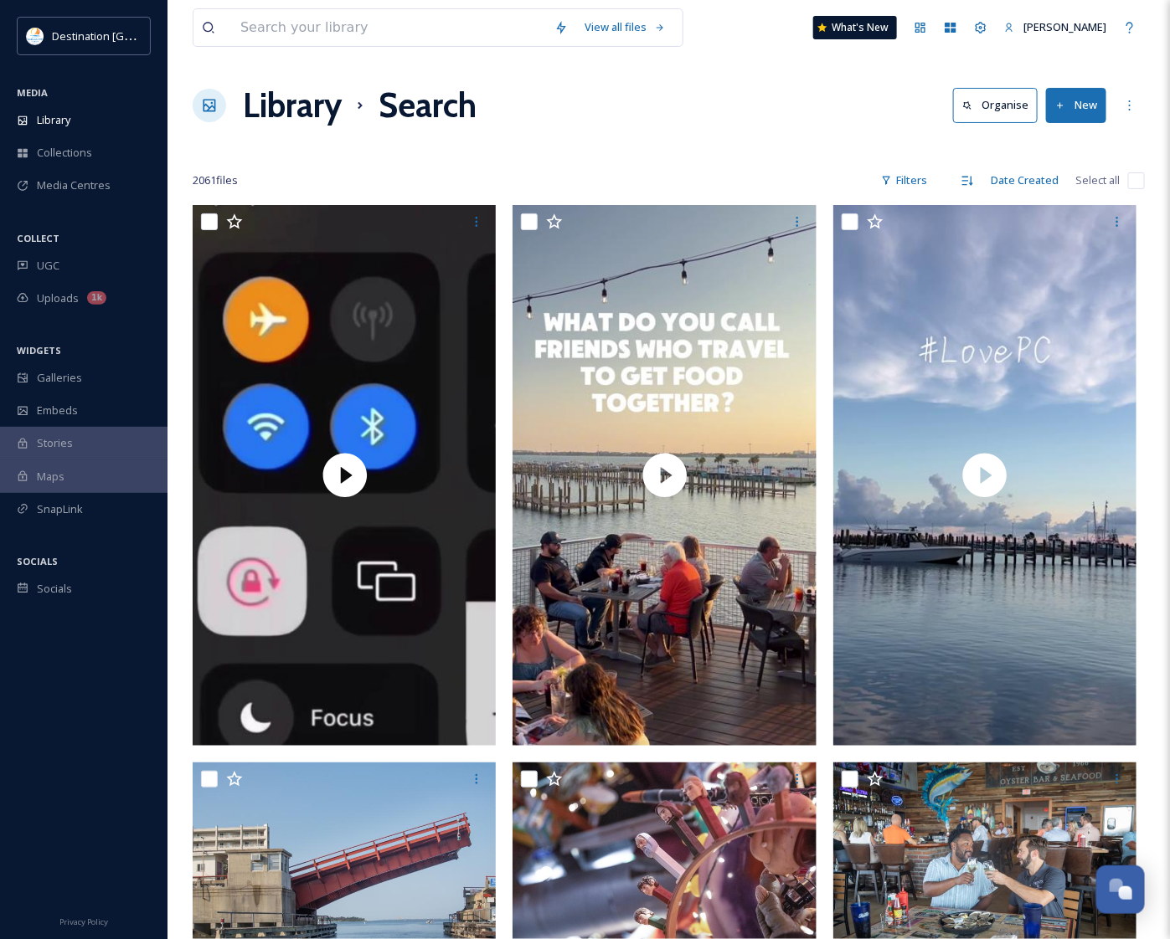
checkbox input "false"
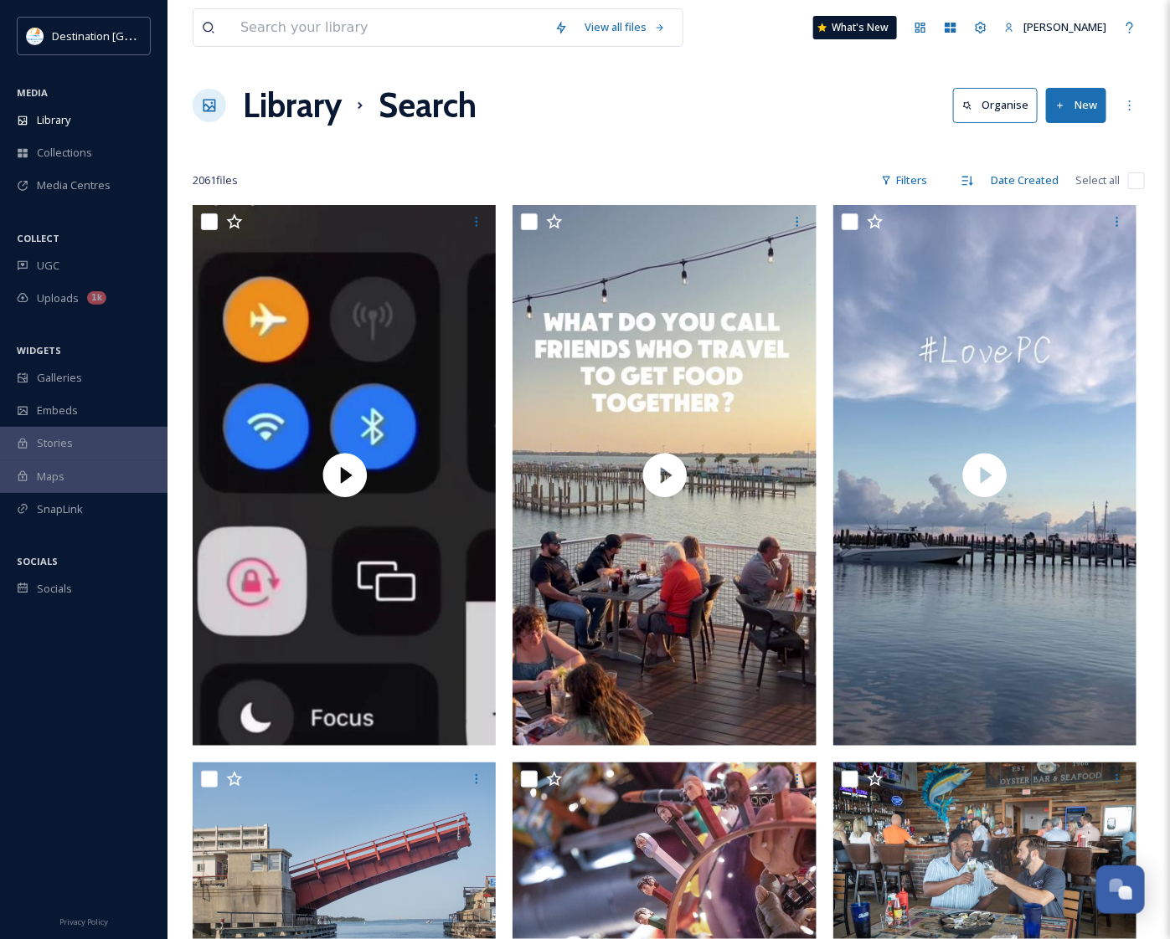
checkbox input "false"
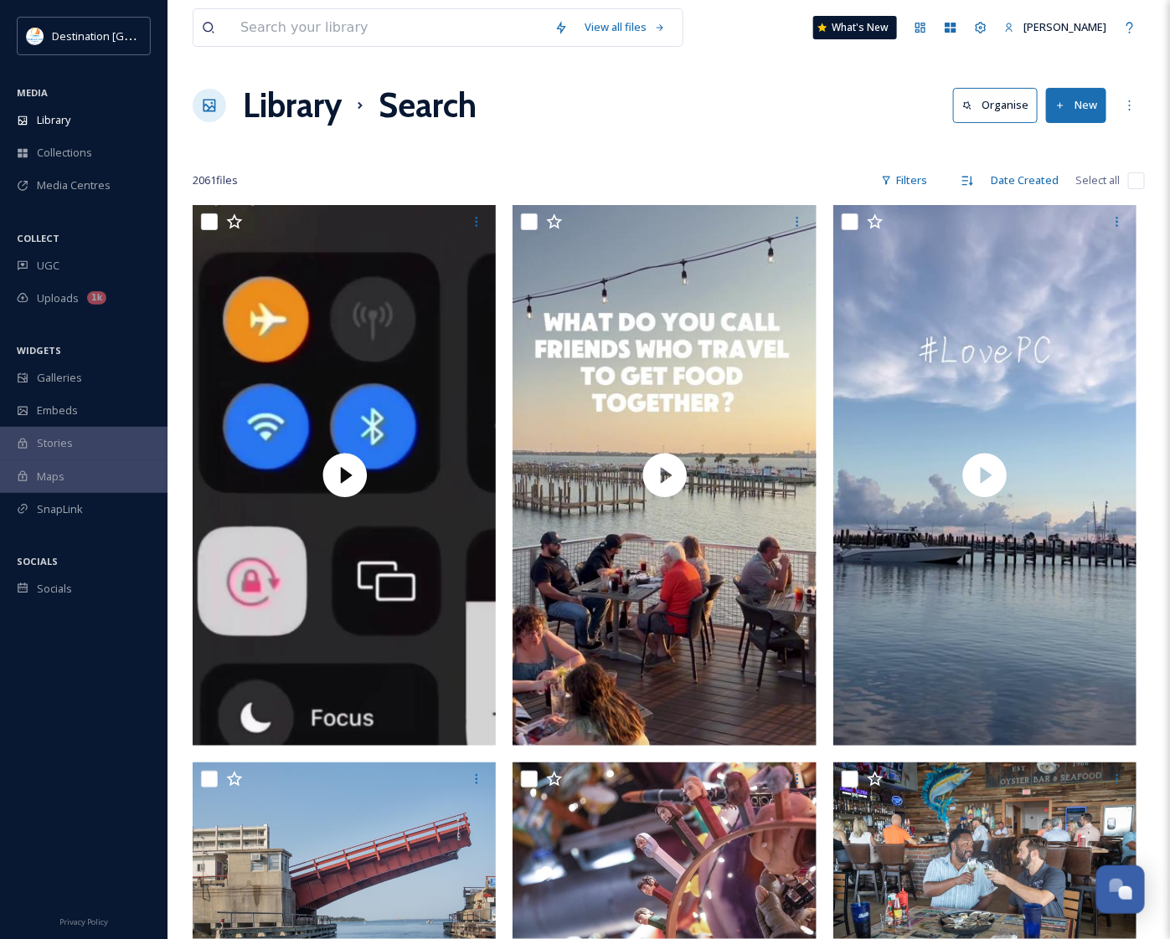
checkbox input "false"
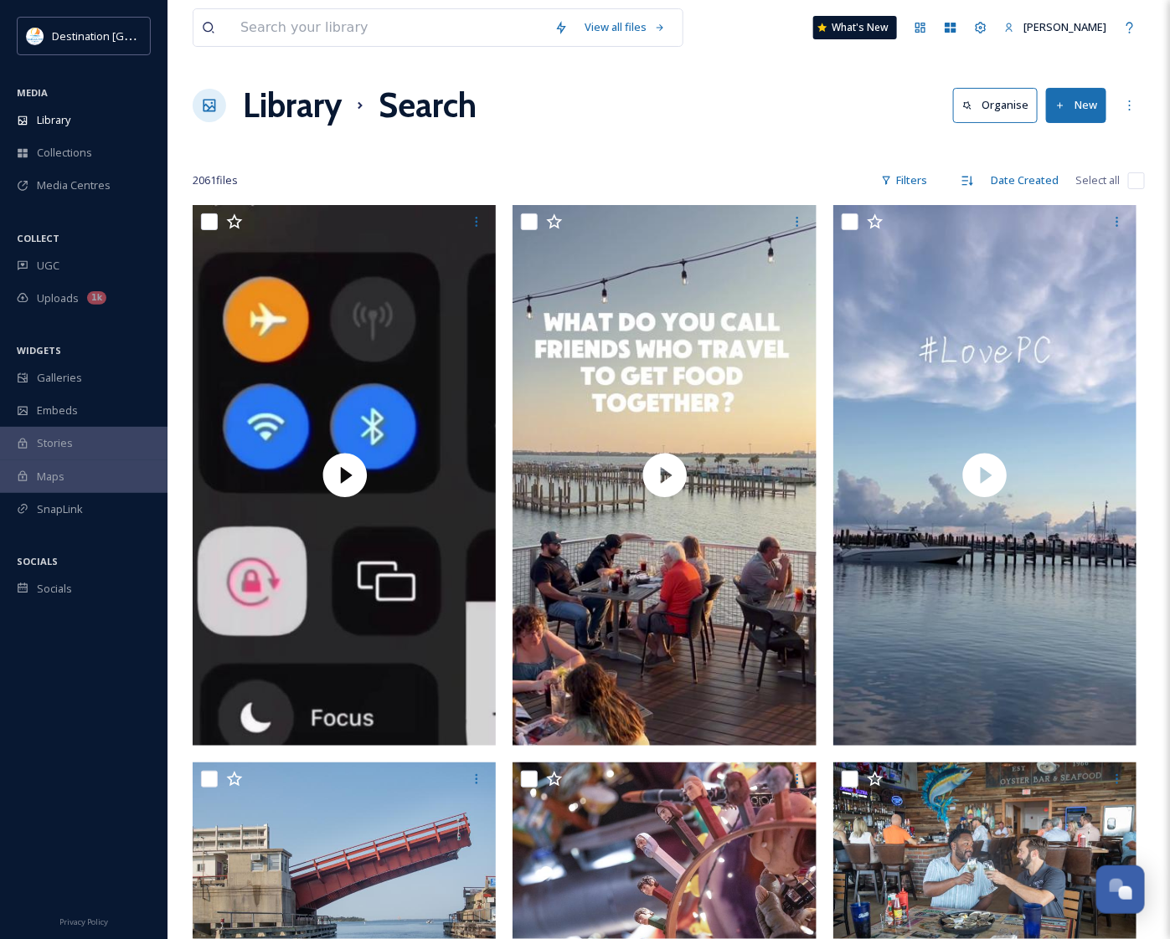
checkbox input "false"
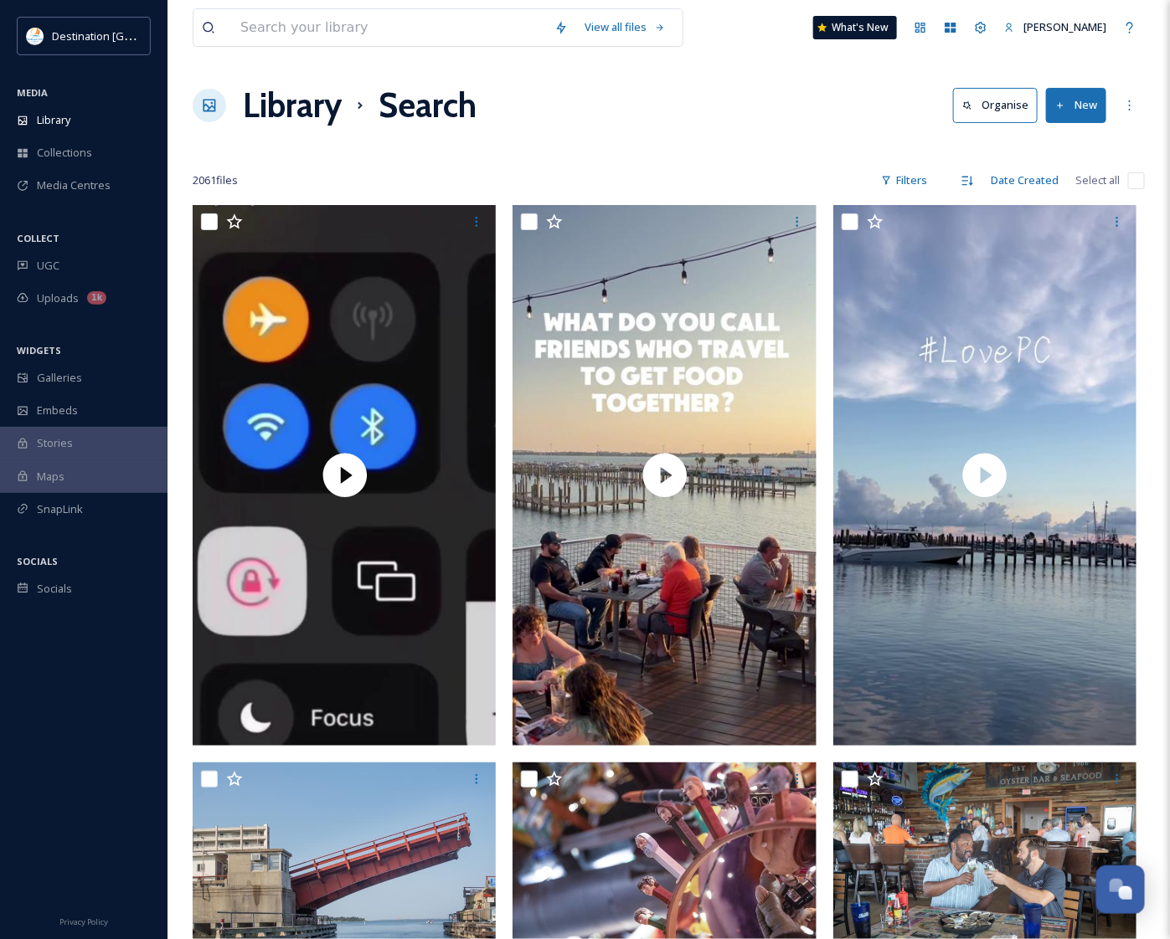
checkbox input "false"
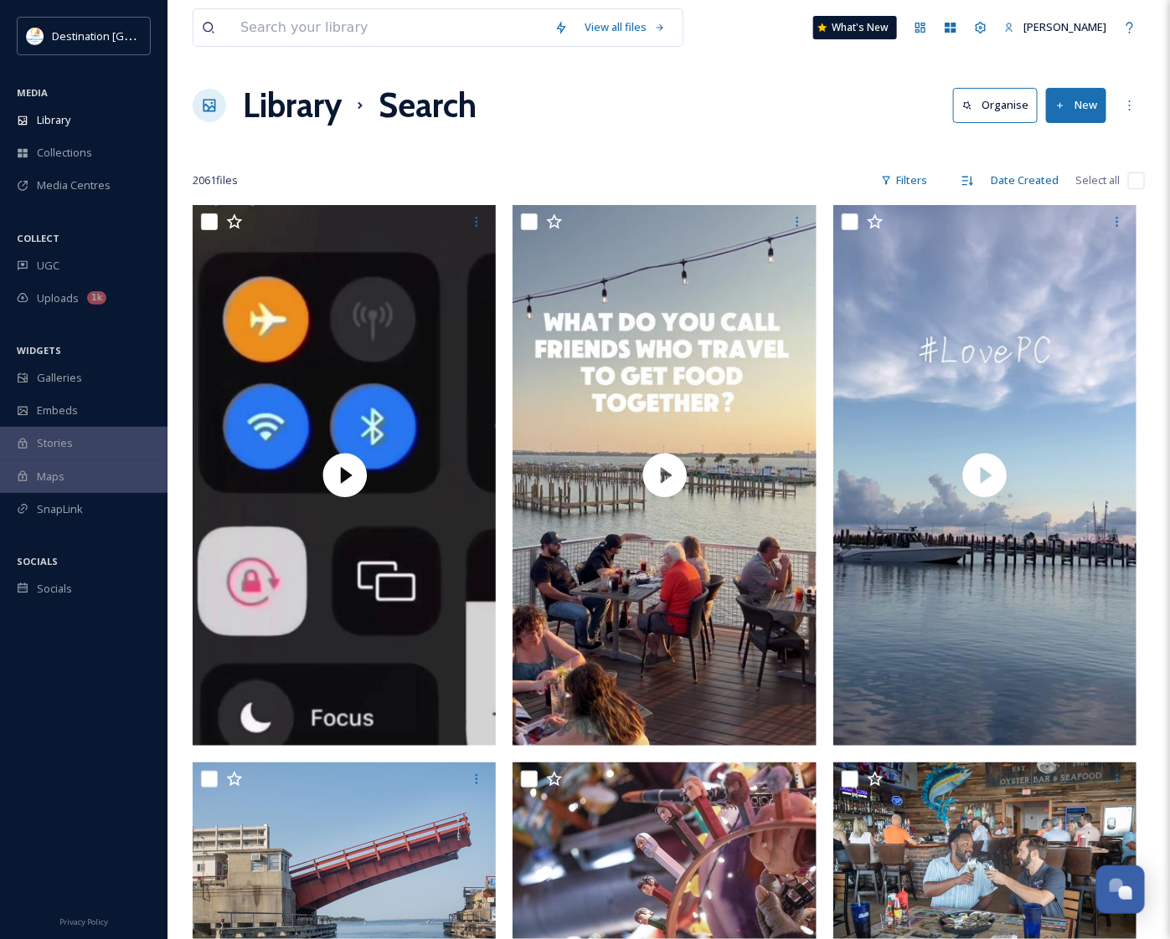
checkbox input "false"
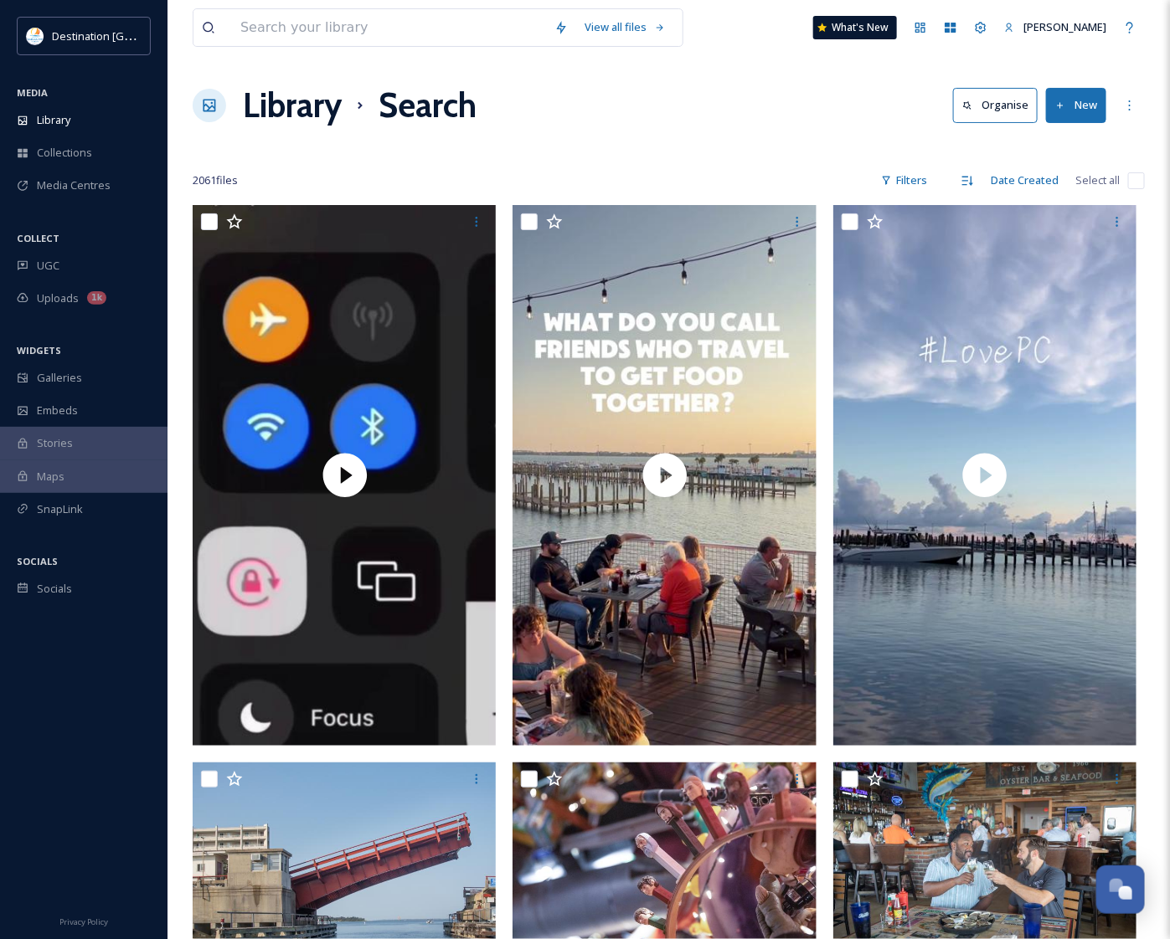
checkbox input "false"
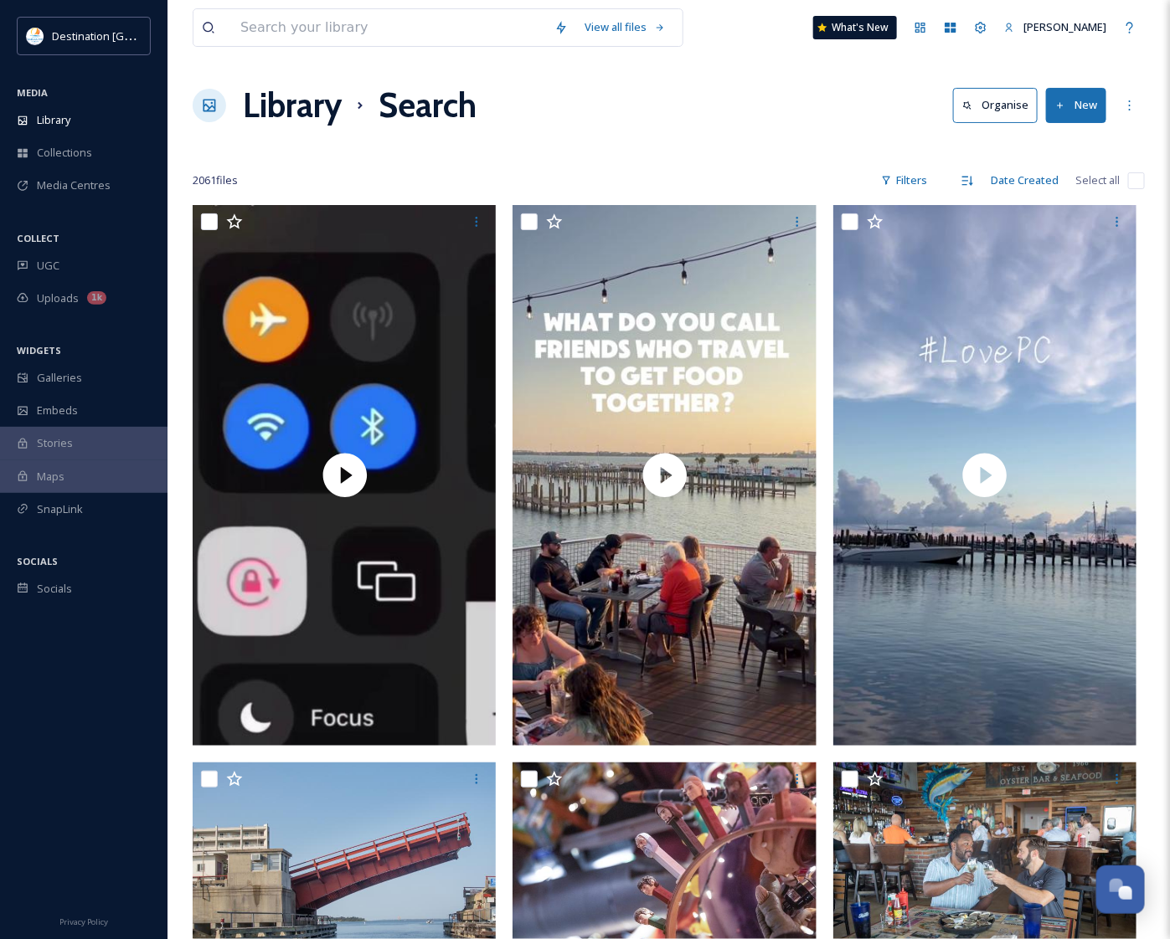
checkbox input "false"
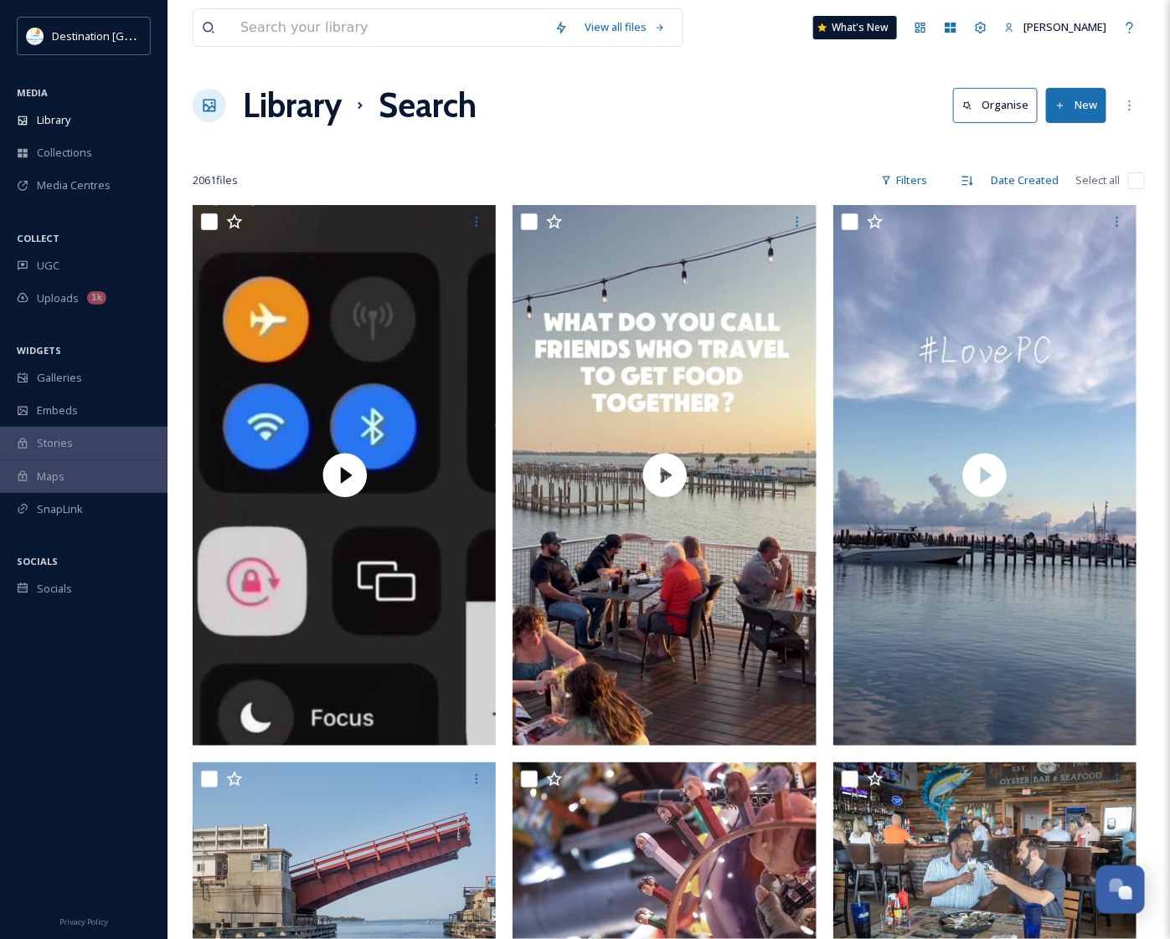
checkbox input "false"
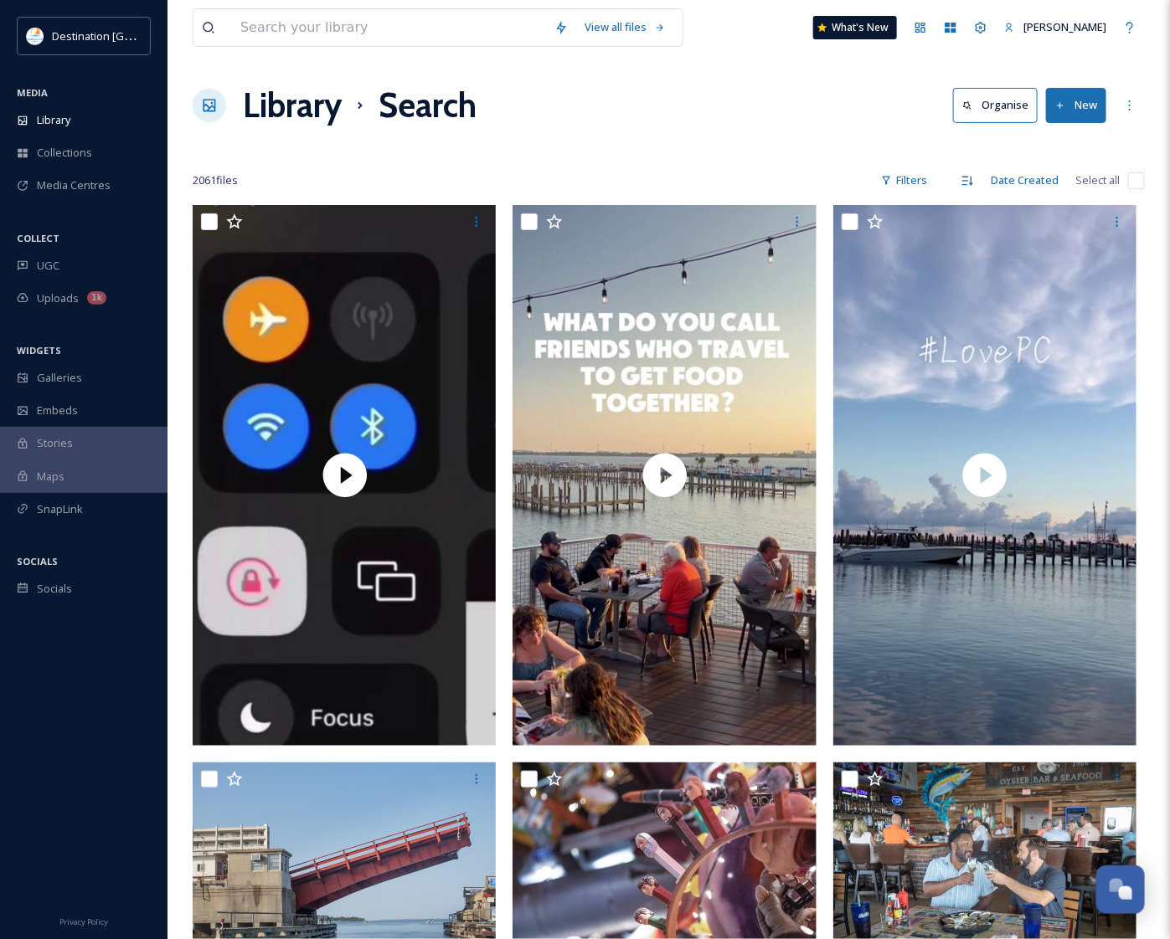
checkbox input "false"
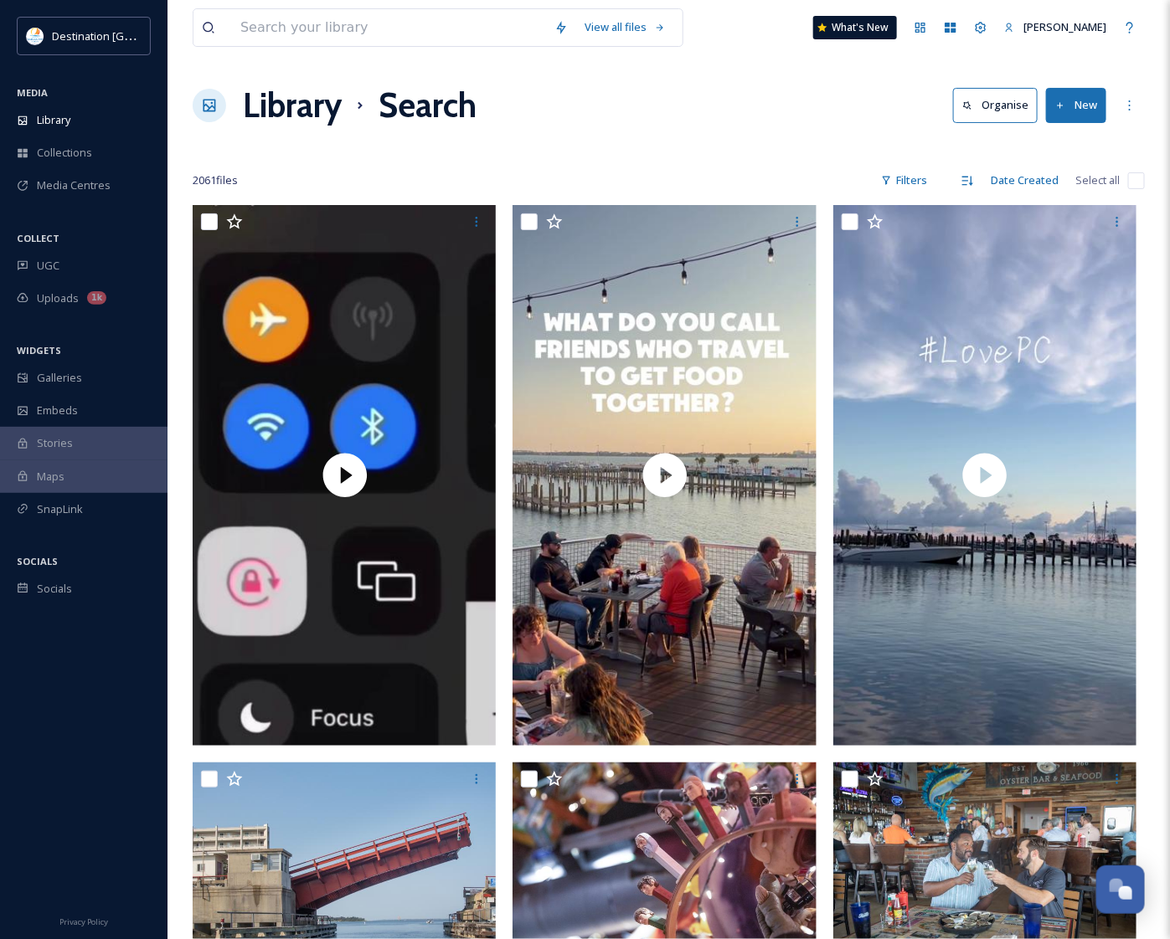
checkbox input "false"
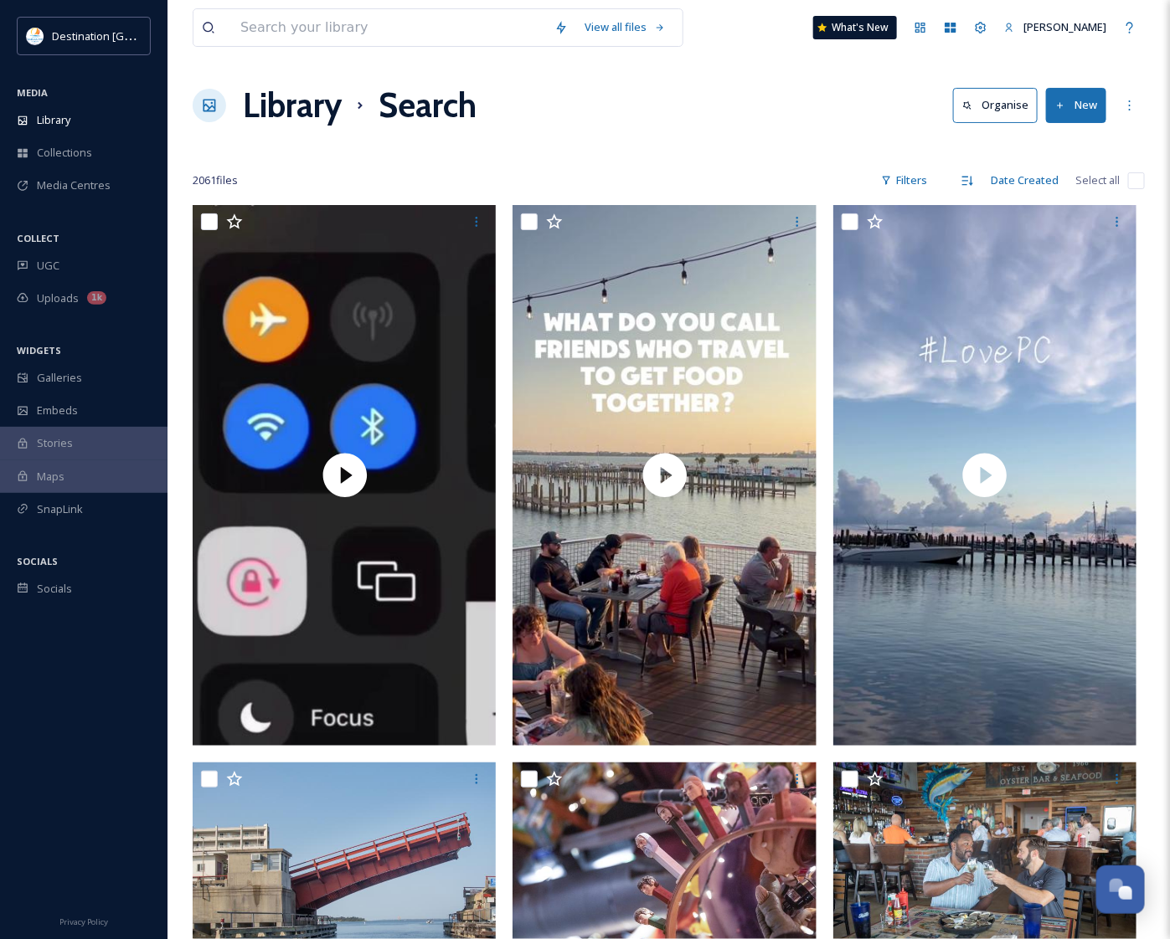
checkbox input "false"
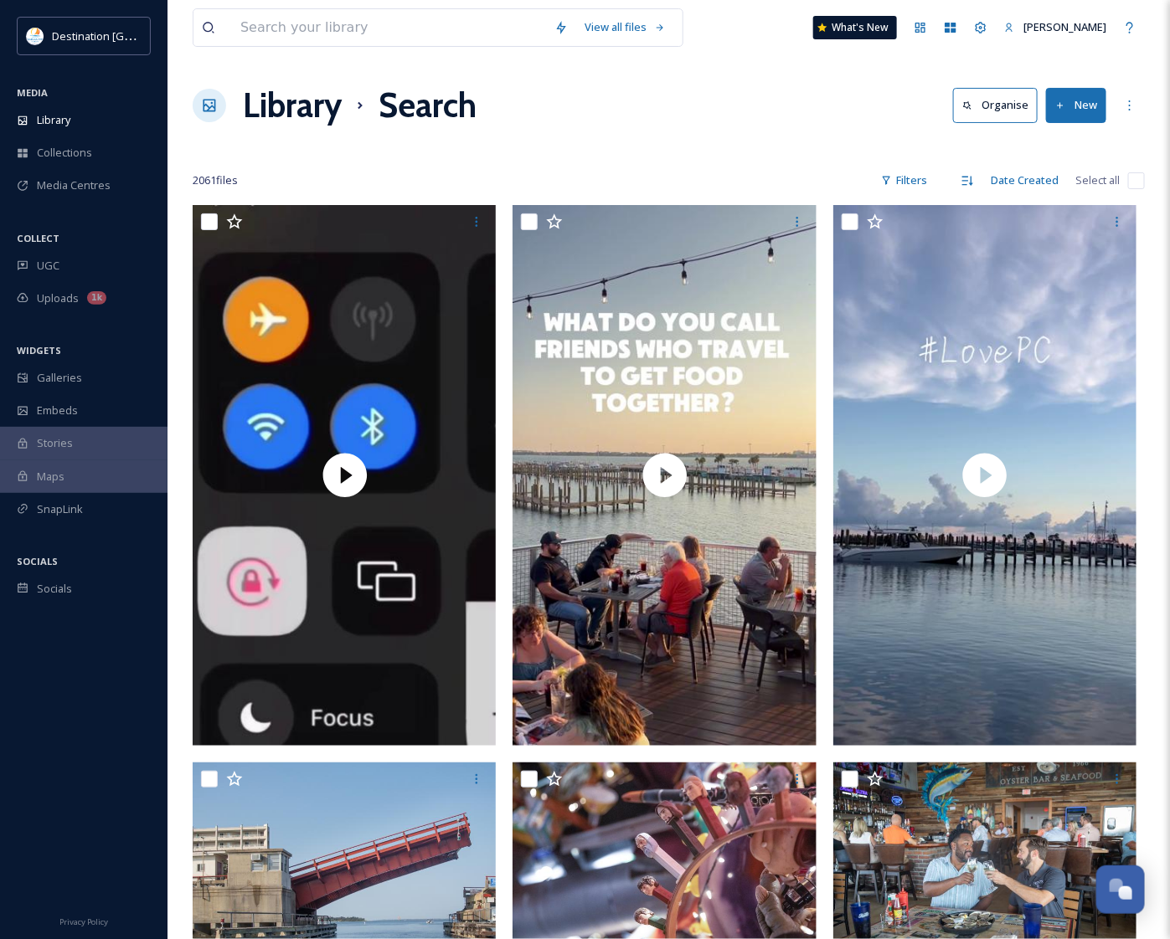
checkbox input "false"
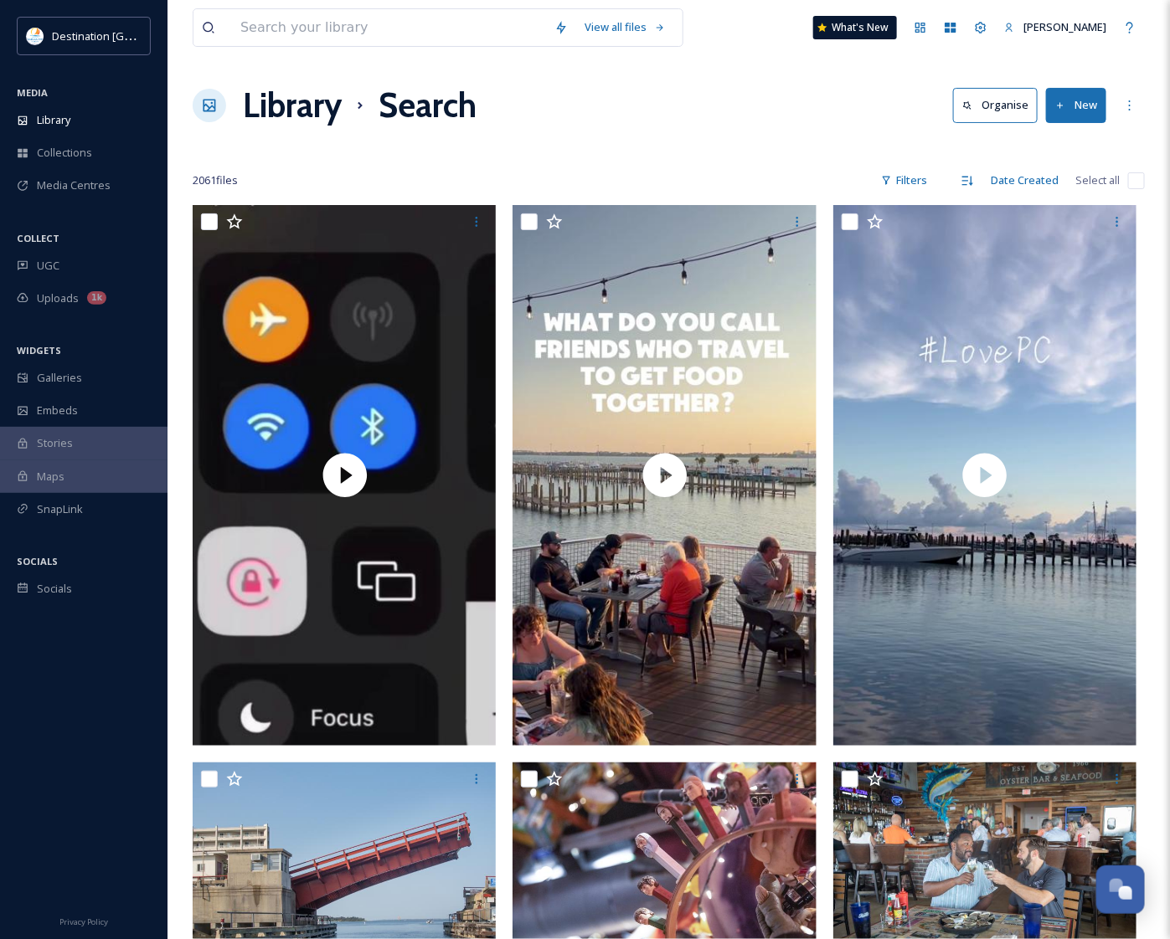
checkbox input "false"
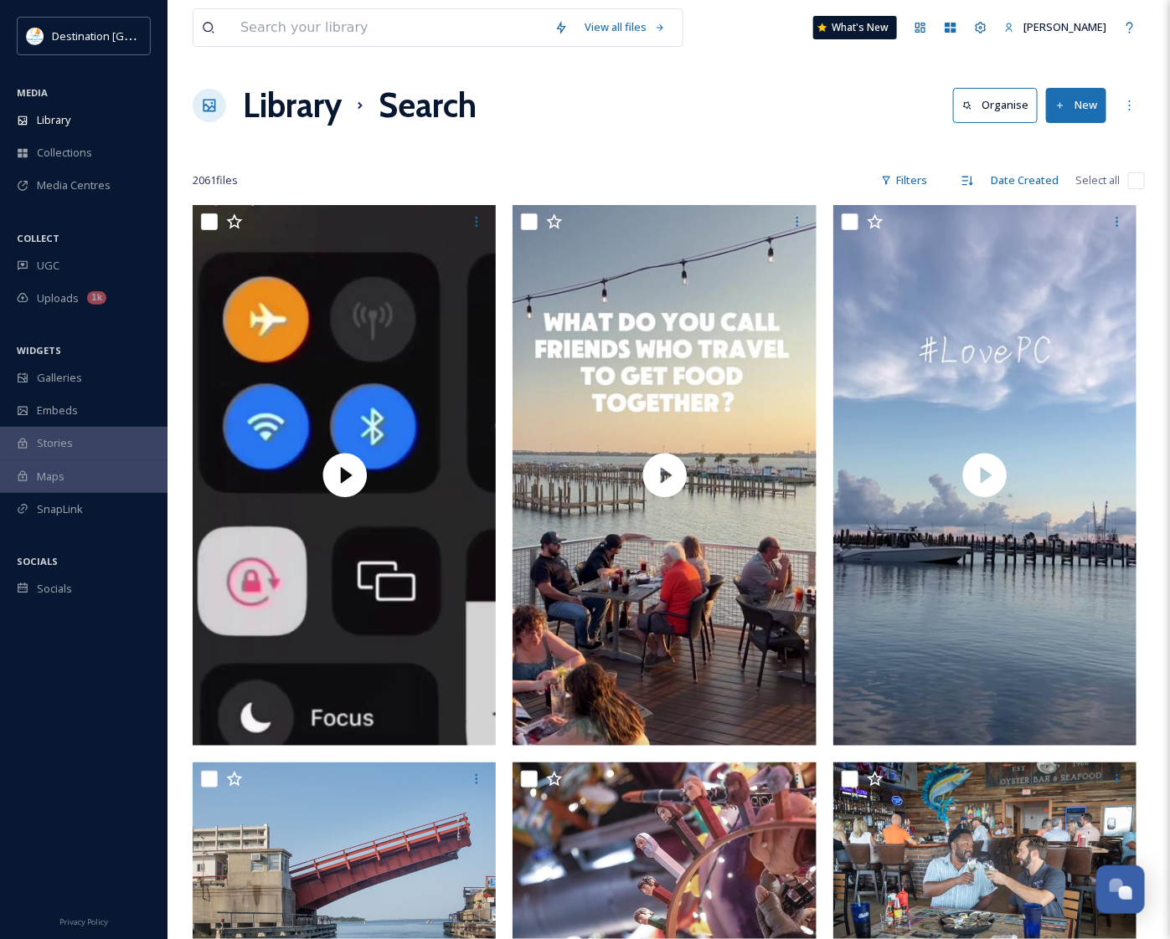
checkbox input "false"
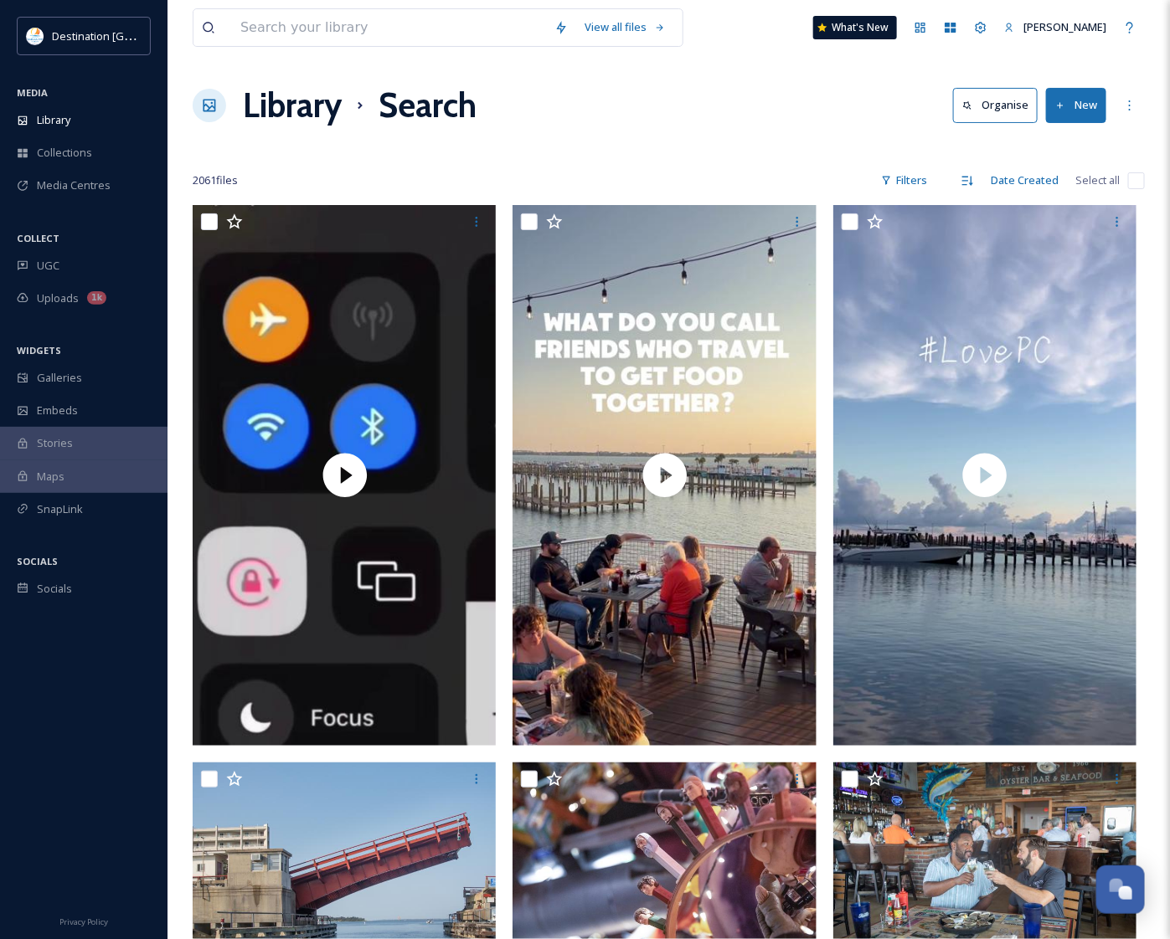
checkbox input "false"
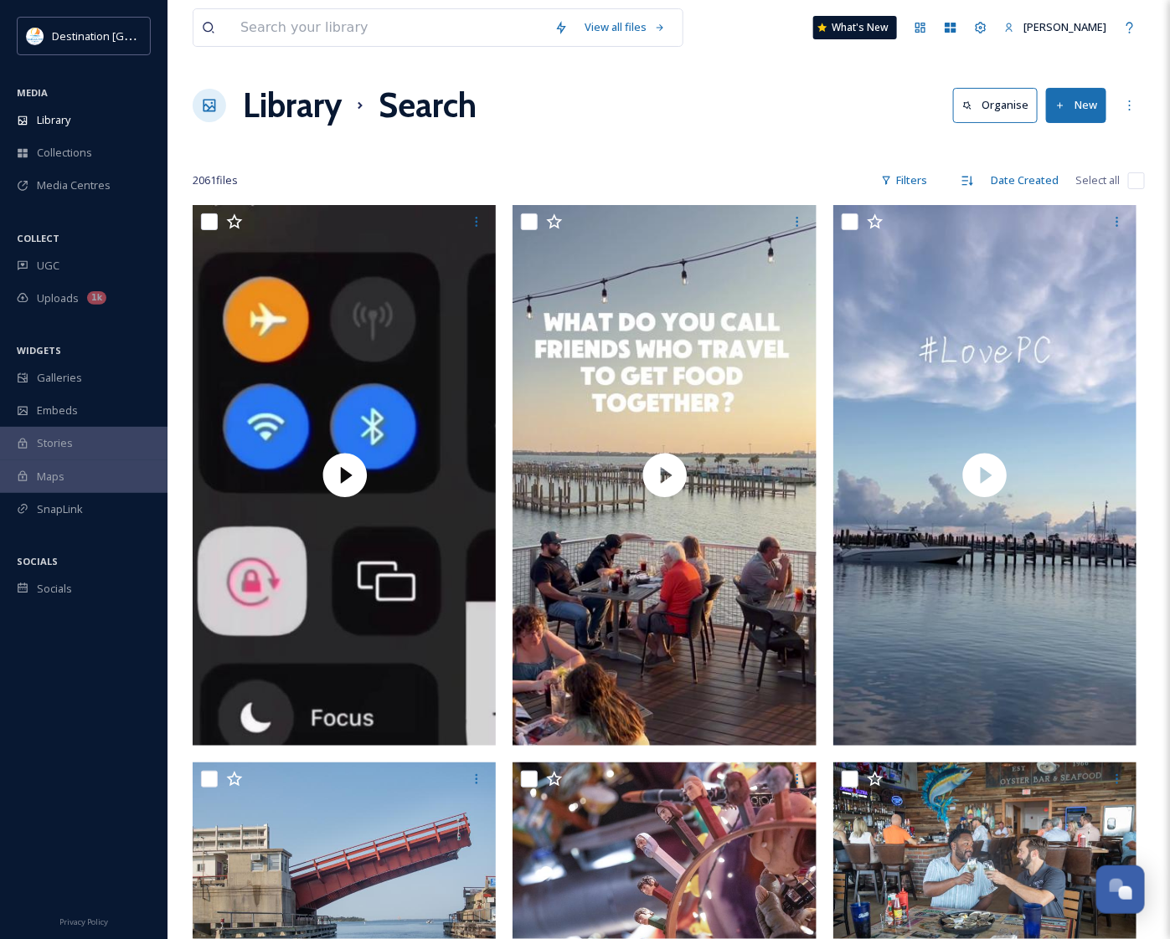
checkbox input "false"
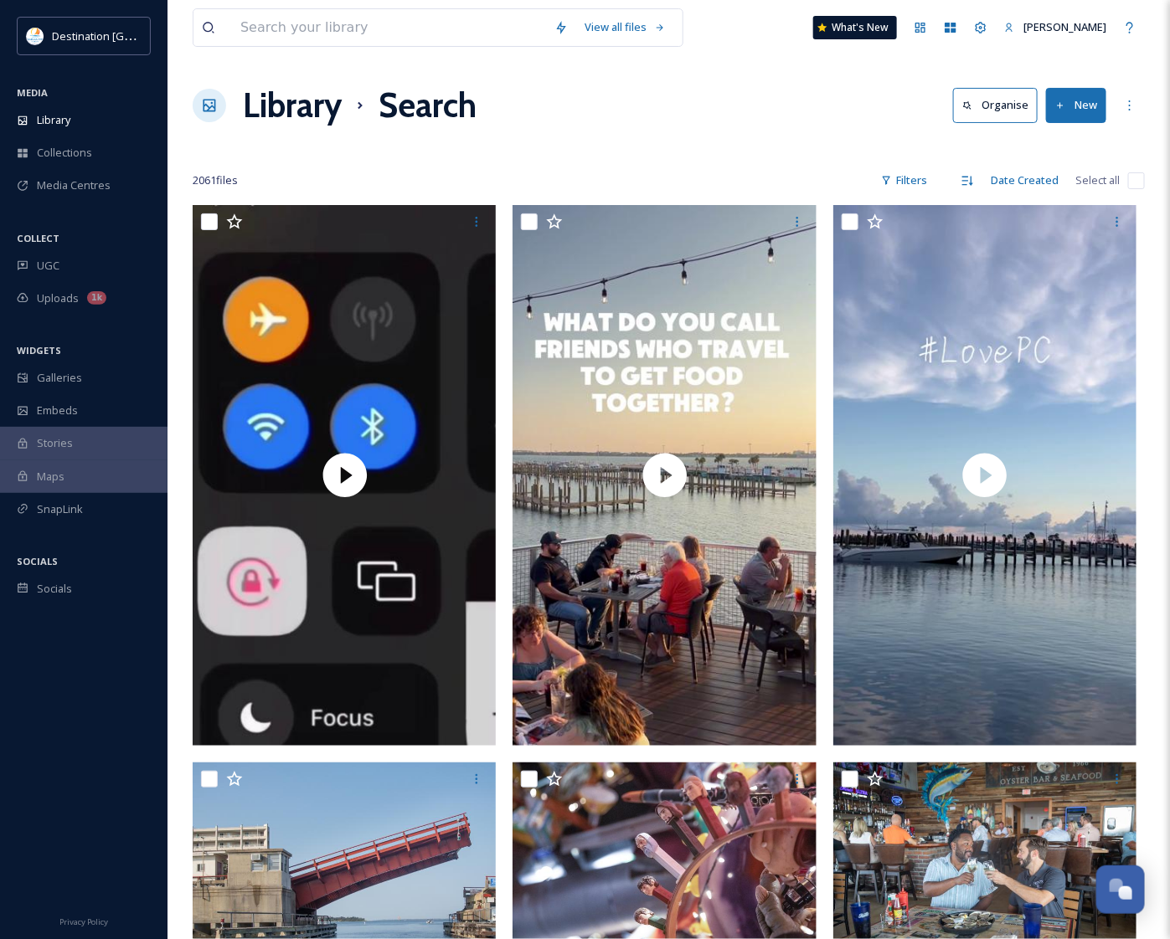
checkbox input "false"
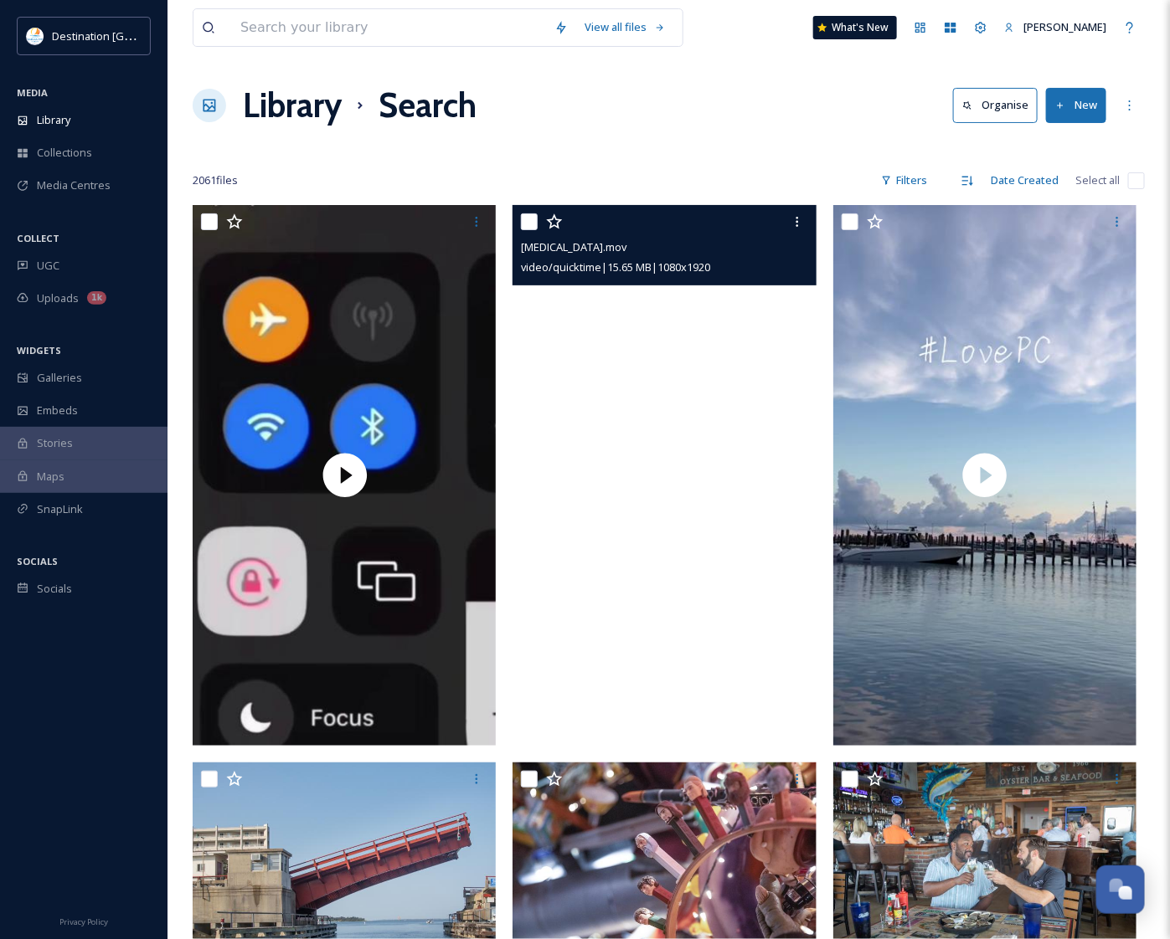
click at [687, 381] on video "taste buds.mov" at bounding box center [664, 475] width 304 height 540
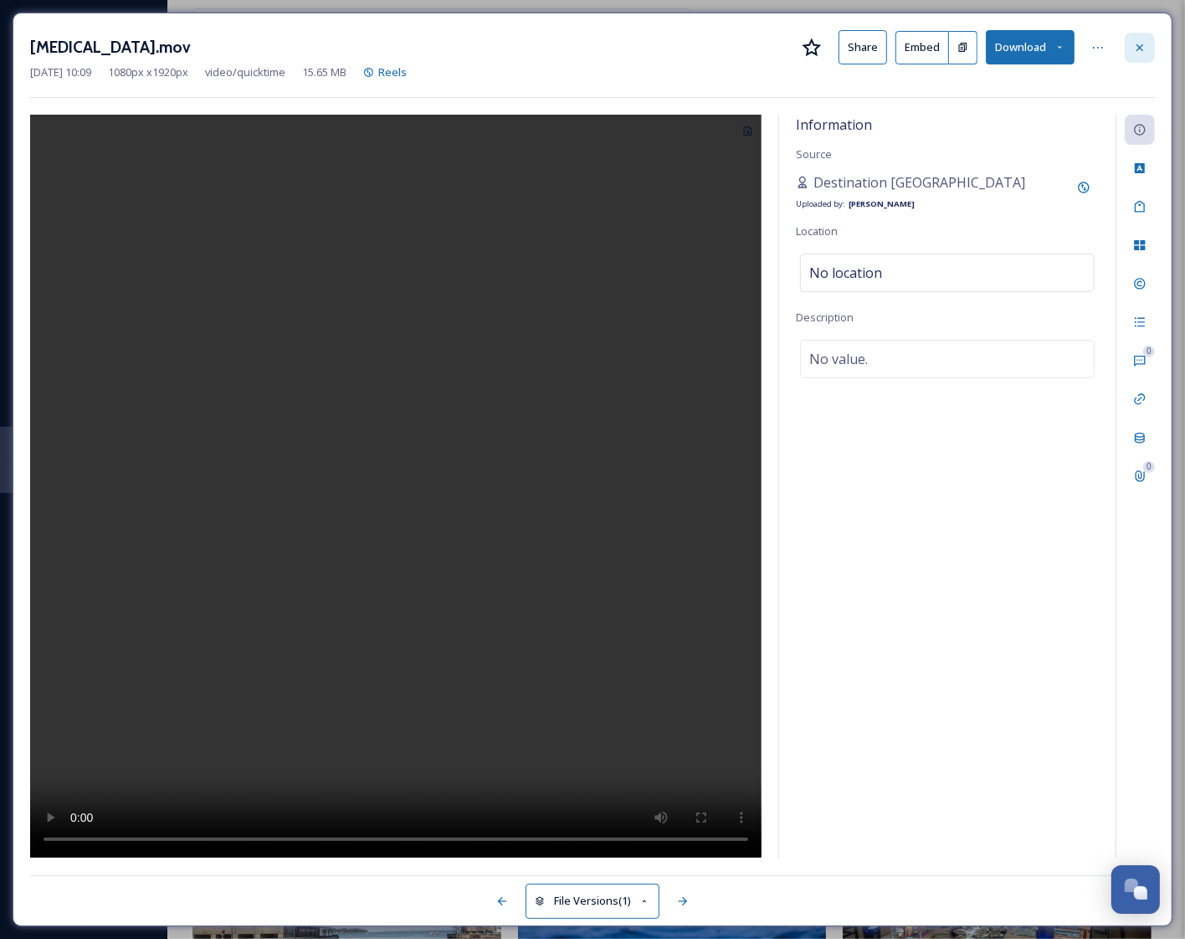
click at [1136, 44] on icon at bounding box center [1140, 47] width 13 height 13
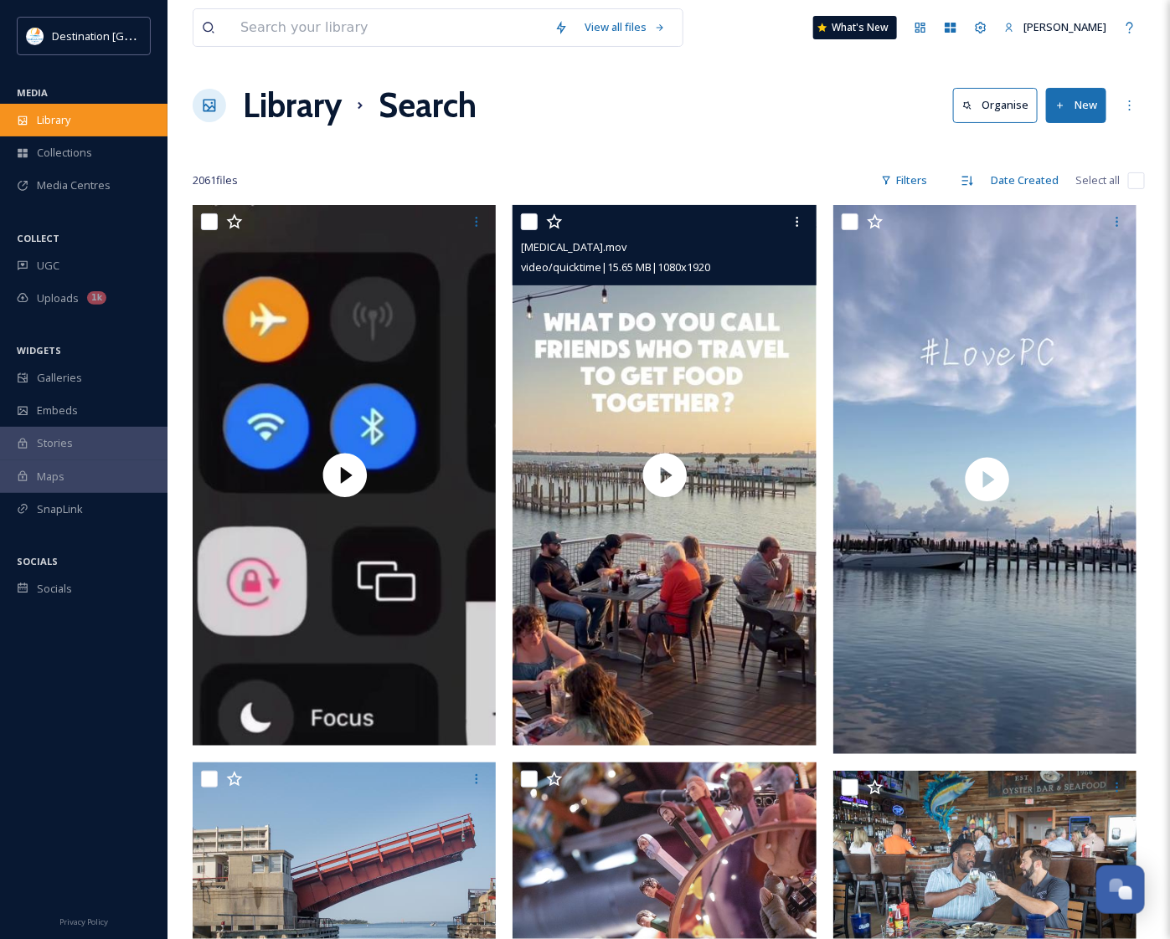
click at [75, 134] on div "Library" at bounding box center [83, 120] width 167 height 33
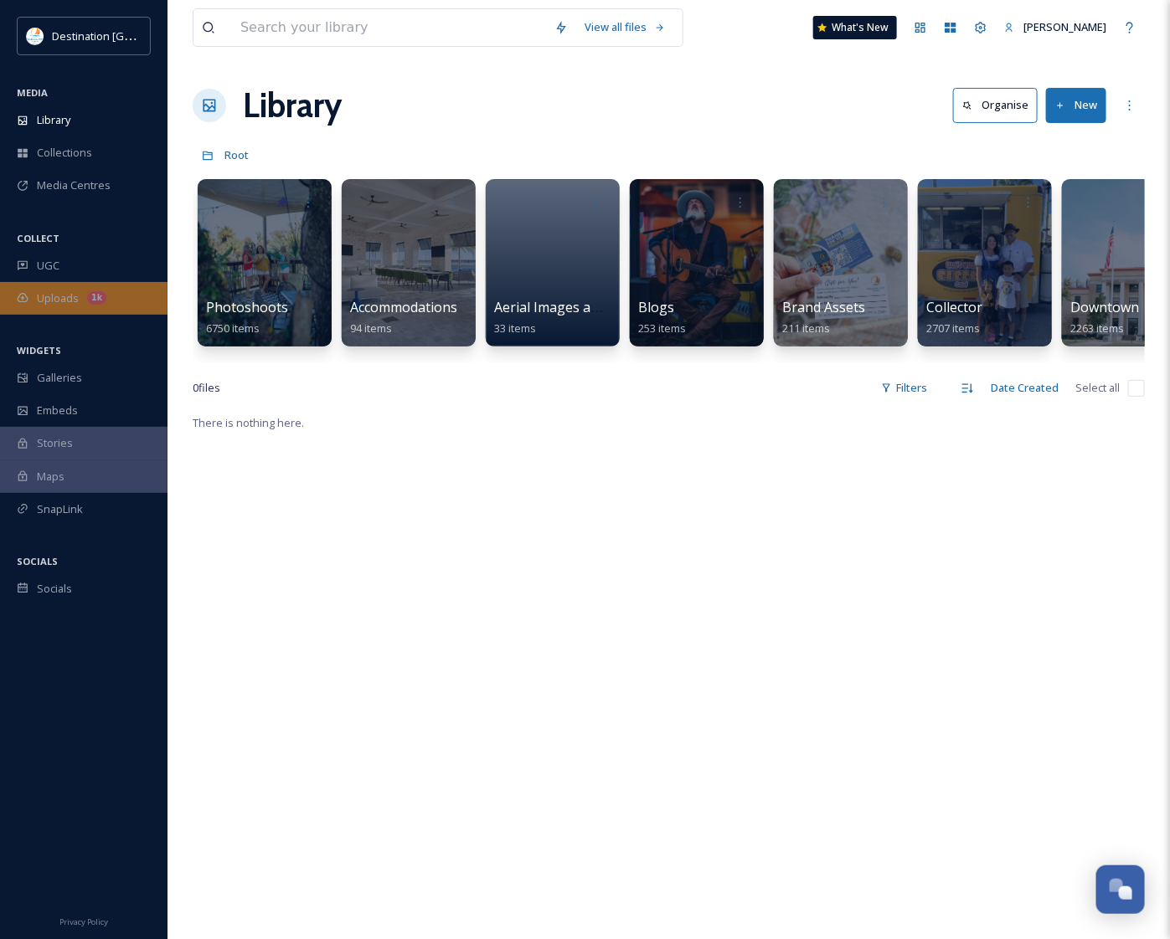
click at [63, 298] on span "Uploads" at bounding box center [58, 299] width 42 height 16
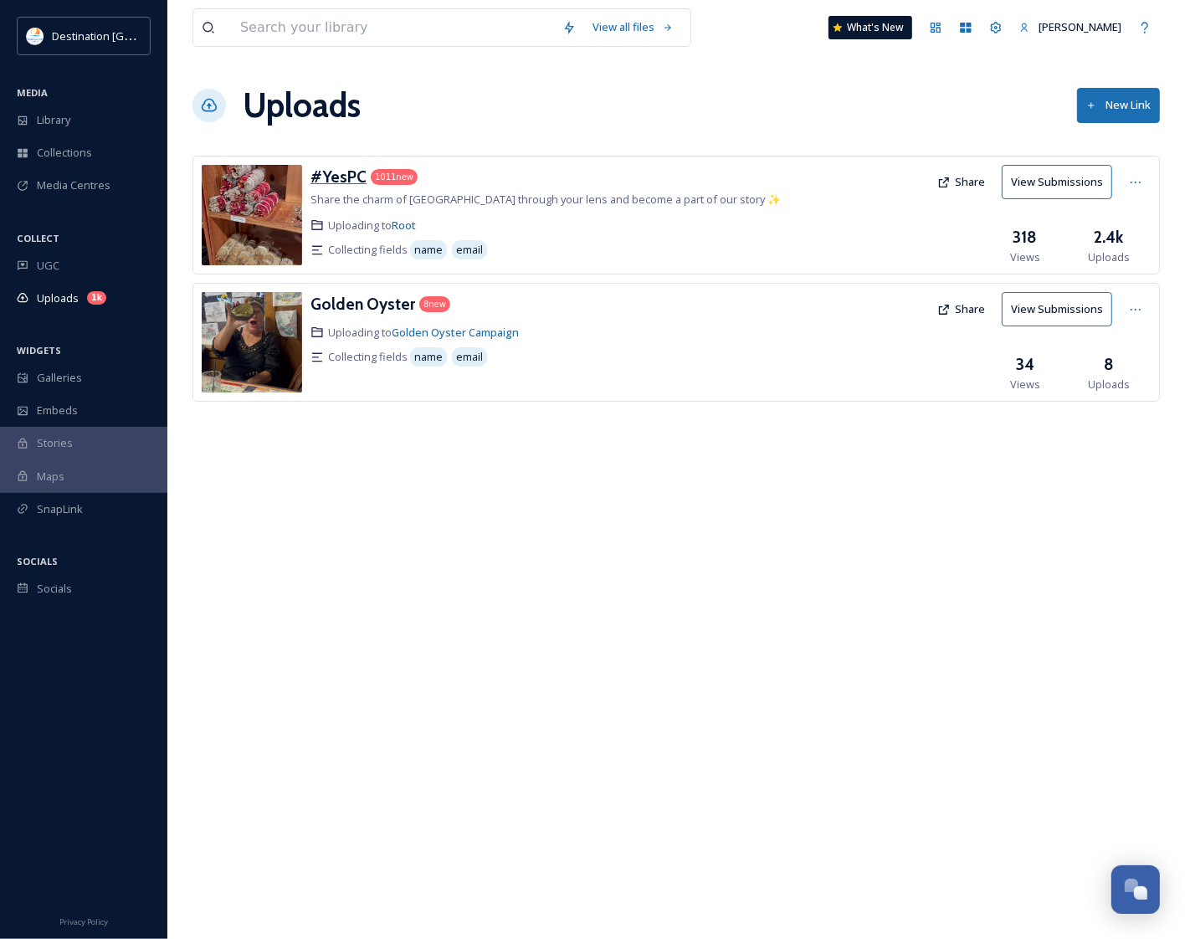
click at [325, 172] on h3 "#YesPC" at bounding box center [339, 177] width 56 height 20
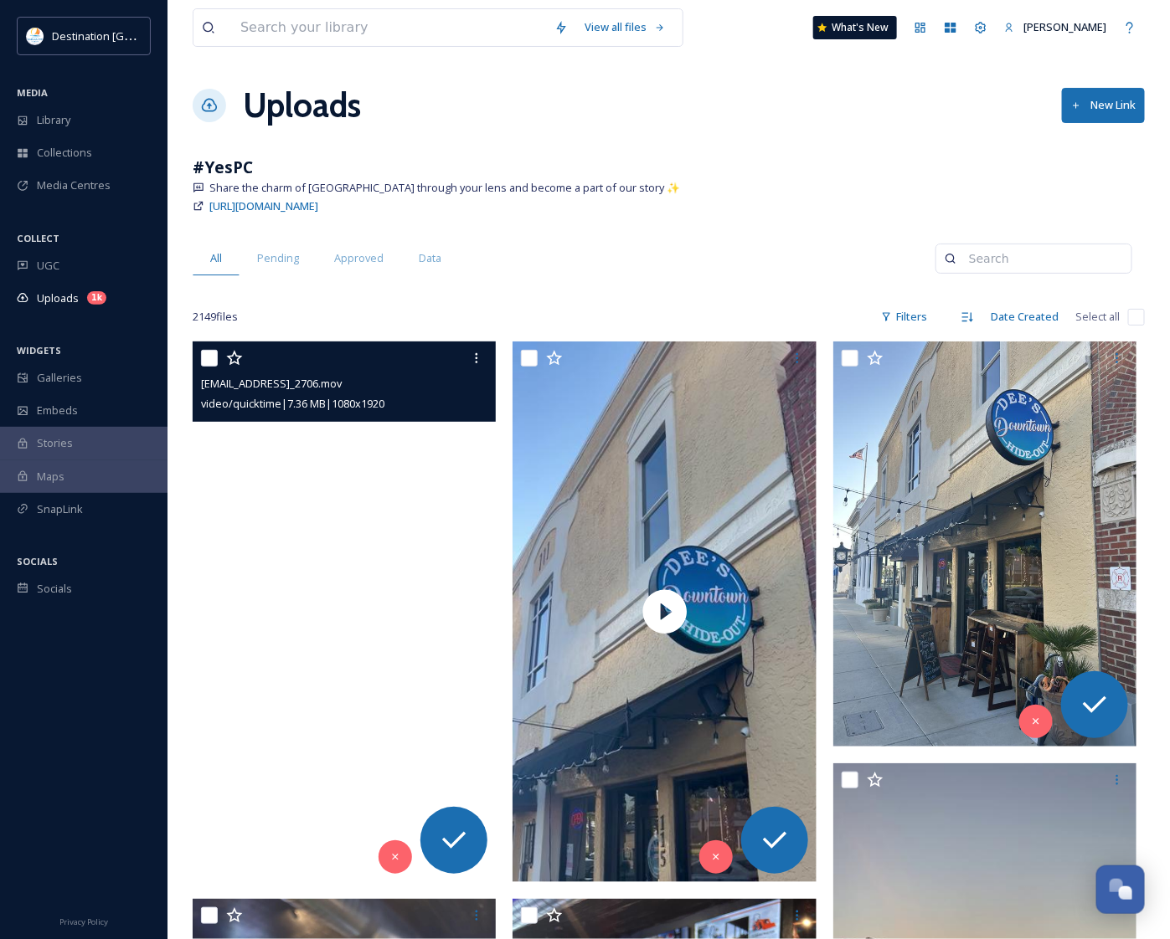
click at [395, 609] on video "ext_1760538316.189573_Social@destinationpanamacity.com-IMG_2706.mov" at bounding box center [345, 612] width 304 height 540
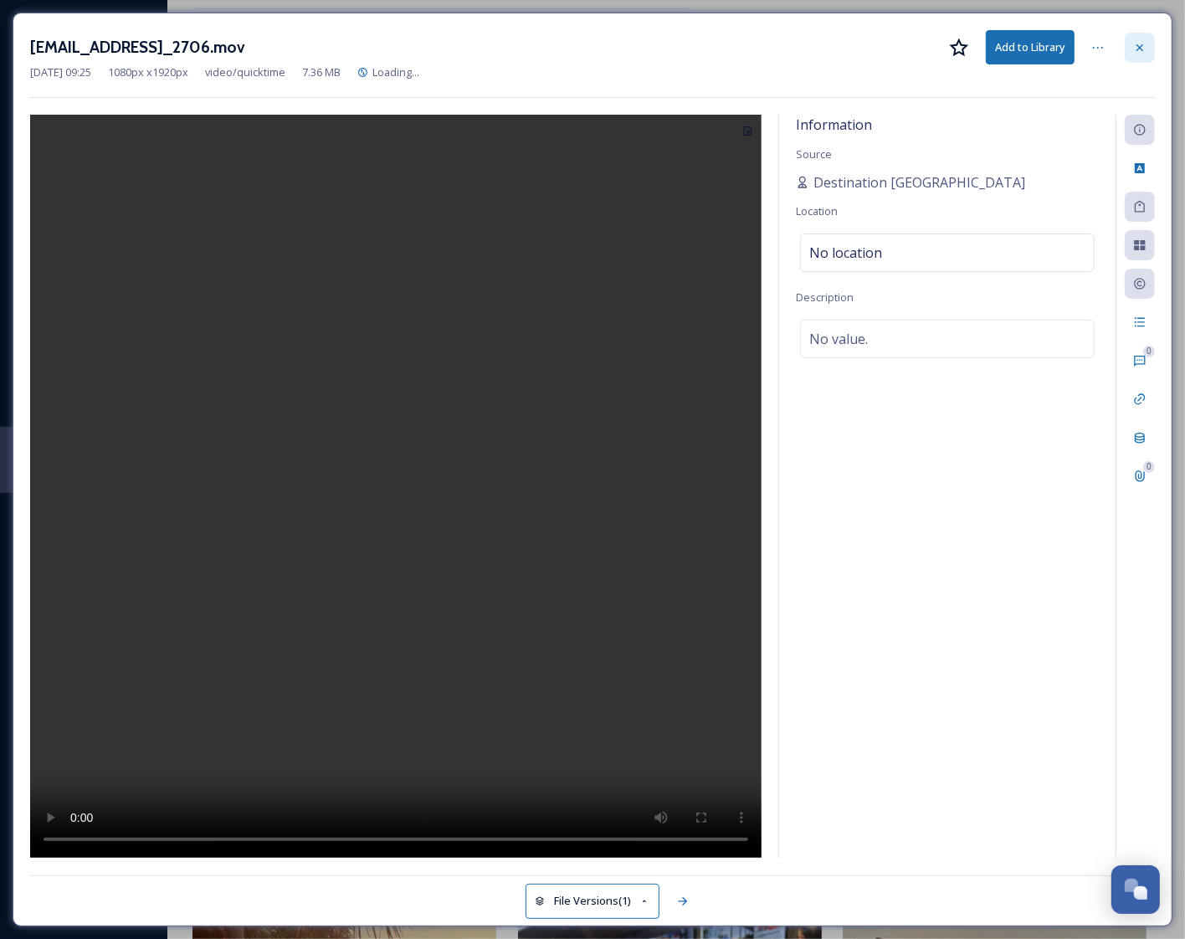
click at [1144, 44] on icon at bounding box center [1140, 47] width 13 height 13
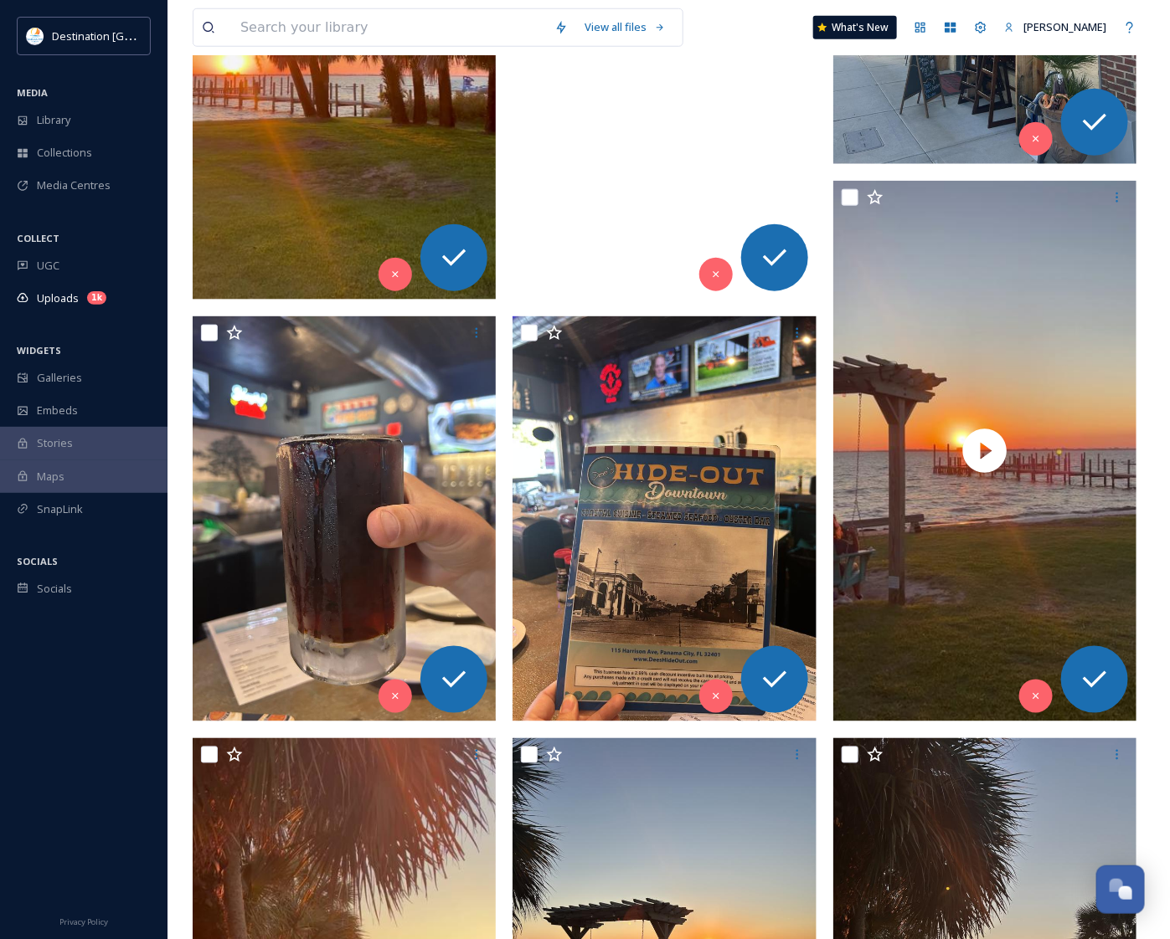
scroll to position [628, 0]
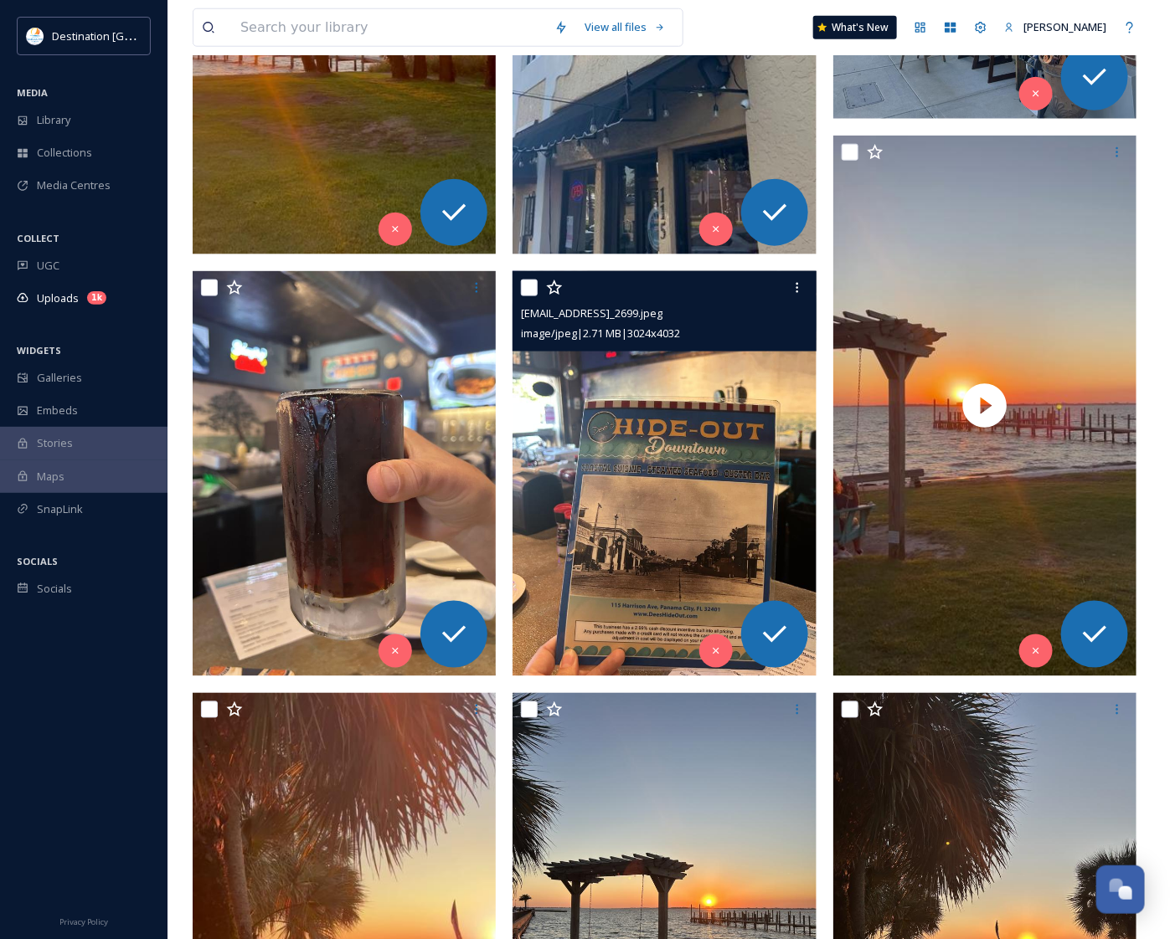
click at [593, 492] on img at bounding box center [664, 473] width 304 height 405
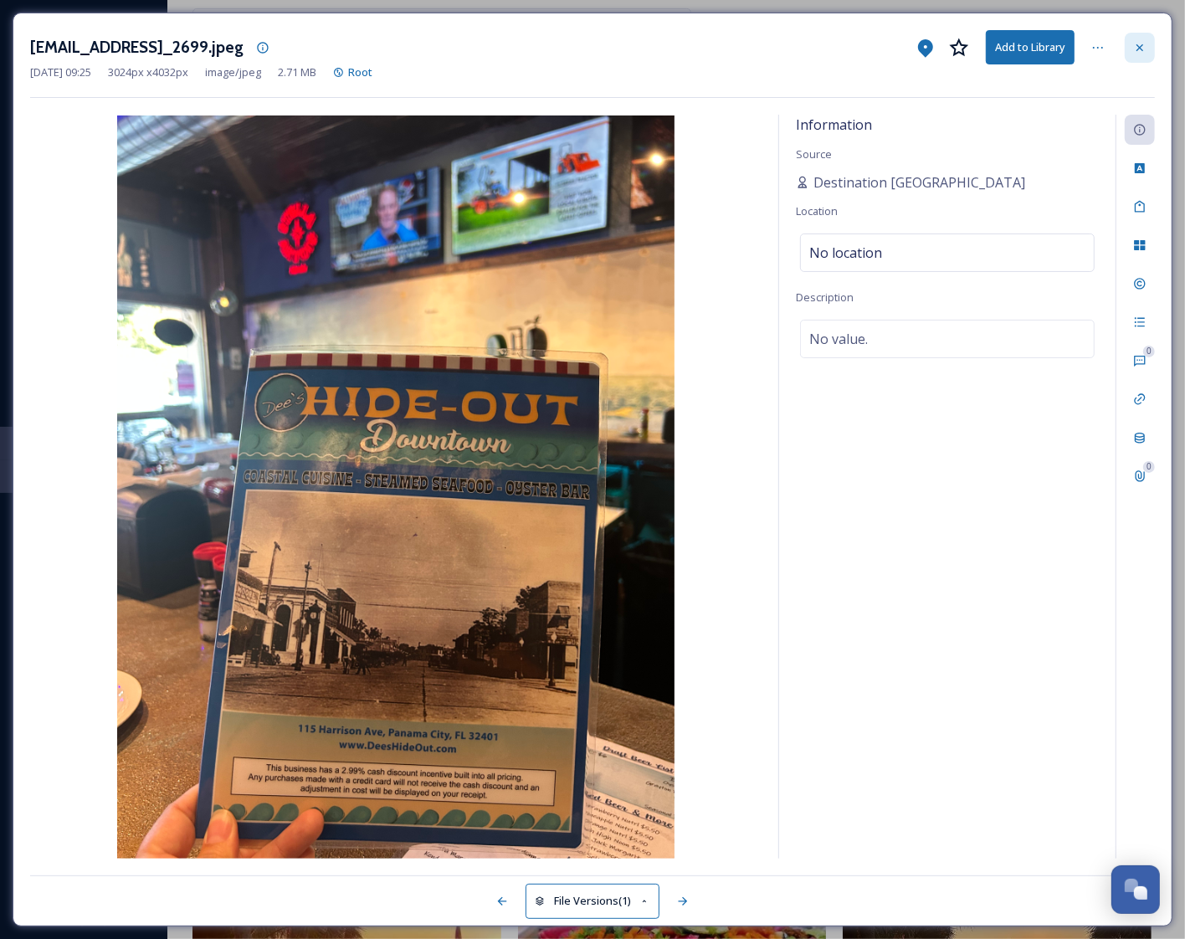
click at [1143, 46] on icon at bounding box center [1140, 47] width 7 height 7
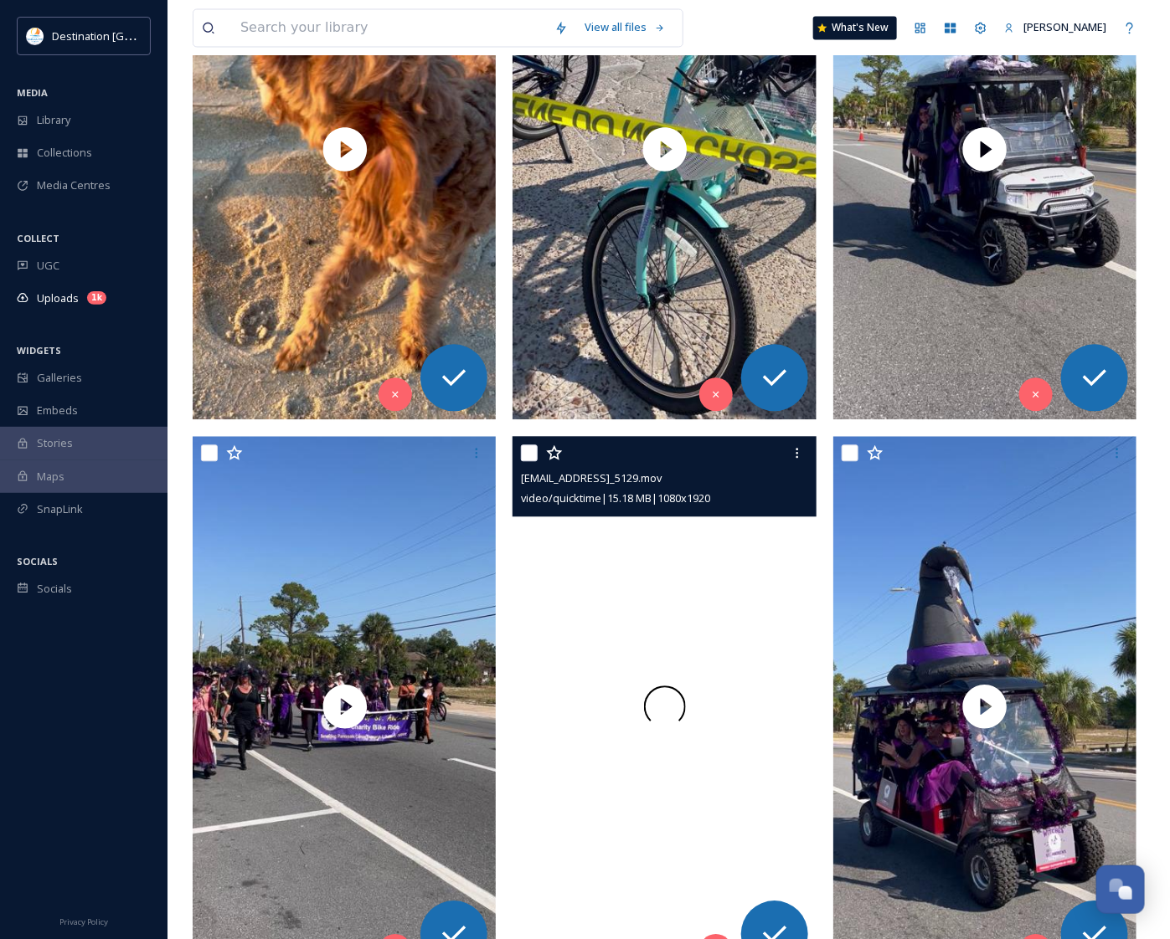
scroll to position [3558, 0]
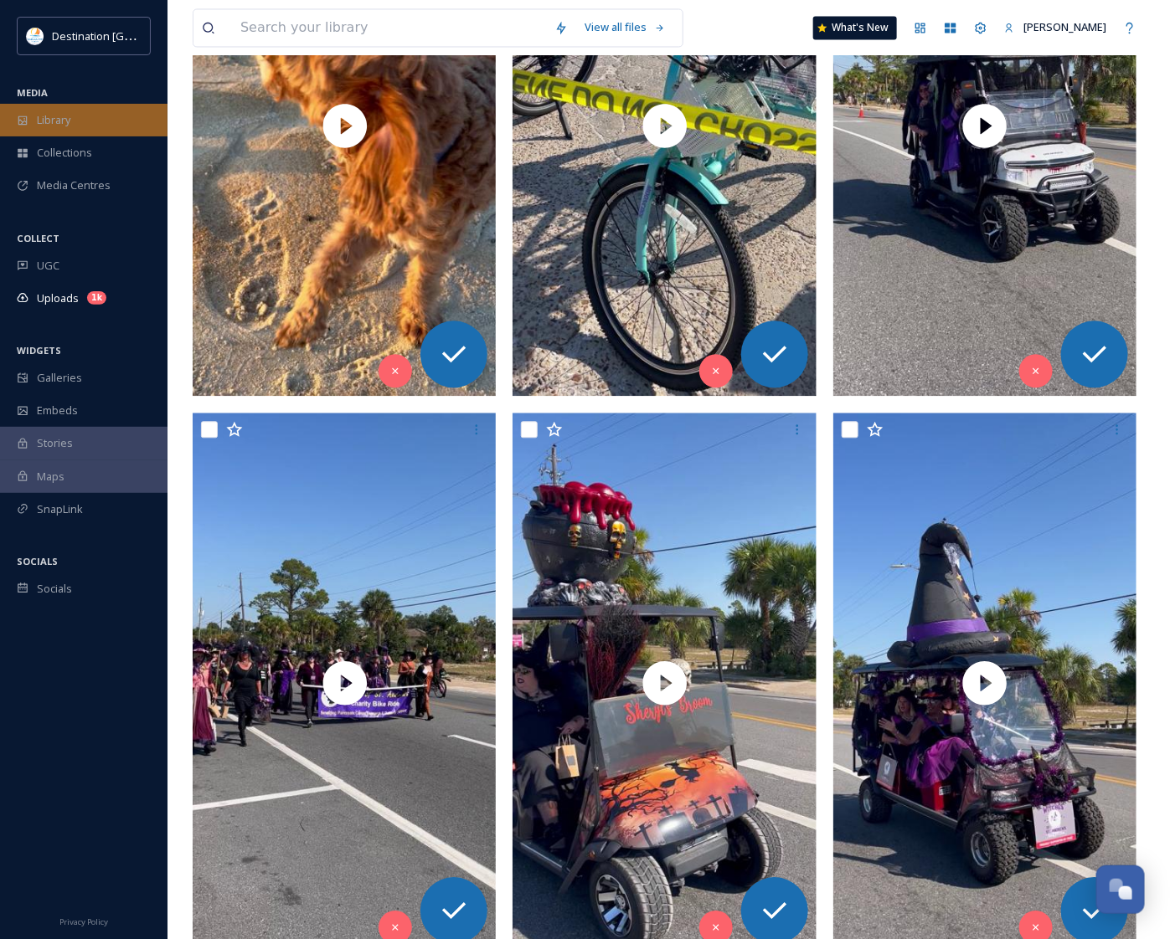
click at [69, 127] on span "Library" at bounding box center [53, 120] width 33 height 16
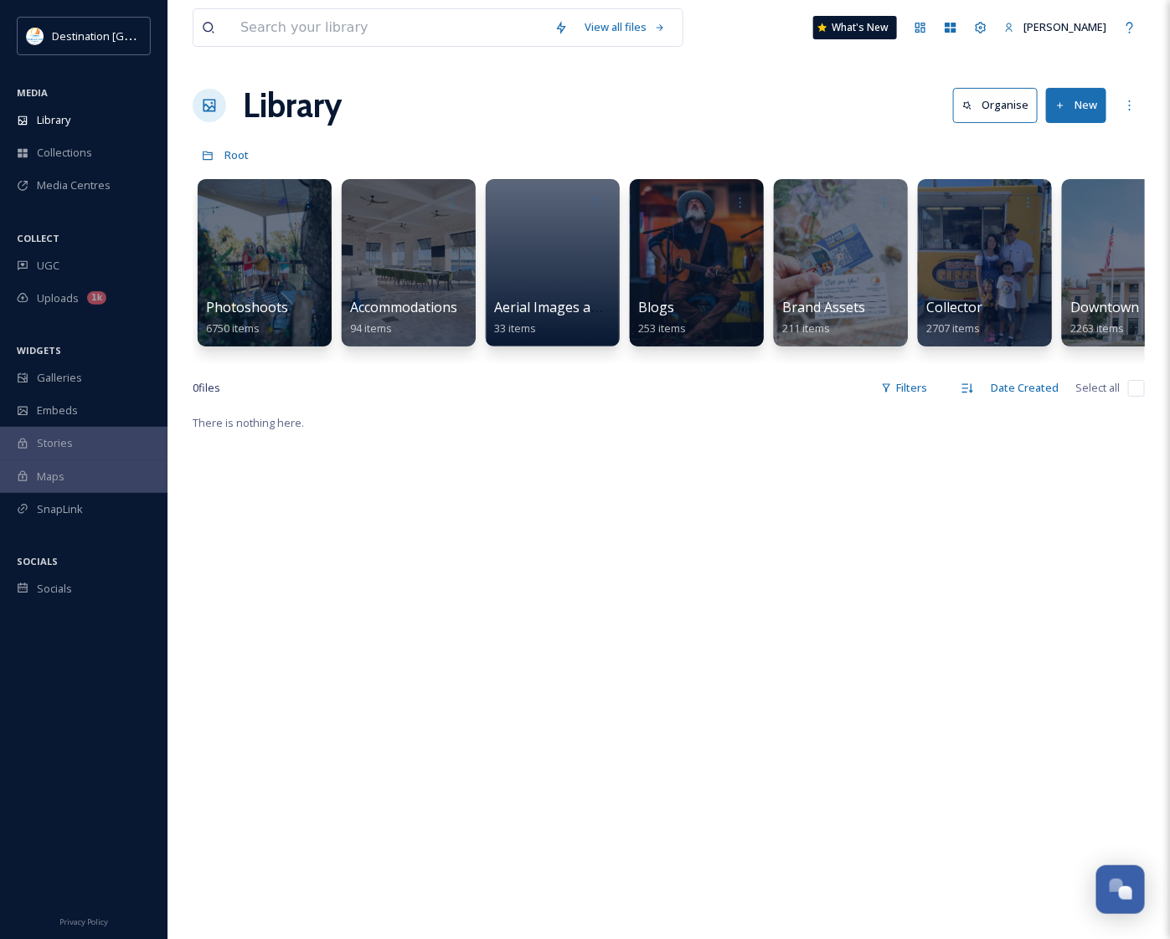
click at [777, 582] on div "There is nothing here." at bounding box center [669, 882] width 952 height 939
click at [36, 107] on div "Library" at bounding box center [83, 120] width 167 height 33
drag, startPoint x: 764, startPoint y: 682, endPoint x: 851, endPoint y: 634, distance: 99.7
click at [764, 682] on div "There is nothing here." at bounding box center [669, 882] width 952 height 939
